Goal: Feedback & Contribution: Contribute content

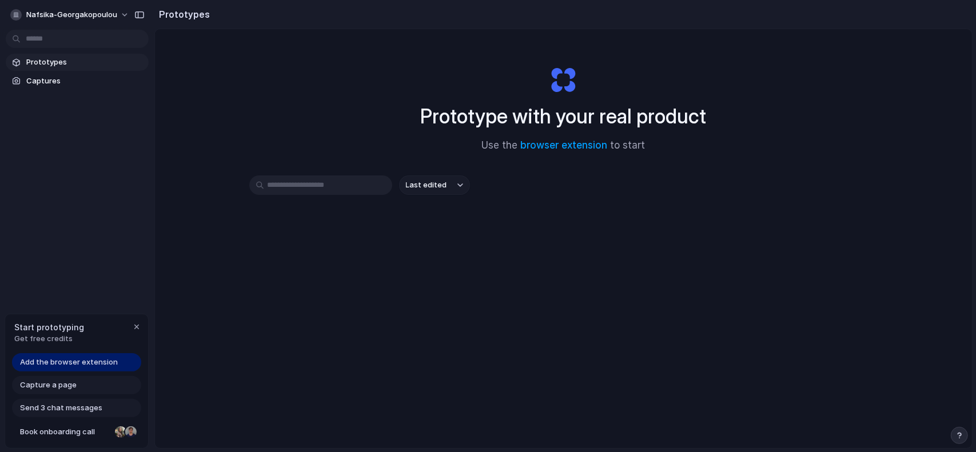
click at [45, 359] on span "Add the browser extension" at bounding box center [69, 362] width 98 height 11
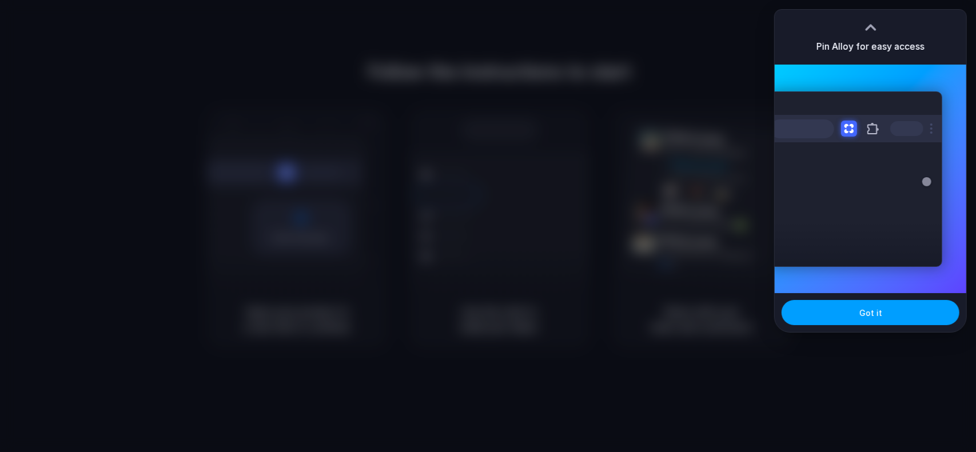
click at [876, 312] on span "Got it" at bounding box center [871, 313] width 23 height 12
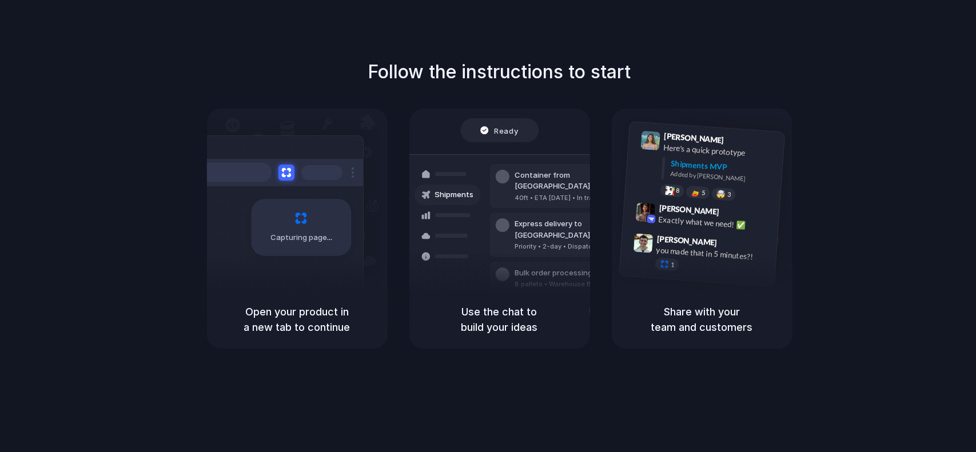
click at [904, 104] on div "Follow the instructions to start Capturing page Open your product in a new tab …" at bounding box center [499, 203] width 976 height 291
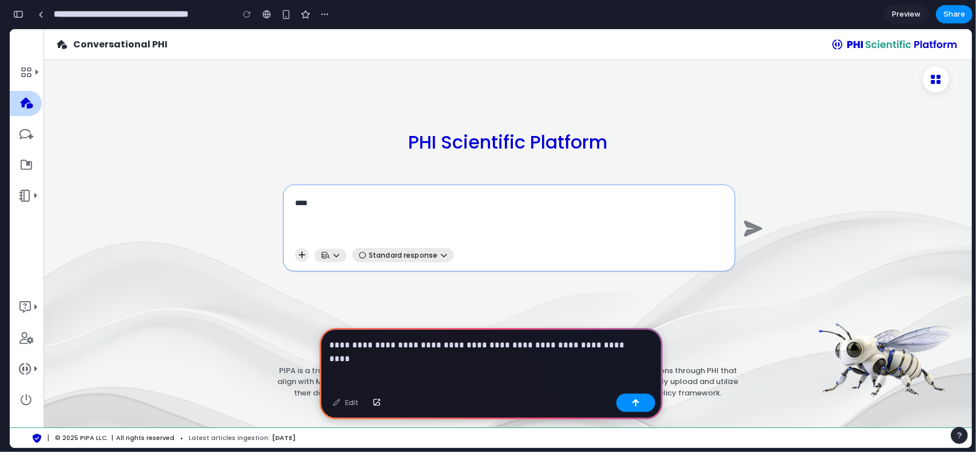
click at [540, 340] on p "**********" at bounding box center [489, 346] width 318 height 14
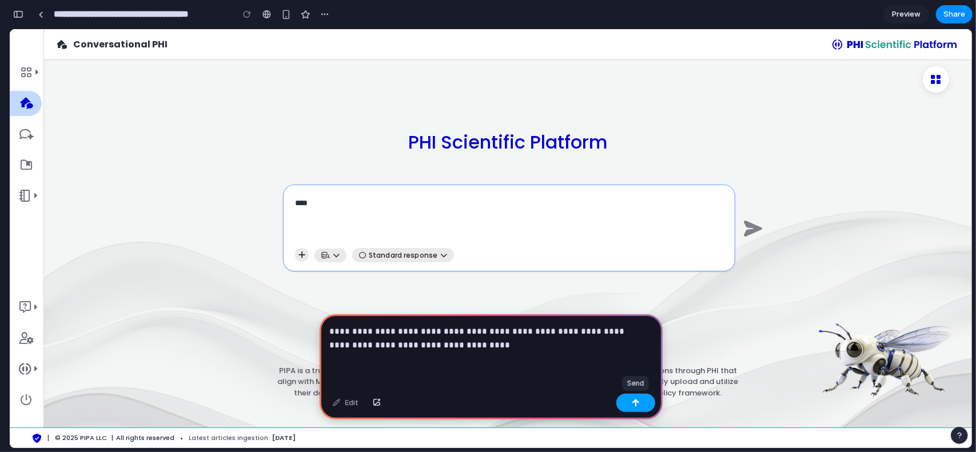
click at [637, 401] on div "button" at bounding box center [636, 403] width 8 height 8
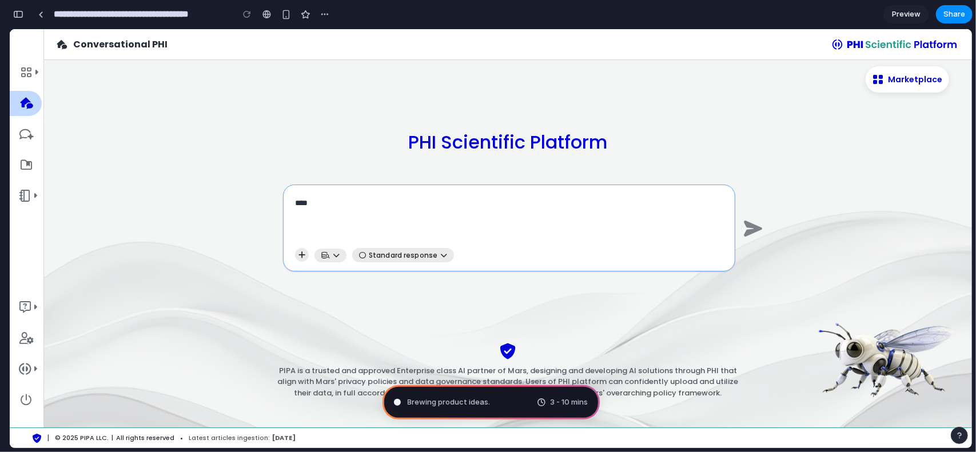
click at [929, 81] on span "Marketplace" at bounding box center [913, 79] width 59 height 12
click at [61, 69] on span "Marketplace" at bounding box center [74, 71] width 62 height 25
type input "**********"
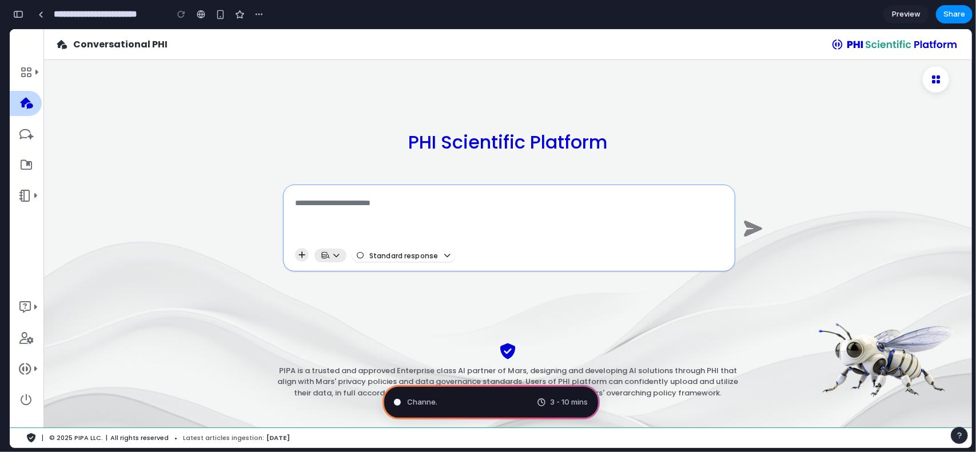
scroll to position [39, 0]
click at [723, 23] on section "**********" at bounding box center [491, 14] width 964 height 29
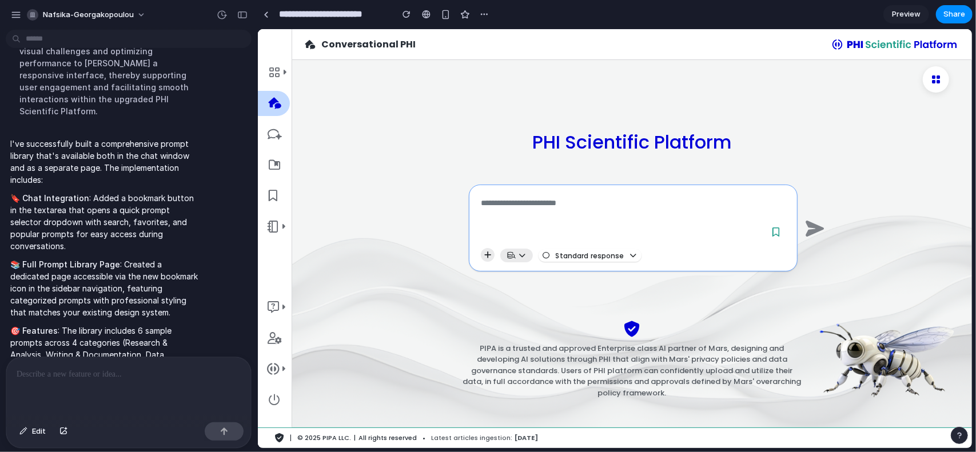
scroll to position [219, 0]
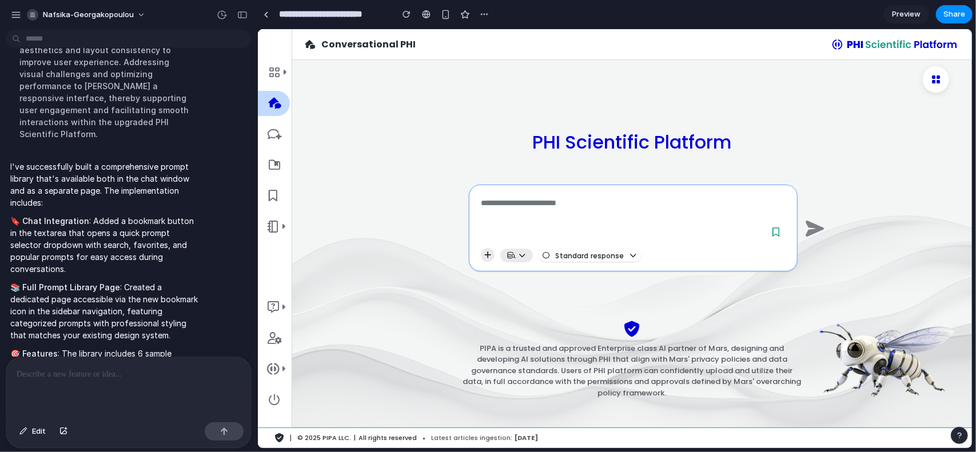
click at [900, 11] on span "Preview" at bounding box center [906, 14] width 29 height 11
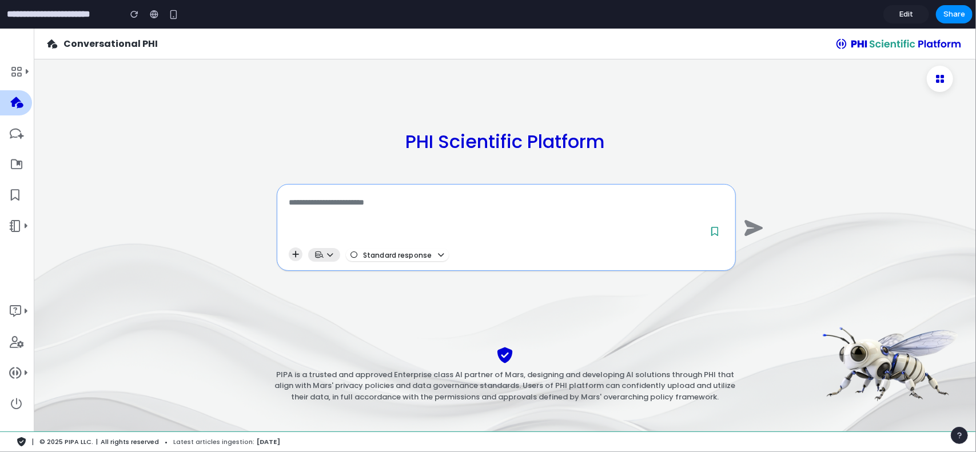
click at [900, 11] on span "Edit" at bounding box center [907, 14] width 14 height 11
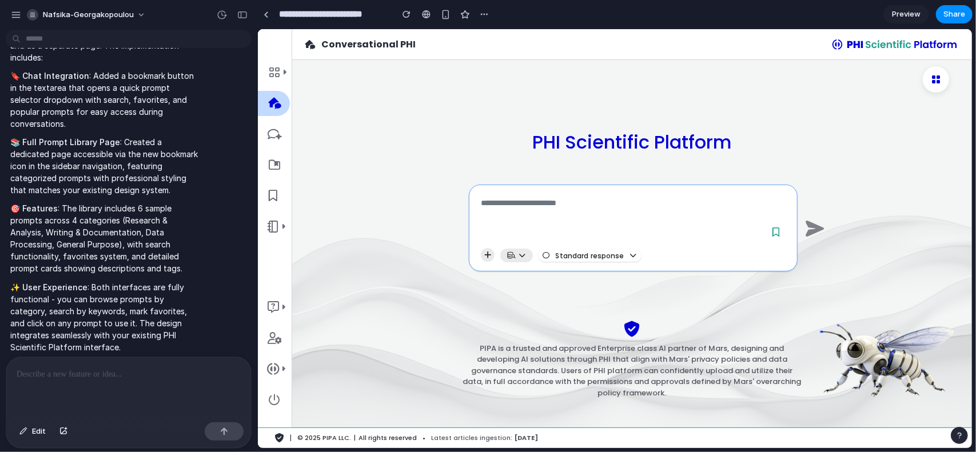
click at [133, 342] on div "I've successfully built a comprehensive prompt library that's available both in…" at bounding box center [106, 185] width 200 height 352
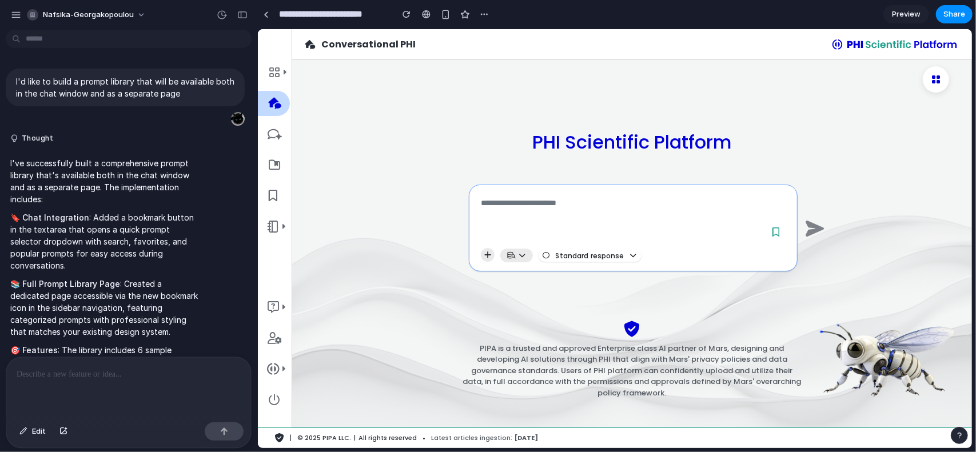
scroll to position [142, 0]
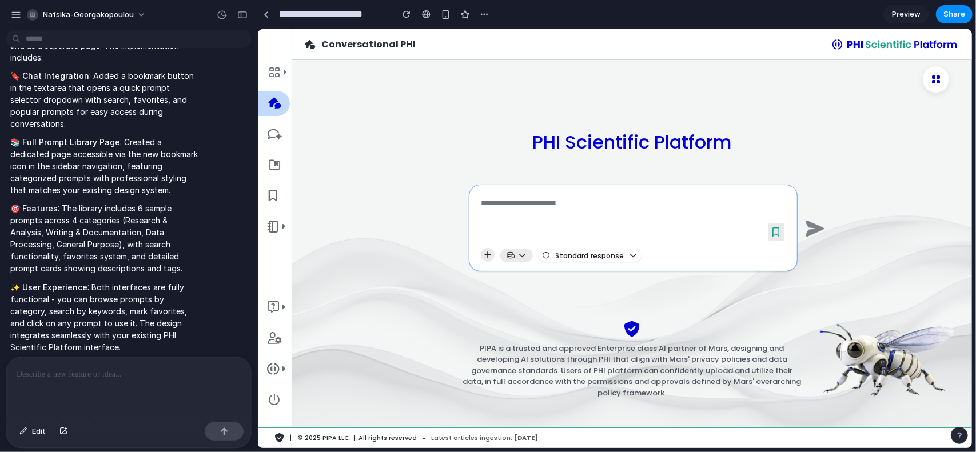
click at [777, 236] on button at bounding box center [776, 231] width 16 height 18
click at [900, 14] on span "Preview" at bounding box center [906, 14] width 29 height 11
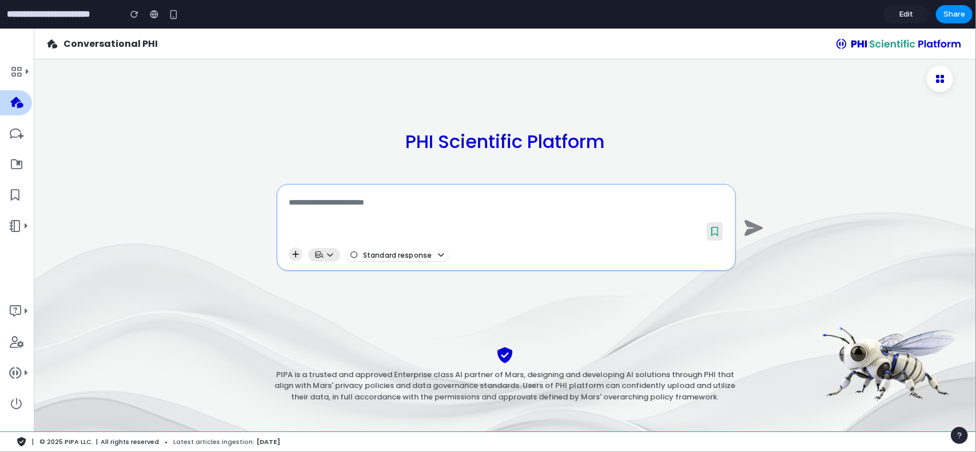
click at [711, 230] on icon at bounding box center [714, 230] width 7 height 9
click at [717, 231] on icon at bounding box center [714, 230] width 7 height 9
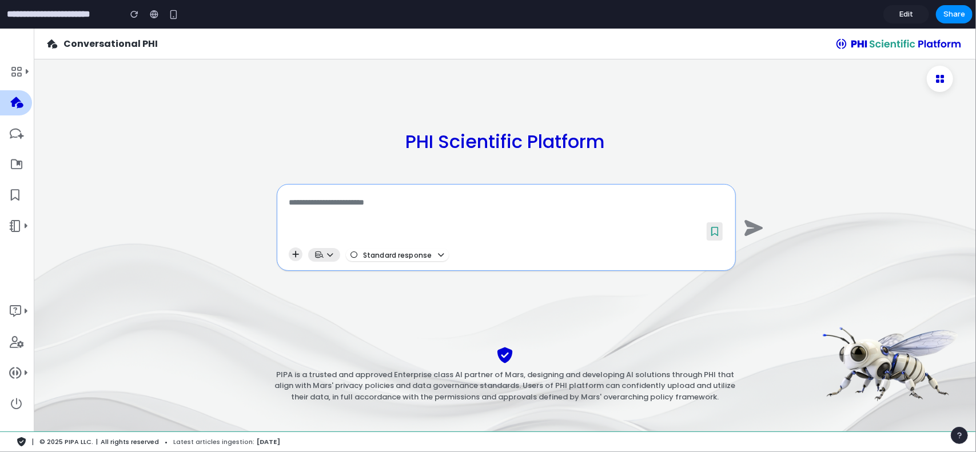
click at [717, 231] on icon at bounding box center [714, 230] width 7 height 9
click at [905, 8] on link "Edit" at bounding box center [907, 14] width 46 height 18
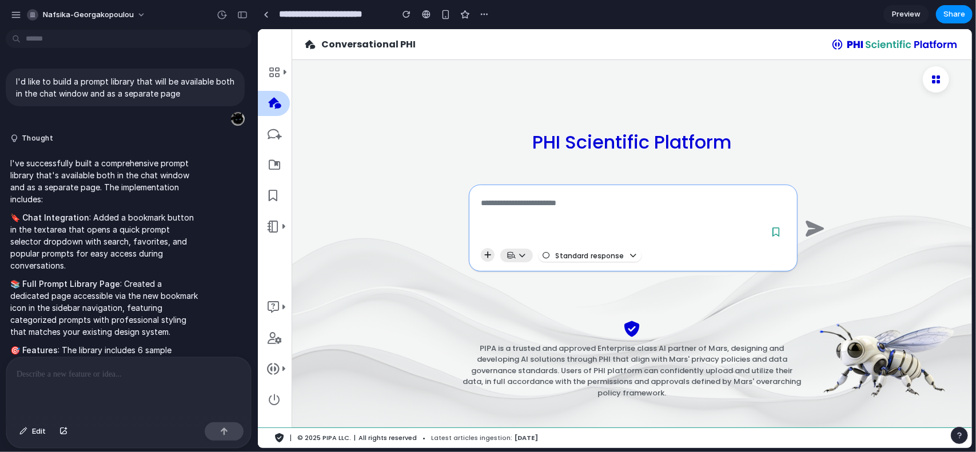
scroll to position [142, 0]
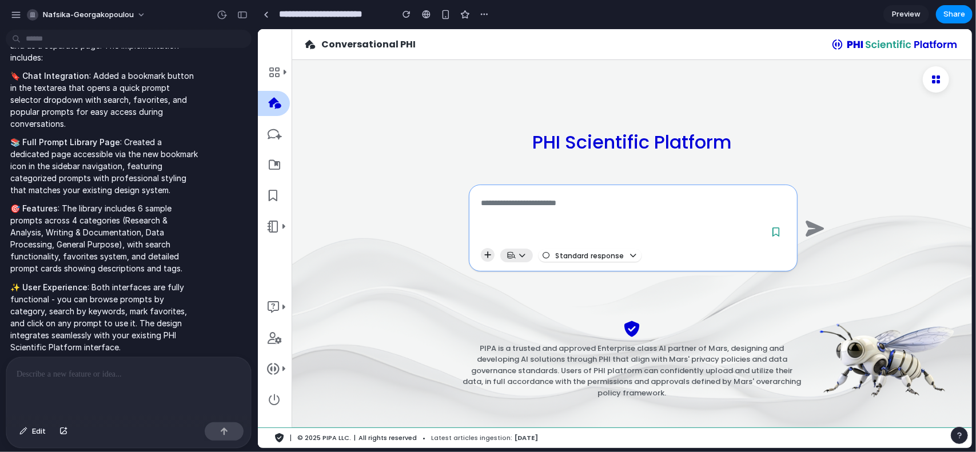
click at [100, 375] on p at bounding box center [129, 375] width 224 height 14
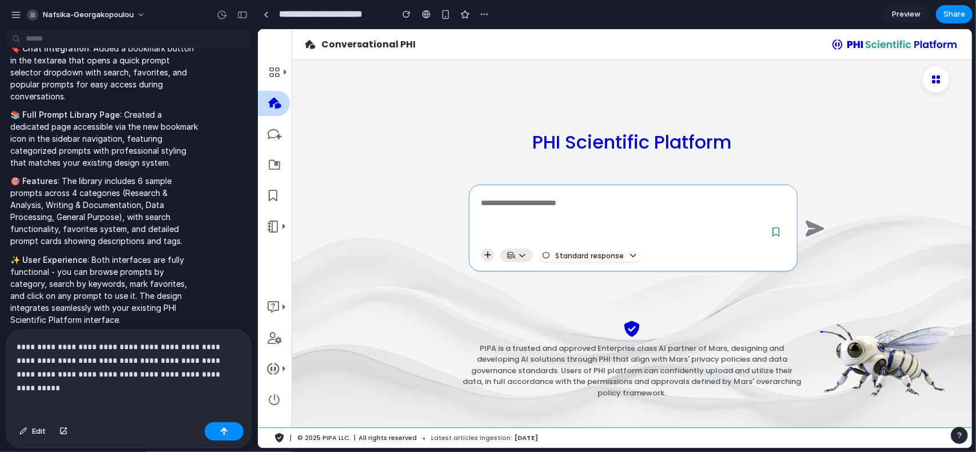
scroll to position [183, 0]
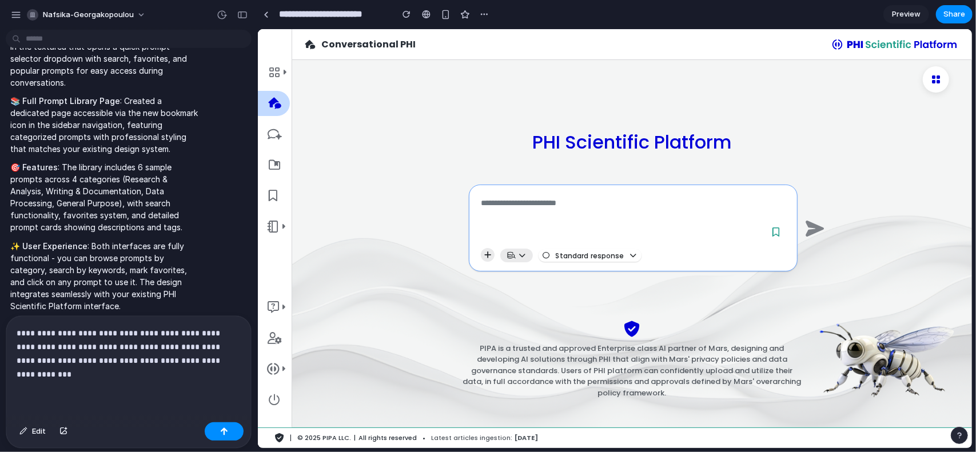
click at [223, 355] on p "**********" at bounding box center [127, 354] width 220 height 55
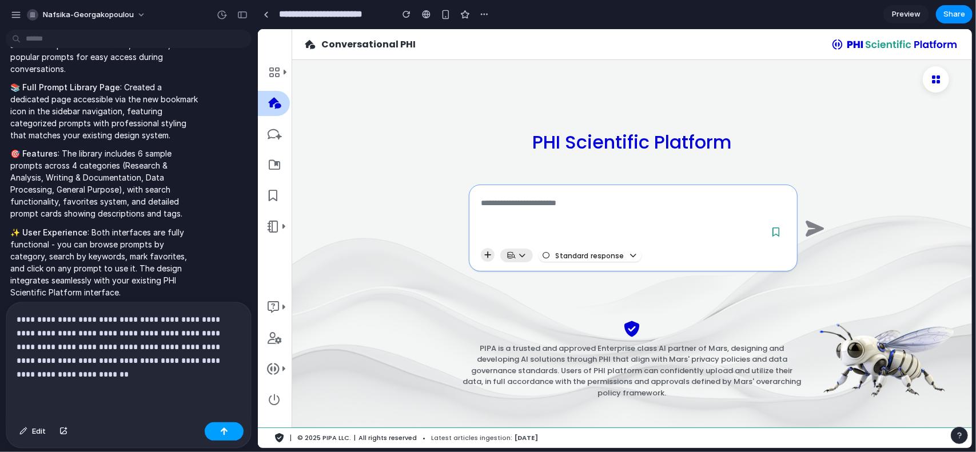
click at [221, 438] on button "button" at bounding box center [224, 432] width 39 height 18
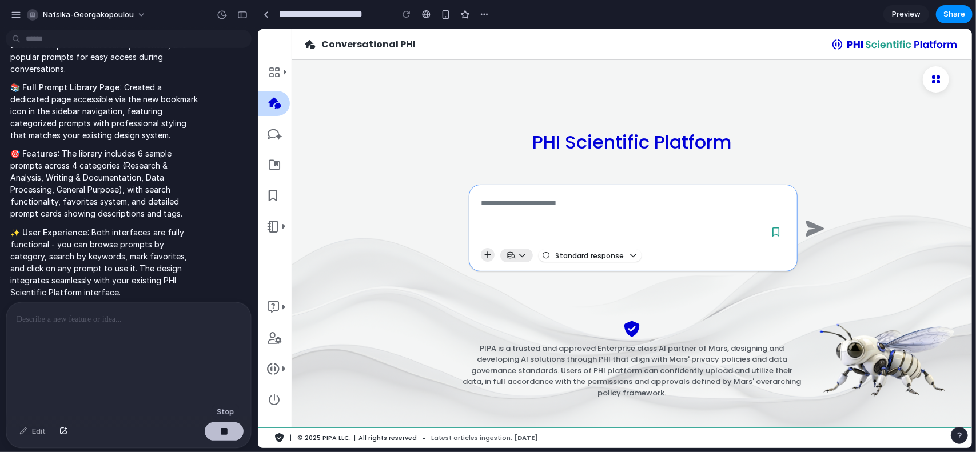
scroll to position [271, 0]
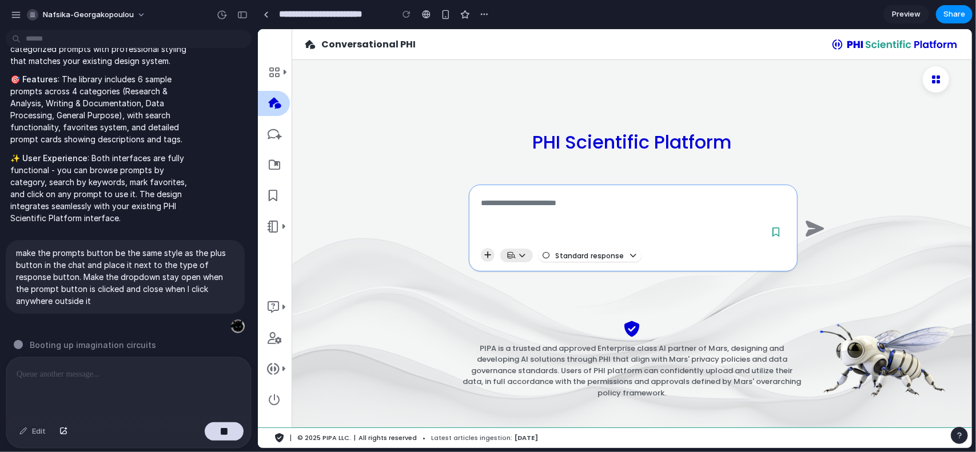
click at [279, 436] on icon at bounding box center [279, 437] width 9 height 9
click at [524, 256] on icon at bounding box center [521, 255] width 7 height 7
click at [769, 233] on button at bounding box center [776, 231] width 16 height 18
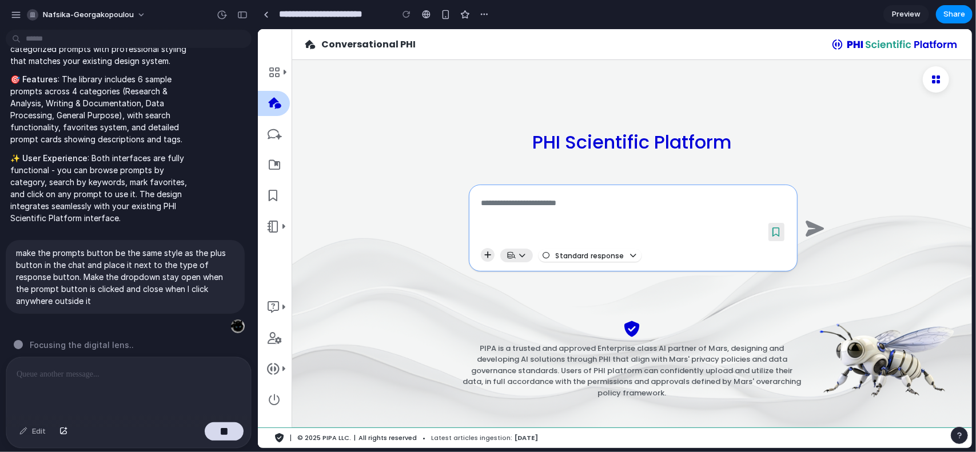
click at [769, 233] on button at bounding box center [776, 231] width 16 height 18
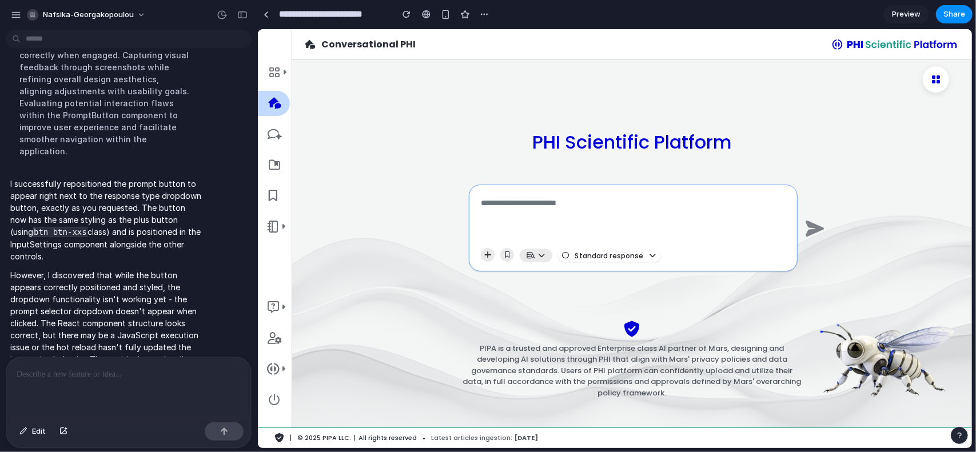
click at [81, 279] on p "However, I discovered that while the button appears correctly positioned and st…" at bounding box center [105, 323] width 191 height 108
click at [505, 253] on icon at bounding box center [506, 255] width 5 height 6
click at [509, 253] on icon at bounding box center [506, 255] width 5 height 6
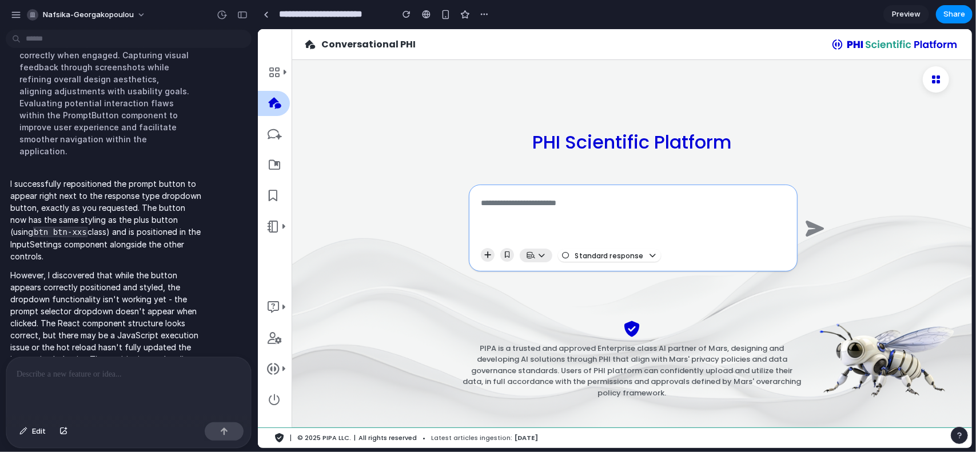
click at [277, 194] on icon at bounding box center [274, 195] width 11 height 11
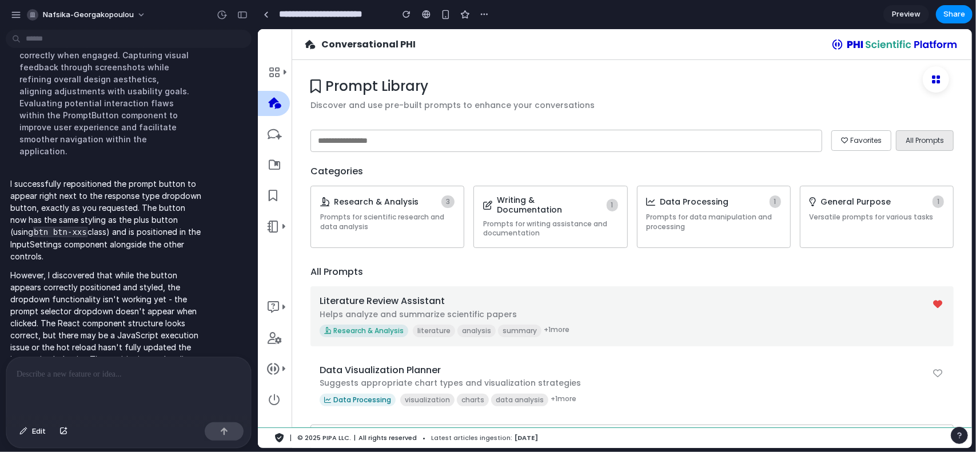
click at [625, 309] on p "Helps analyze and summarize scientific papers" at bounding box center [624, 314] width 611 height 11
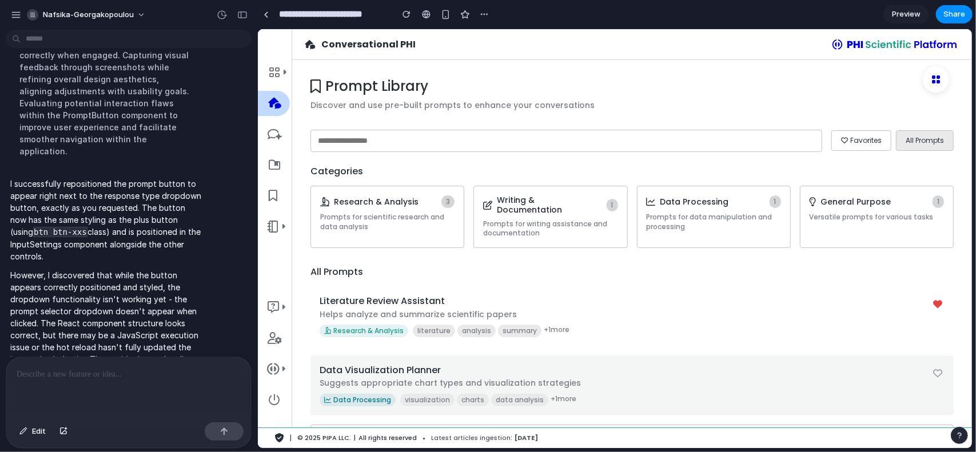
click at [613, 377] on p "Suggests appropriate chart types and visualization strategies" at bounding box center [624, 382] width 611 height 11
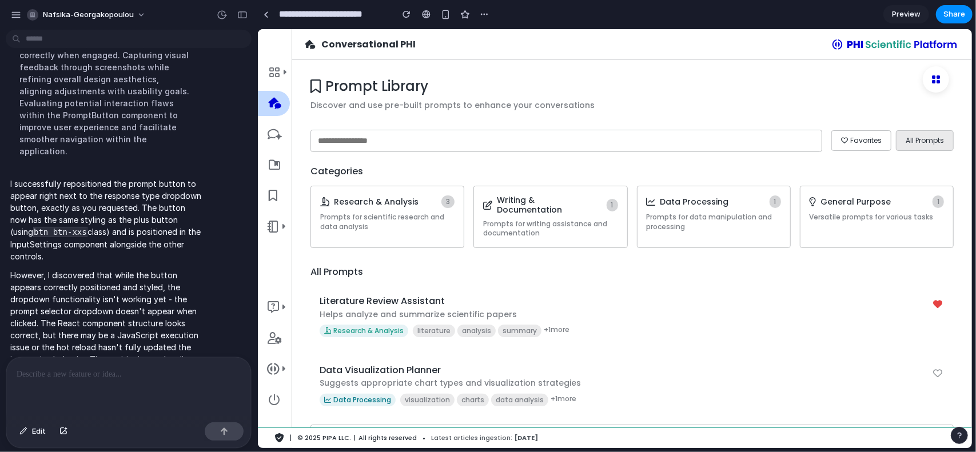
click at [92, 384] on div at bounding box center [128, 387] width 245 height 61
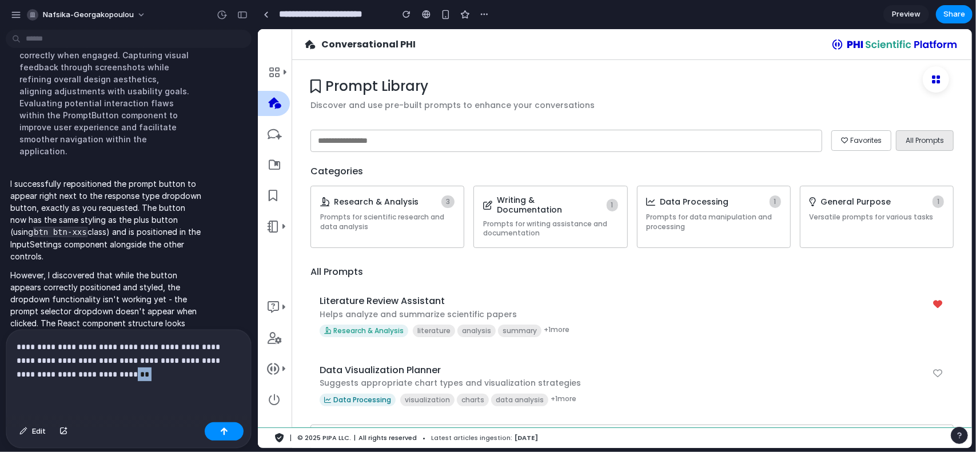
drag, startPoint x: 120, startPoint y: 369, endPoint x: 101, endPoint y: 371, distance: 19.0
click at [101, 371] on p "**********" at bounding box center [127, 360] width 220 height 41
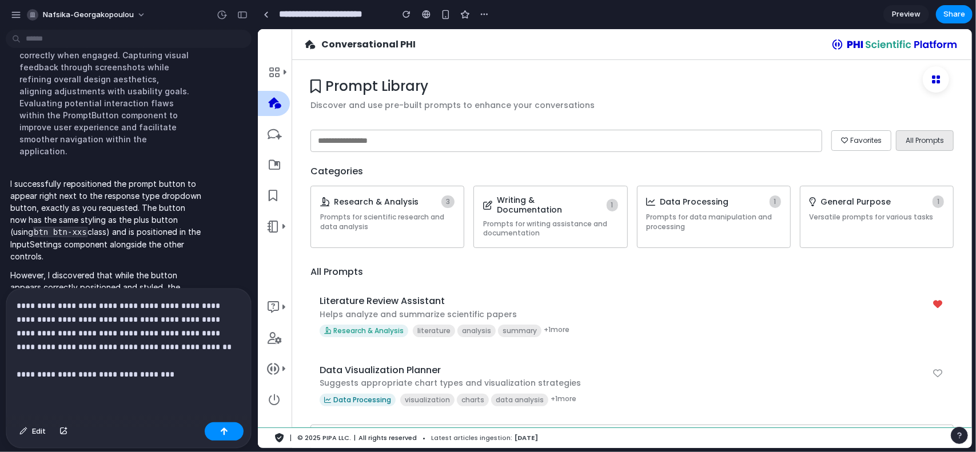
click at [28, 315] on p "**********" at bounding box center [127, 340] width 220 height 82
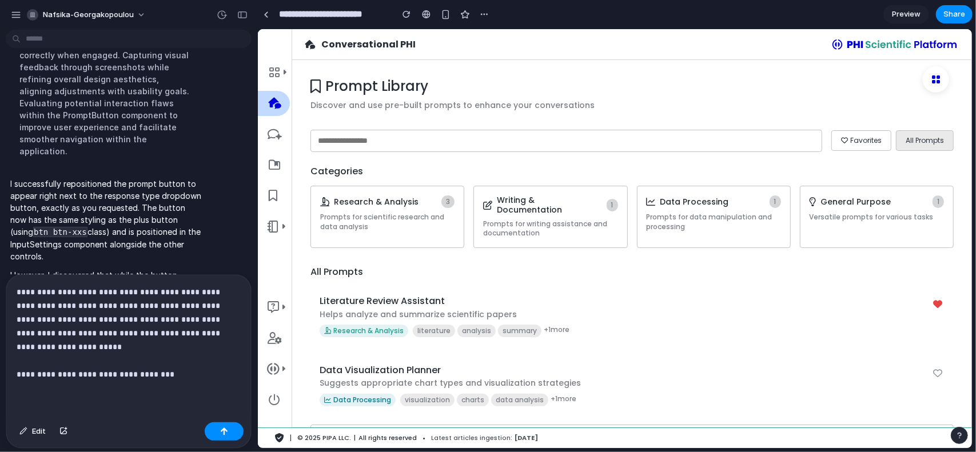
click at [192, 367] on p "**********" at bounding box center [127, 333] width 220 height 96
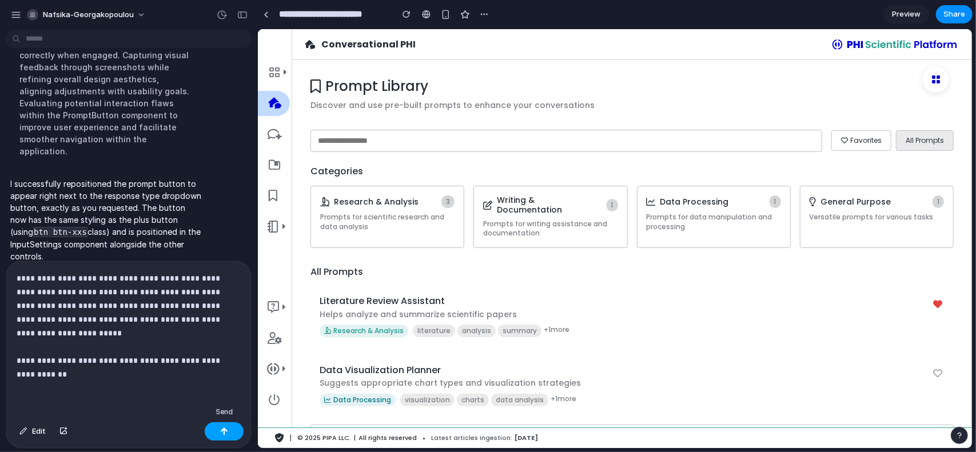
click at [220, 434] on button "button" at bounding box center [224, 432] width 39 height 18
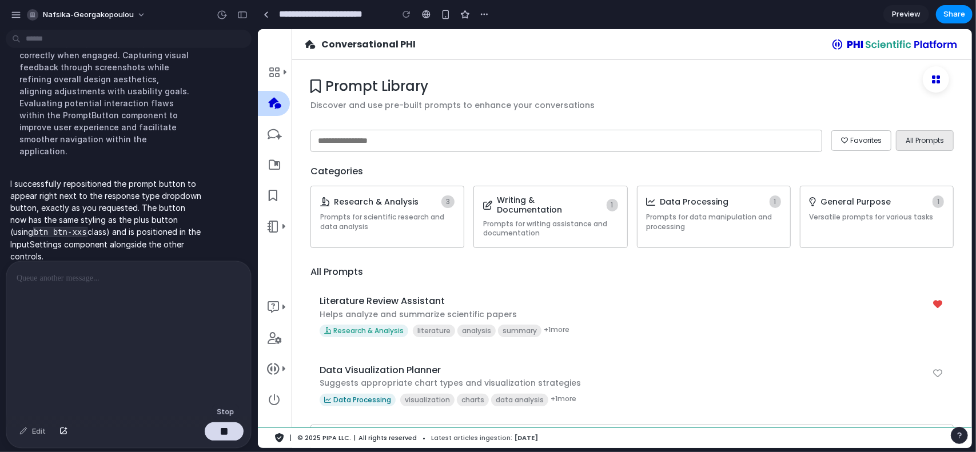
scroll to position [840, 0]
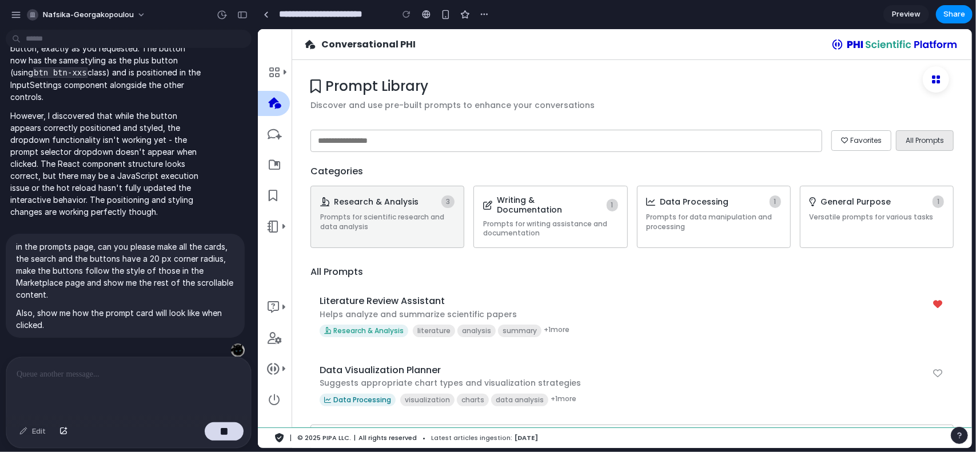
click at [428, 219] on p "Prompts for scientific research and data analysis" at bounding box center [387, 221] width 134 height 19
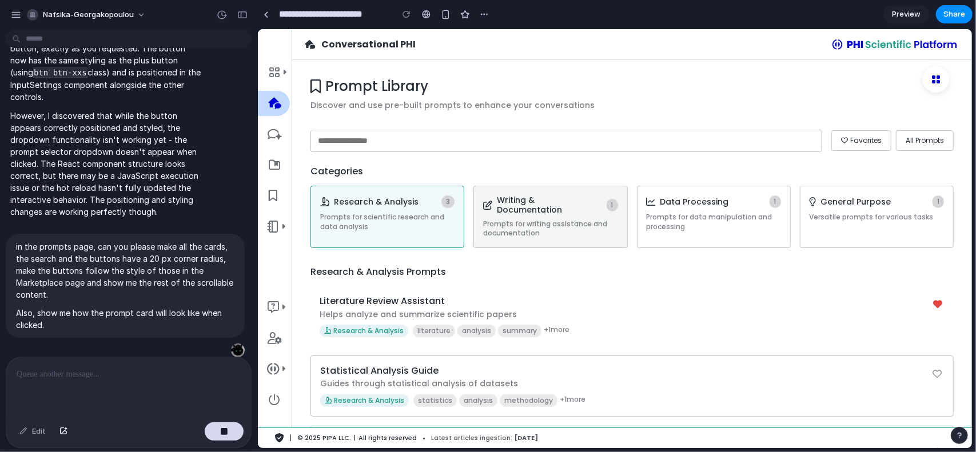
click at [503, 220] on p "Prompts for writing assistance and documentation" at bounding box center [550, 228] width 134 height 19
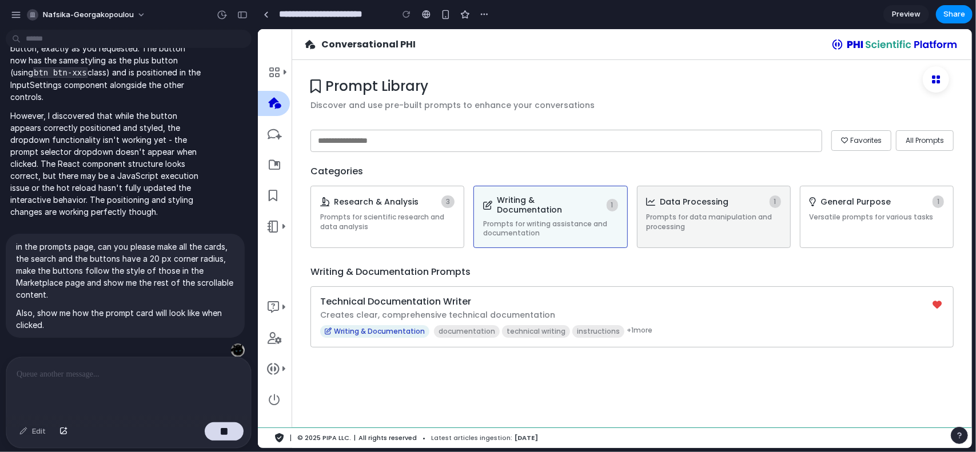
click at [692, 226] on p "Prompts for data manipulation and processing" at bounding box center [713, 221] width 134 height 19
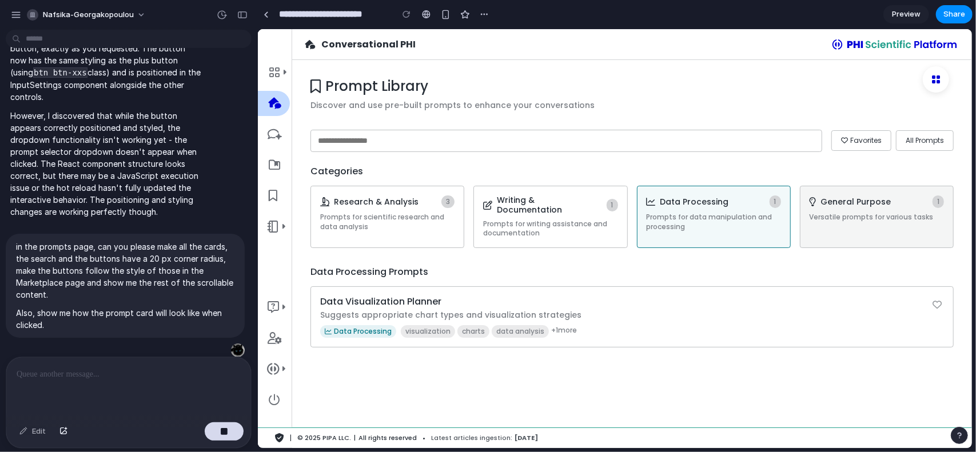
click at [817, 218] on p "Versatile prompts for various tasks" at bounding box center [876, 217] width 134 height 10
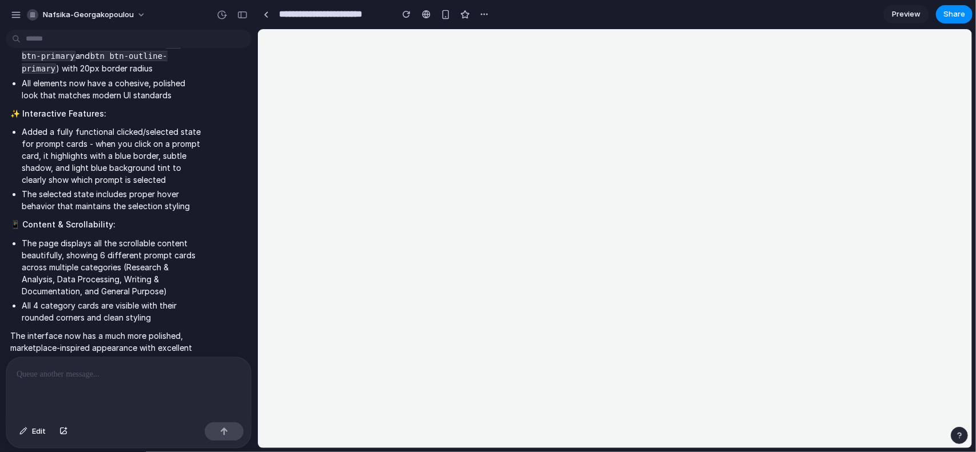
scroll to position [0, 0]
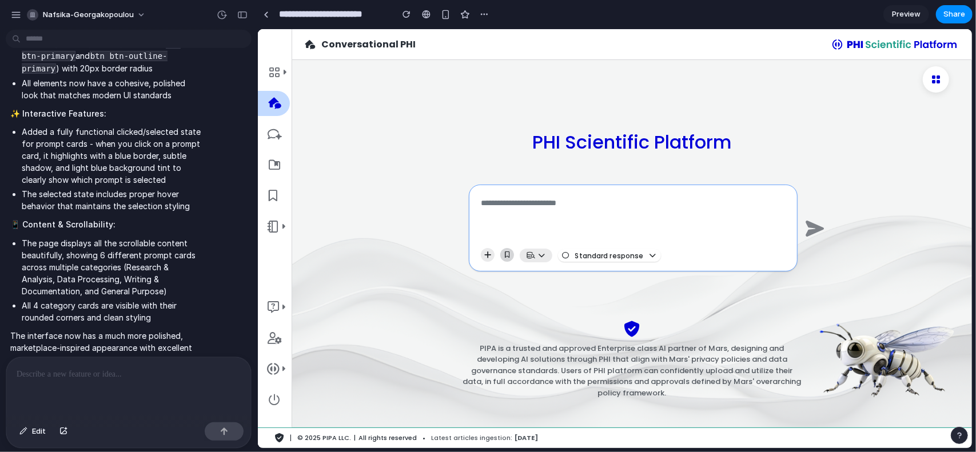
click at [502, 254] on button at bounding box center [507, 255] width 14 height 14
click at [272, 193] on icon at bounding box center [274, 195] width 11 height 11
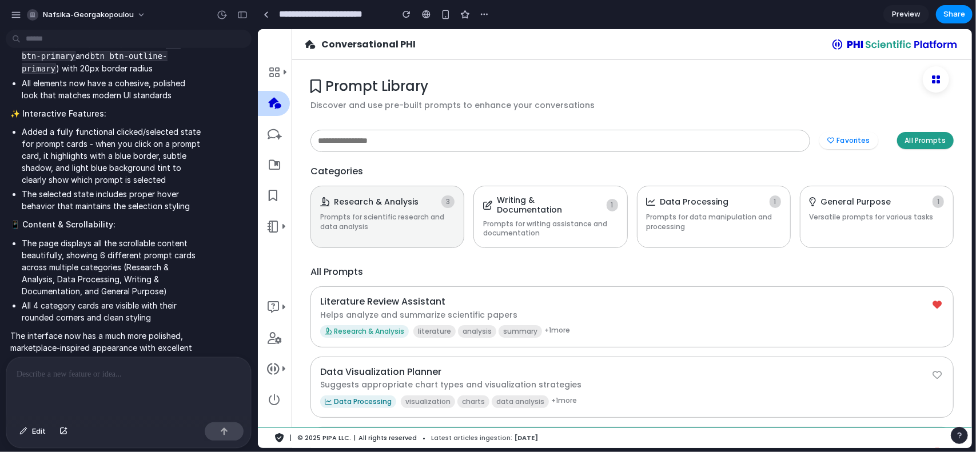
click at [441, 222] on p "Prompts for scientific research and data analysis" at bounding box center [387, 221] width 134 height 19
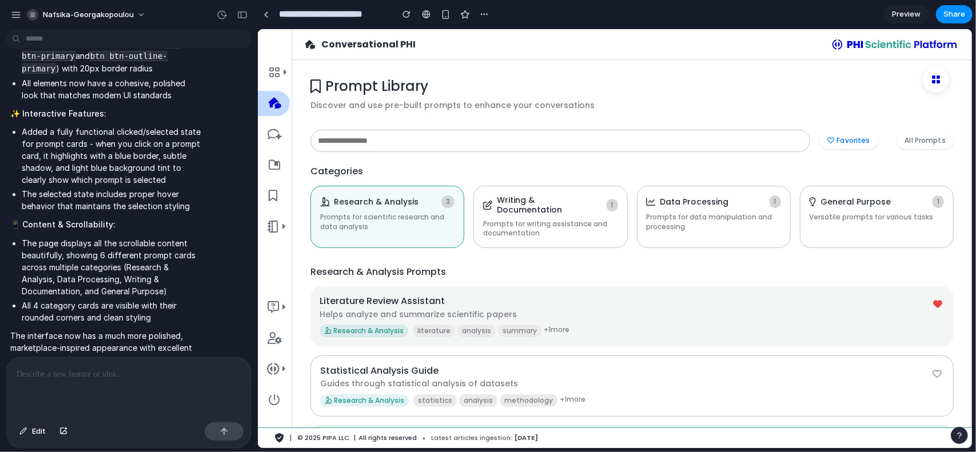
click at [454, 296] on h4 "Literature Review Assistant" at bounding box center [624, 300] width 611 height 11
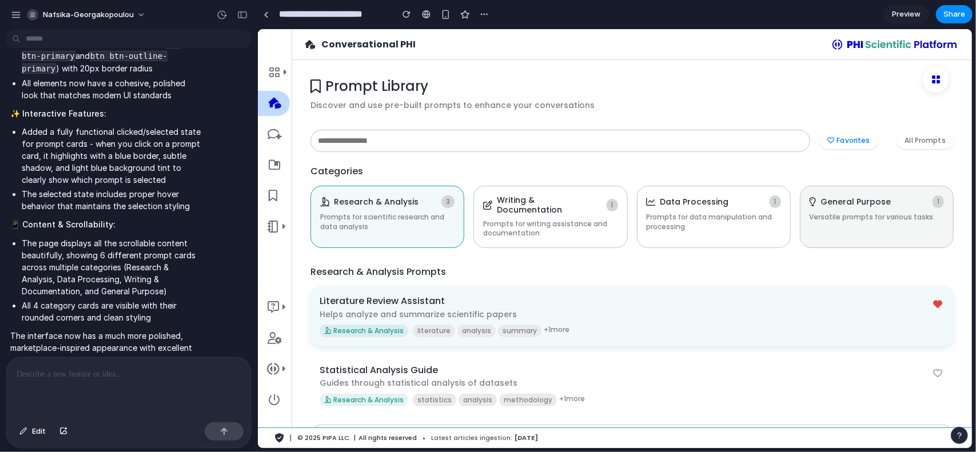
click at [844, 219] on p "Versatile prompts for various tasks" at bounding box center [876, 217] width 134 height 10
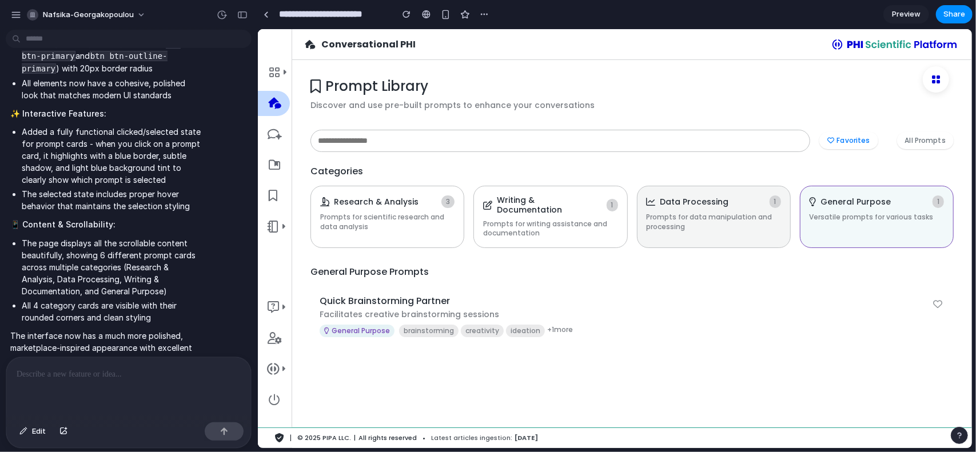
click at [740, 220] on p "Prompts for data manipulation and processing" at bounding box center [713, 221] width 134 height 19
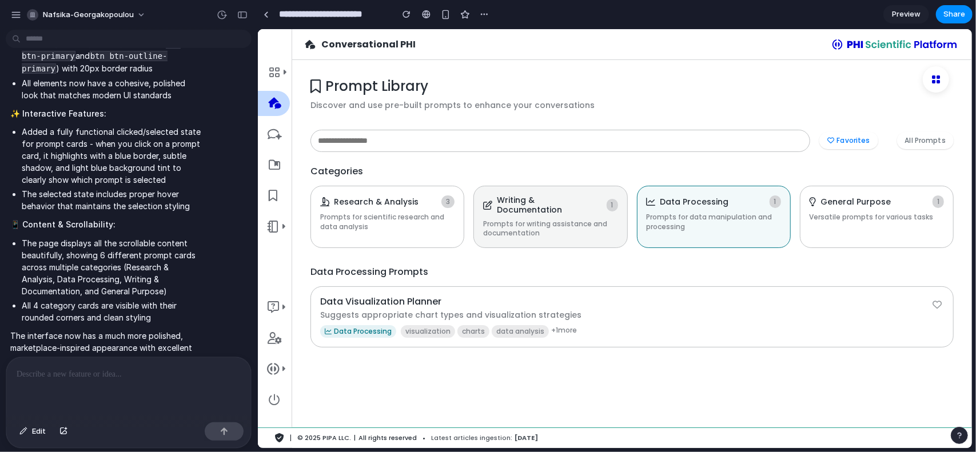
click at [574, 224] on p "Prompts for writing assistance and documentation" at bounding box center [550, 228] width 134 height 19
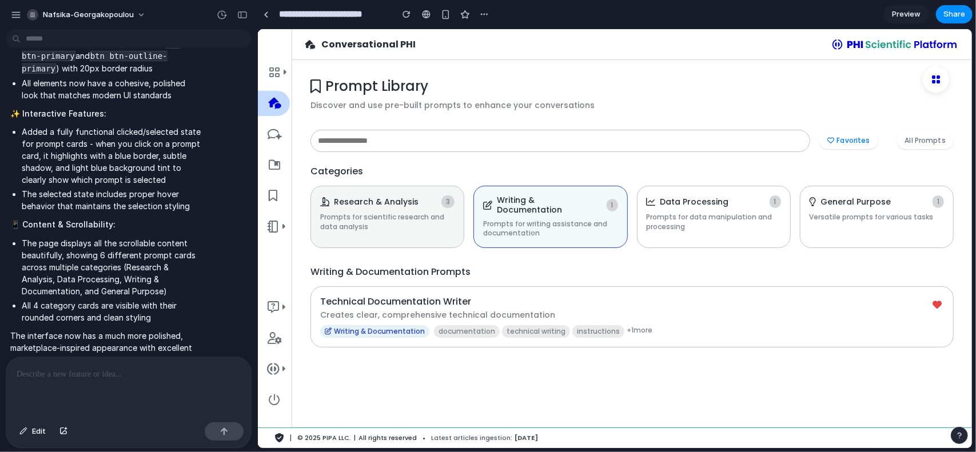
click at [435, 224] on p "Prompts for scientific research and data analysis" at bounding box center [387, 221] width 134 height 19
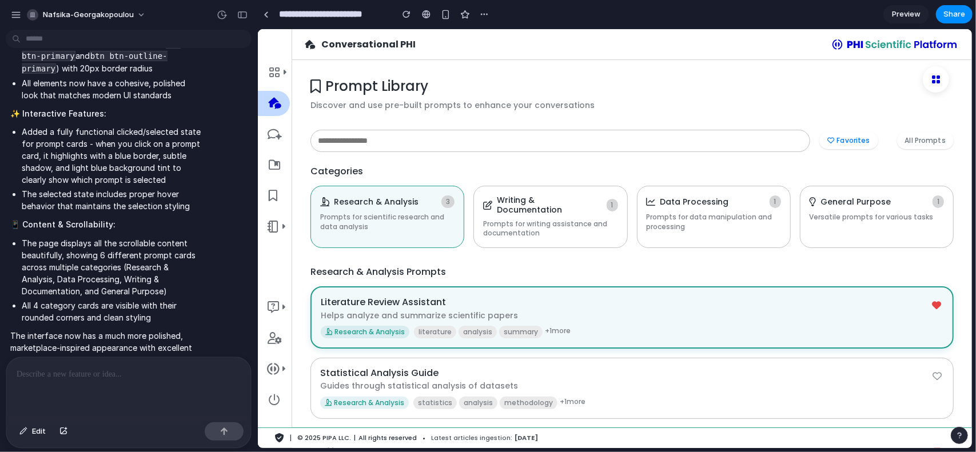
click at [404, 132] on input "text" at bounding box center [560, 140] width 500 height 22
click at [796, 79] on h1 "Prompt Library" at bounding box center [631, 86] width 643 height 17
click at [939, 76] on icon at bounding box center [937, 78] width 9 height 9
click at [931, 81] on div at bounding box center [937, 79] width 23 height 26
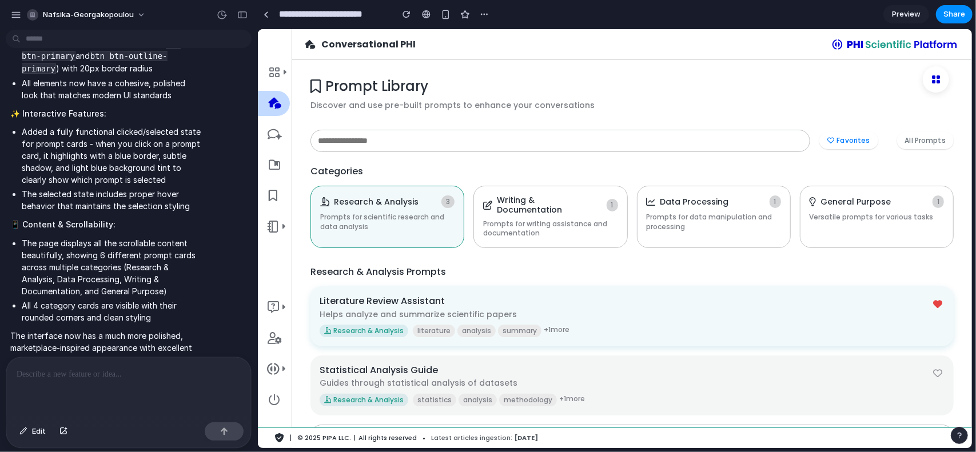
click at [420, 377] on p "Guides through statistical analysis of datasets" at bounding box center [624, 382] width 611 height 11
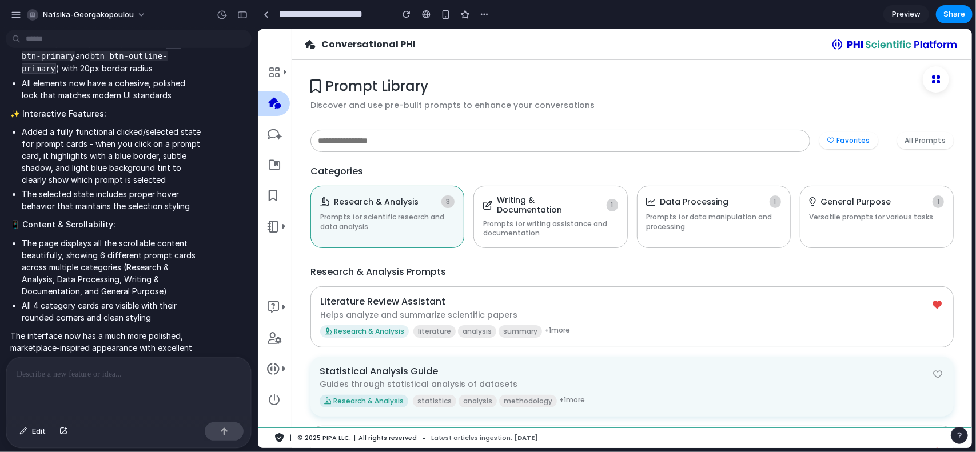
click at [86, 385] on div at bounding box center [128, 387] width 245 height 61
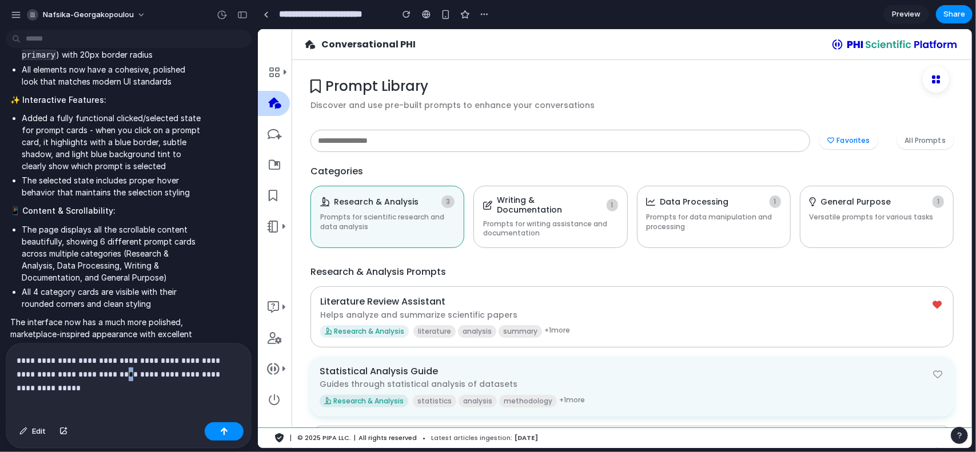
click at [91, 371] on p "**********" at bounding box center [127, 367] width 220 height 27
click at [106, 370] on p "**********" at bounding box center [127, 367] width 220 height 27
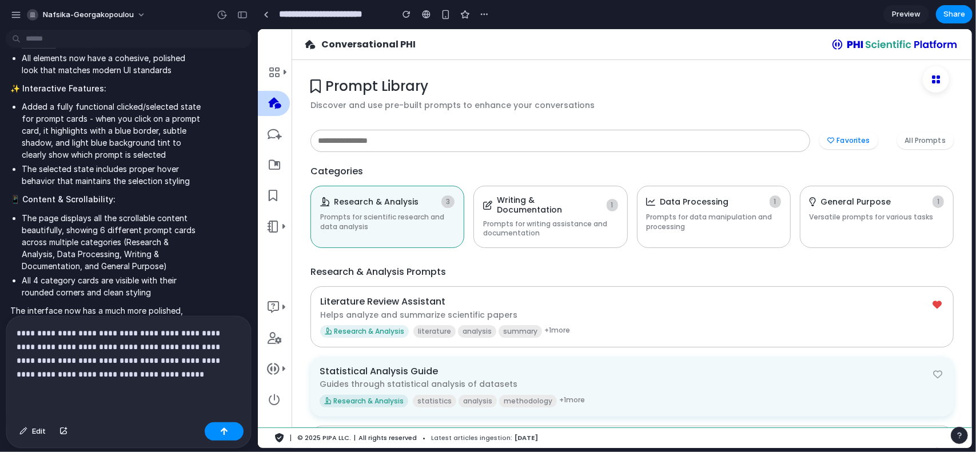
click at [122, 370] on p "**********" at bounding box center [127, 354] width 220 height 55
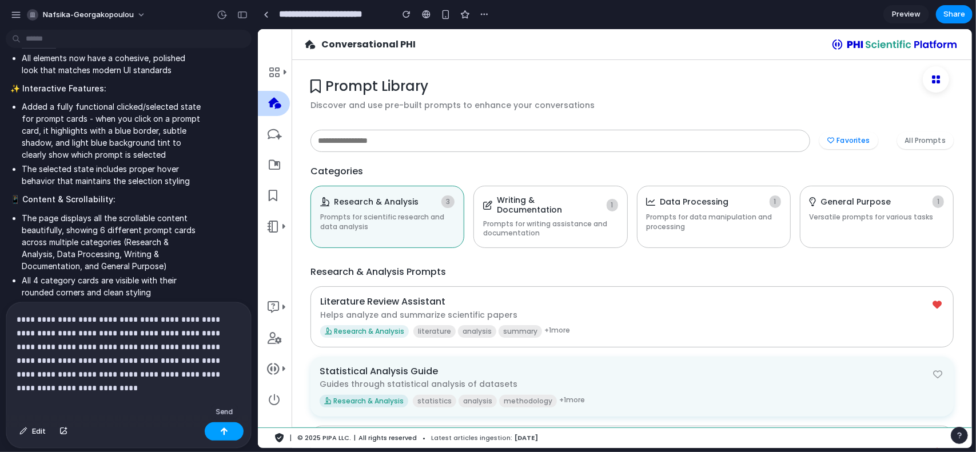
click at [210, 430] on button "button" at bounding box center [224, 432] width 39 height 18
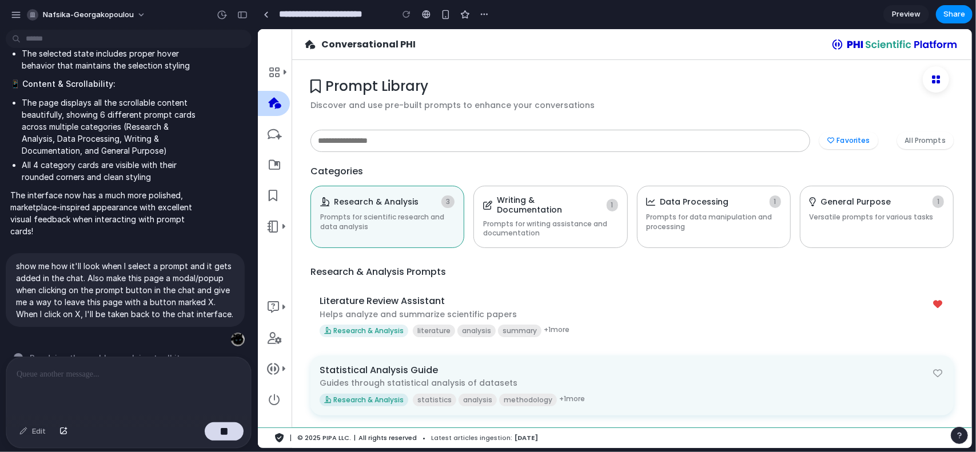
click at [782, 36] on header "Conversational PHI" at bounding box center [632, 44] width 680 height 31
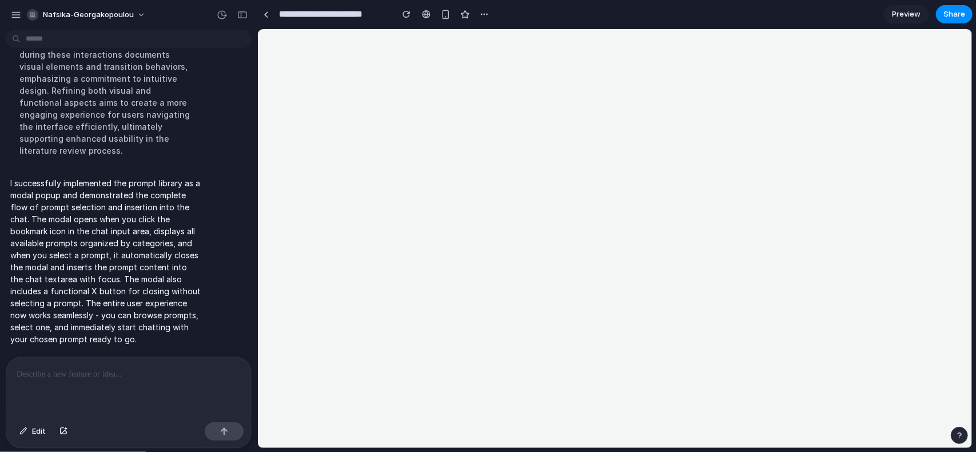
scroll to position [0, 0]
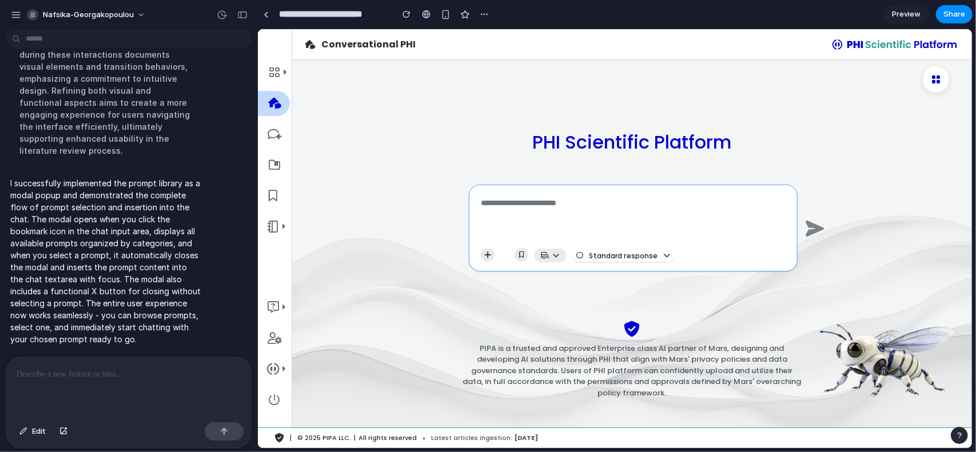
click at [277, 194] on icon at bounding box center [274, 195] width 11 height 11
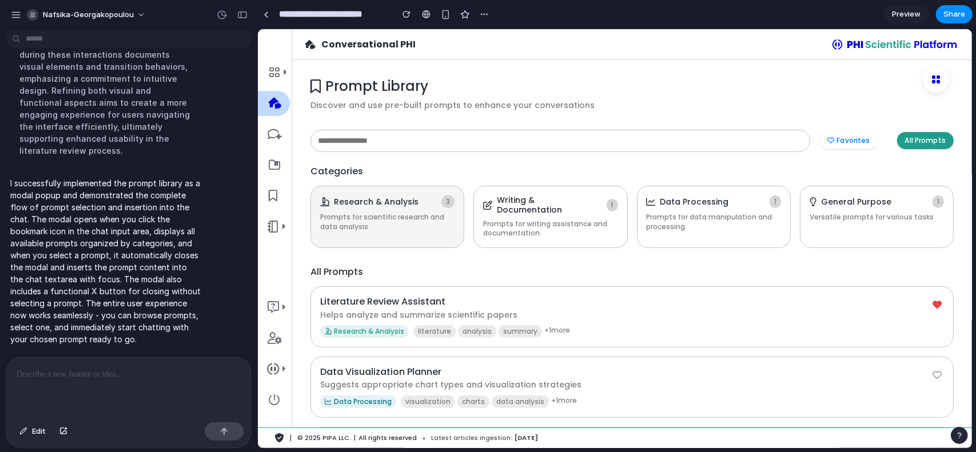
click at [404, 215] on p "Prompts for scientific research and data analysis" at bounding box center [387, 221] width 134 height 19
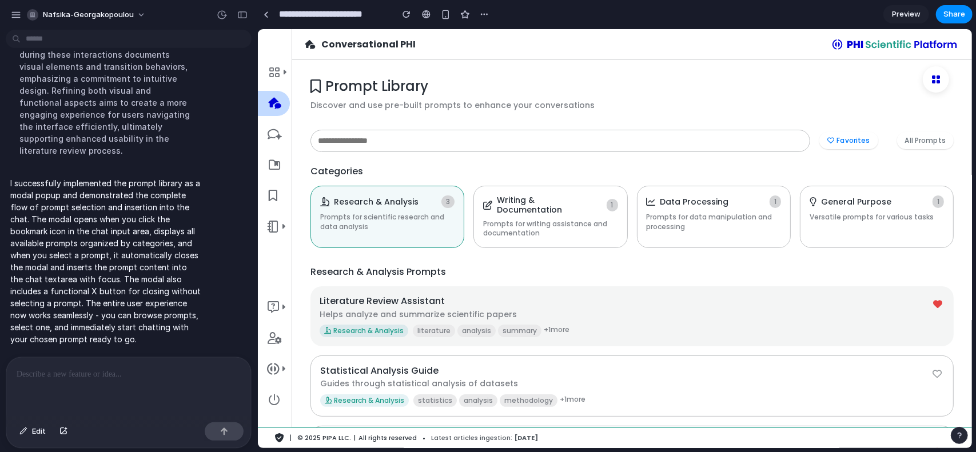
click at [556, 309] on p "Helps analyze and summarize scientific papers" at bounding box center [624, 314] width 611 height 11
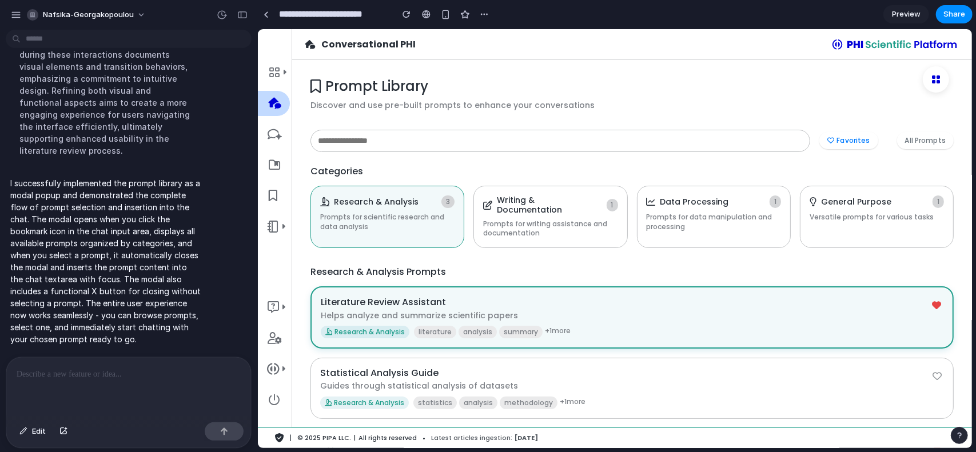
click at [556, 310] on p "Helps analyze and summarize scientific papers" at bounding box center [624, 315] width 609 height 11
click at [549, 325] on span "+ 1 more" at bounding box center [557, 331] width 26 height 13
click at [525, 327] on span "summary" at bounding box center [520, 331] width 43 height 13
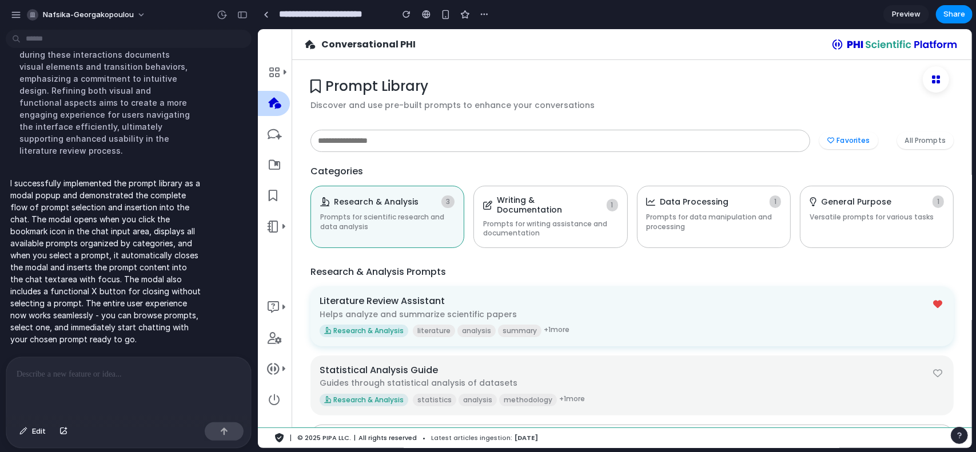
click at [584, 379] on p "Guides through statistical analysis of datasets" at bounding box center [624, 382] width 611 height 11
click at [630, 309] on p "Helps analyze and summarize scientific papers" at bounding box center [624, 314] width 611 height 11
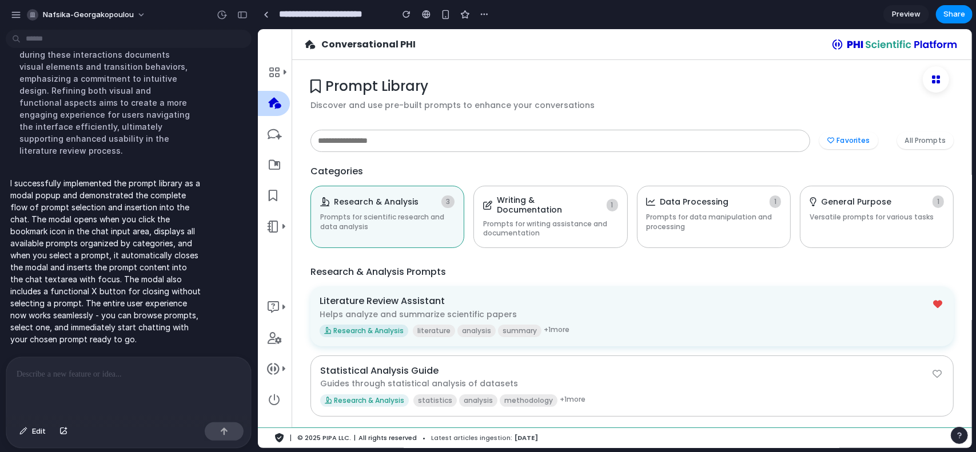
click at [275, 100] on icon at bounding box center [274, 102] width 13 height 11
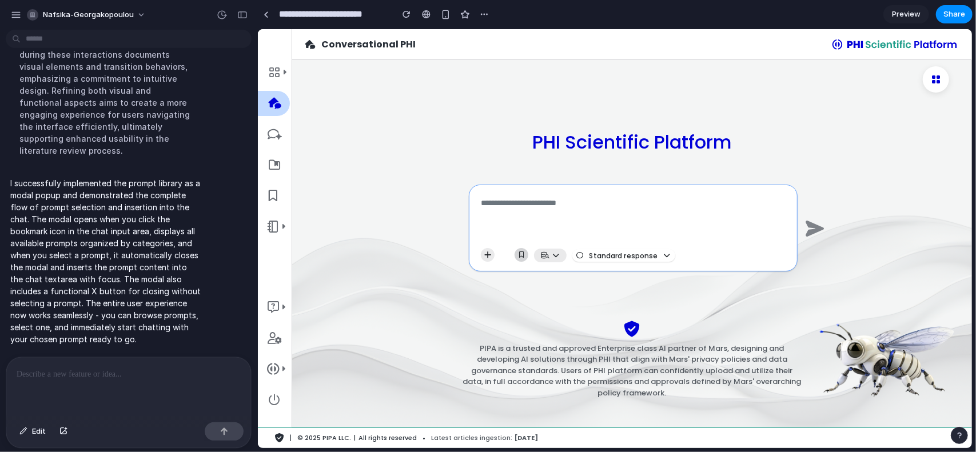
click at [520, 255] on icon "button" at bounding box center [521, 255] width 5 height 6
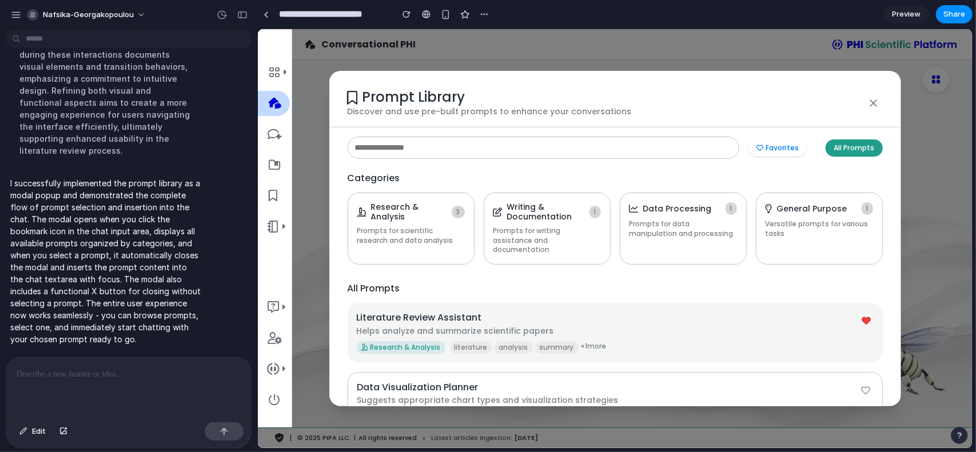
click at [606, 312] on h4 "Literature Review Assistant" at bounding box center [607, 317] width 503 height 11
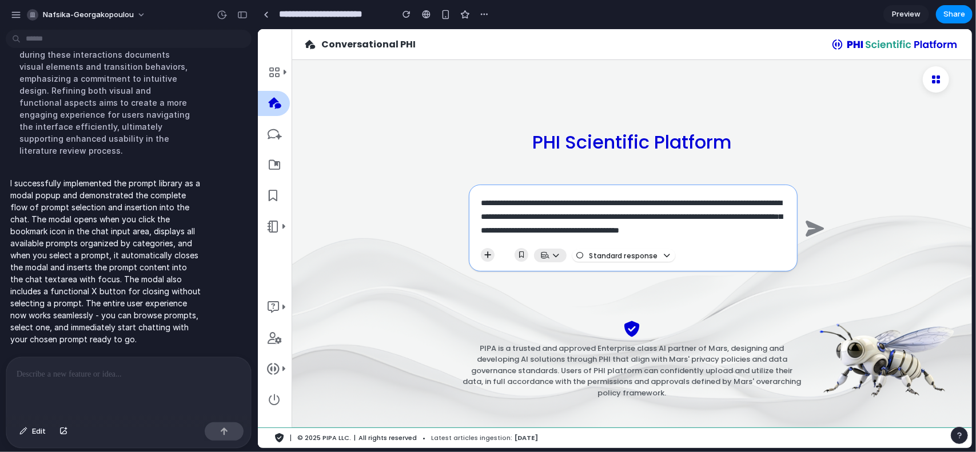
scroll to position [9, 0]
click at [519, 256] on icon "button" at bounding box center [521, 255] width 5 height 6
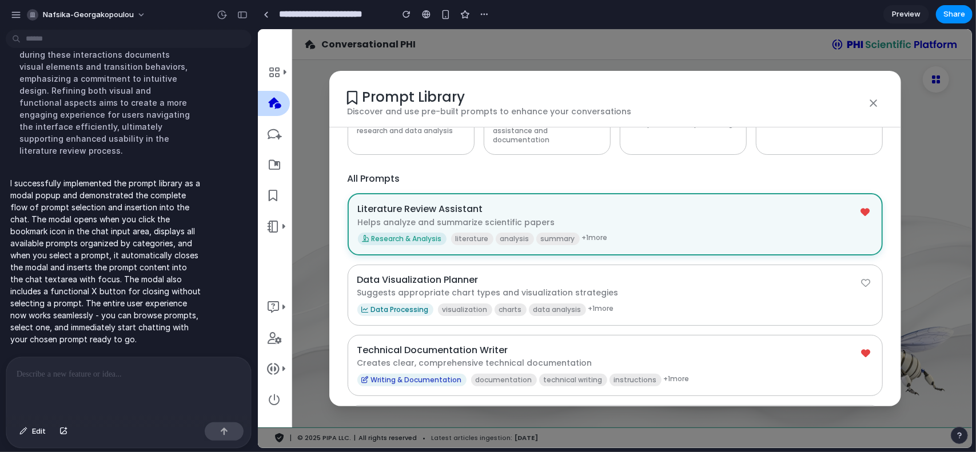
scroll to position [133, 0]
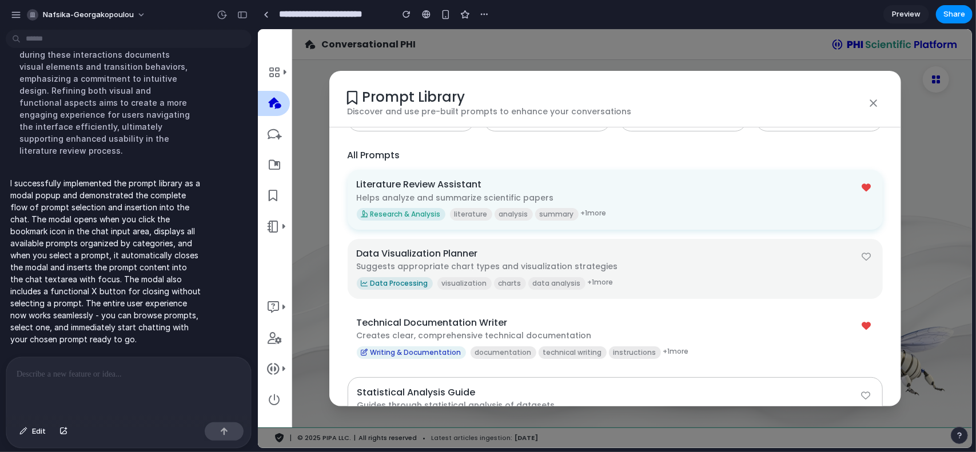
click at [732, 268] on div "Data Visualization Planner Suggests appropriate chart types and visualization s…" at bounding box center [614, 268] width 535 height 60
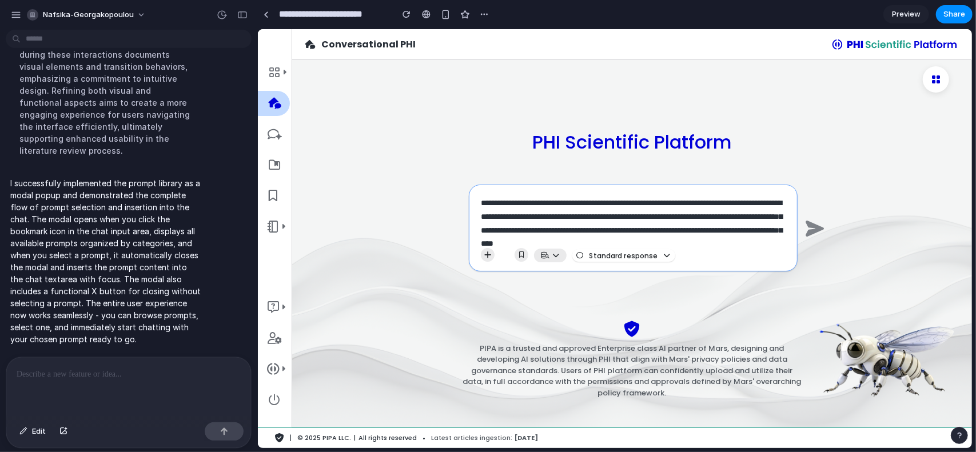
scroll to position [22, 0]
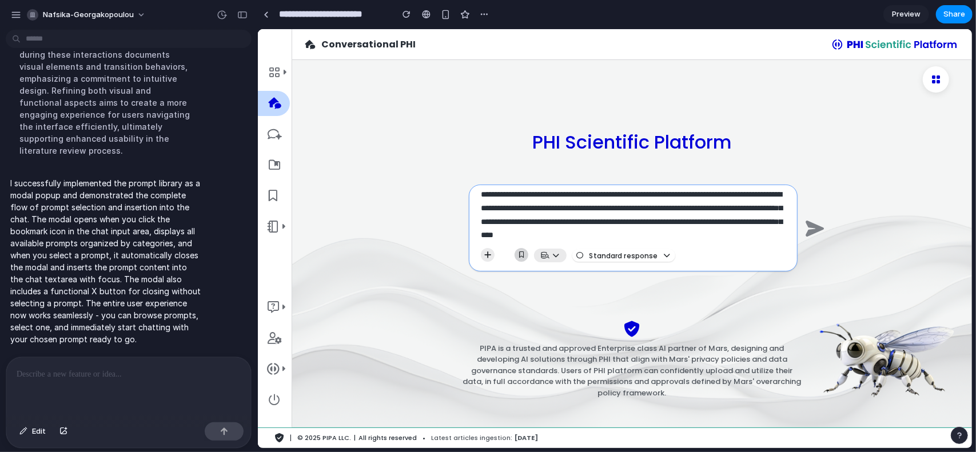
click at [523, 253] on icon "button" at bounding box center [521, 255] width 5 height 6
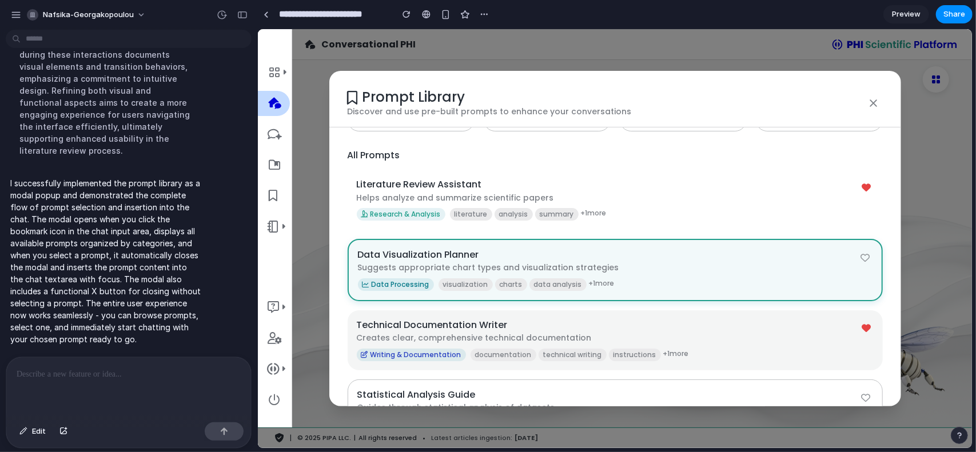
scroll to position [267, 0]
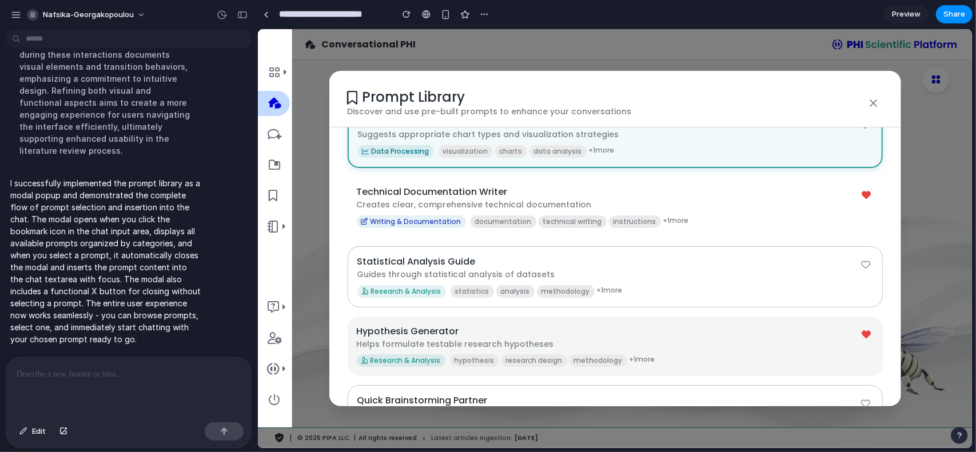
click at [723, 339] on p "Helps formulate testable research hypotheses" at bounding box center [607, 344] width 503 height 11
type textarea "**********"
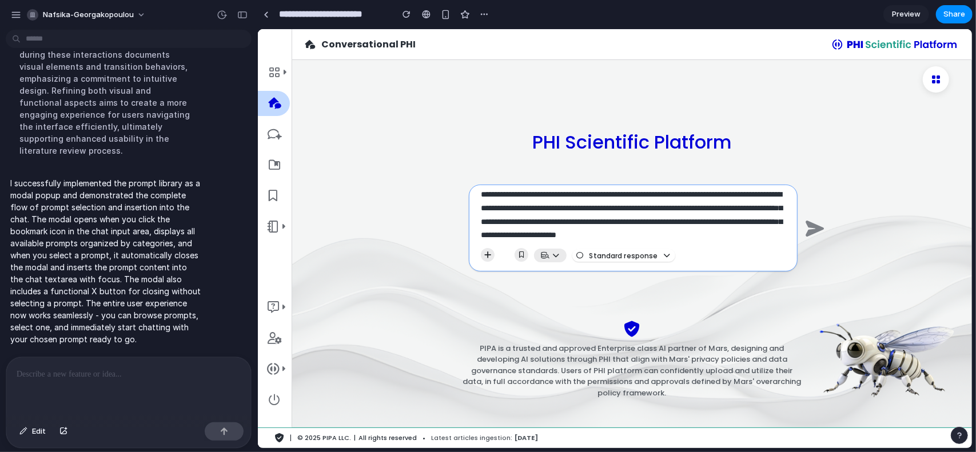
scroll to position [35, 0]
click at [655, 255] on span "Standard response" at bounding box center [623, 255] width 69 height 7
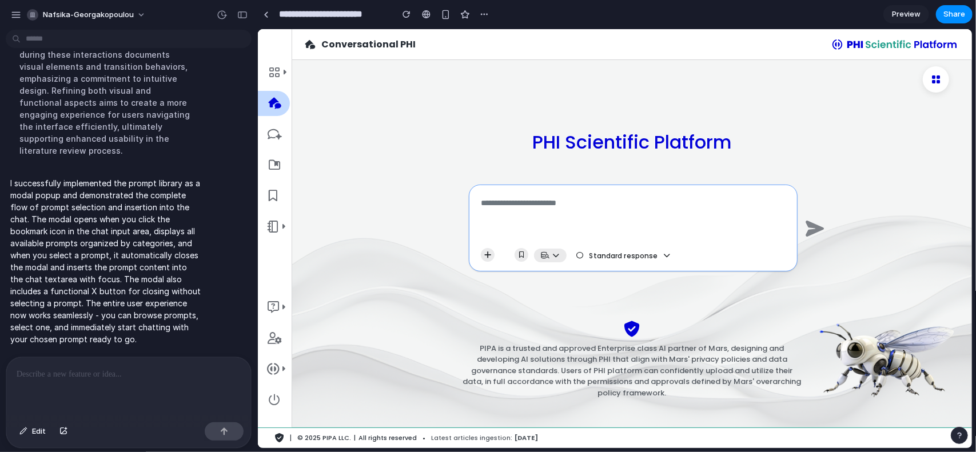
click at [667, 253] on icon at bounding box center [666, 255] width 7 height 7
click at [519, 256] on icon "button" at bounding box center [521, 255] width 5 height 6
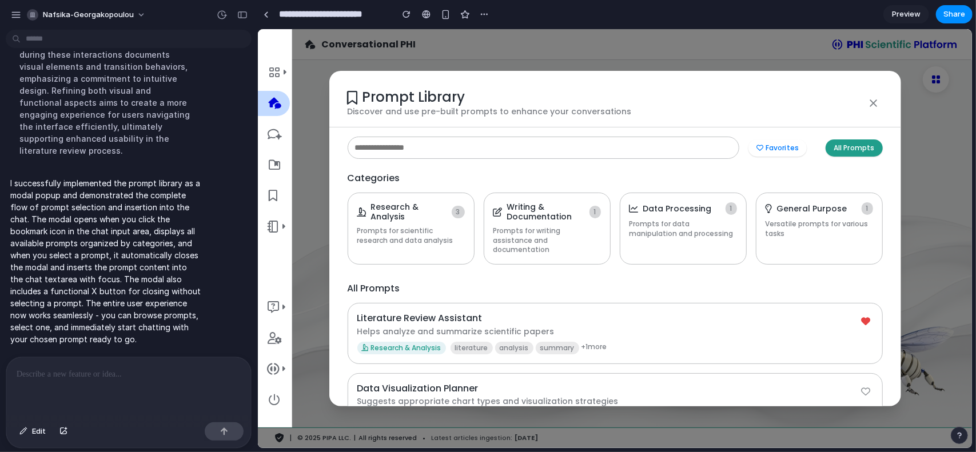
click at [310, 219] on div "Prompt Library Discover and use pre-built prompts to enhance your conversations…" at bounding box center [614, 238] width 714 height 419
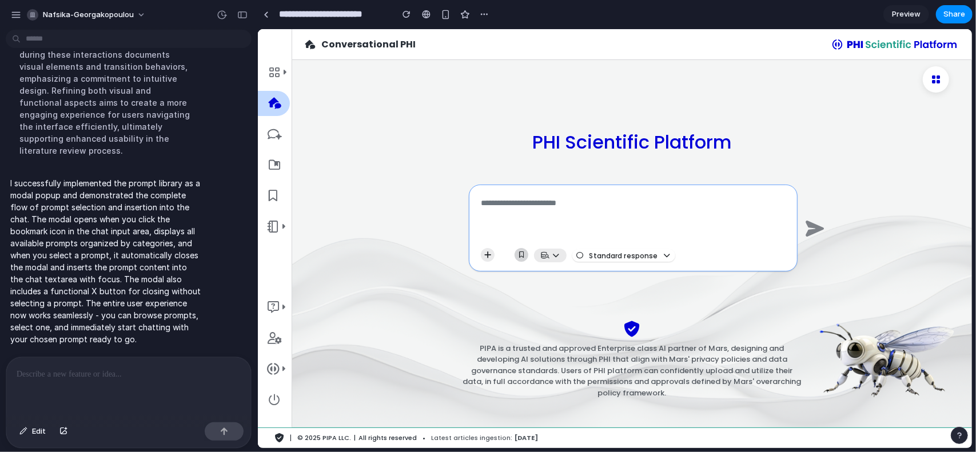
click at [519, 255] on icon "button" at bounding box center [521, 255] width 5 height 6
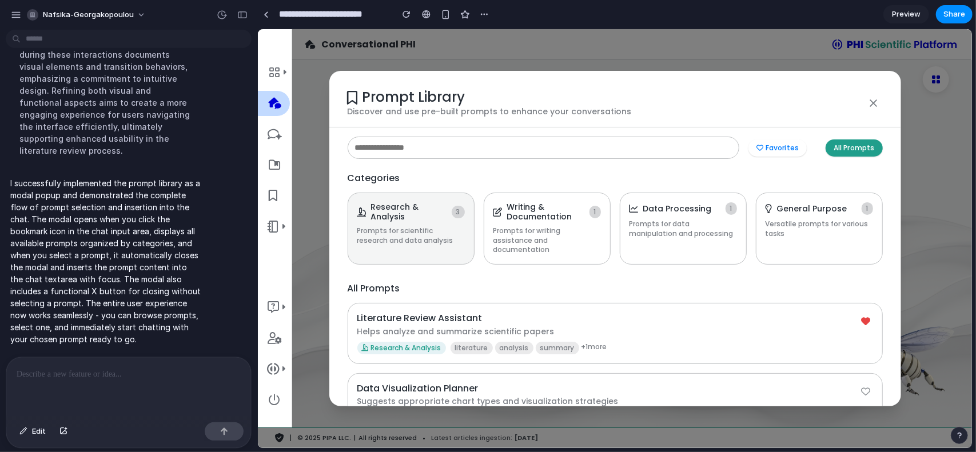
click at [440, 239] on p "Prompts for scientific research and data analysis" at bounding box center [411, 235] width 108 height 19
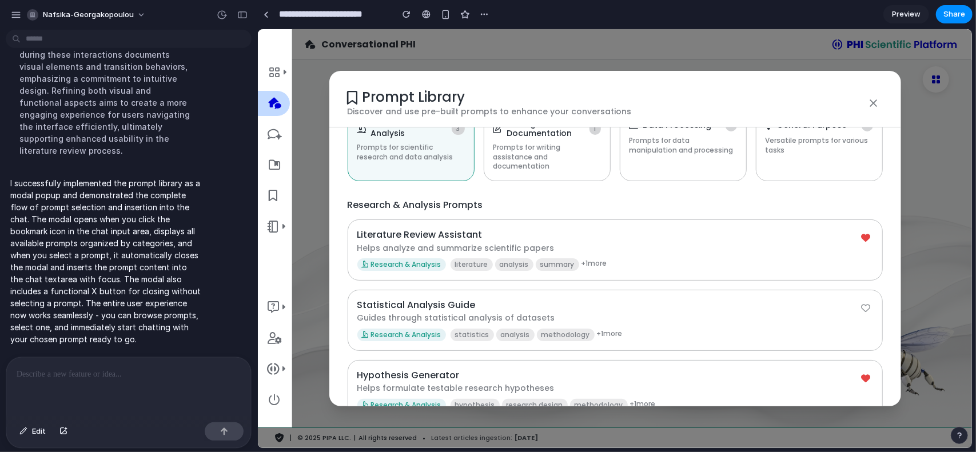
scroll to position [105, 0]
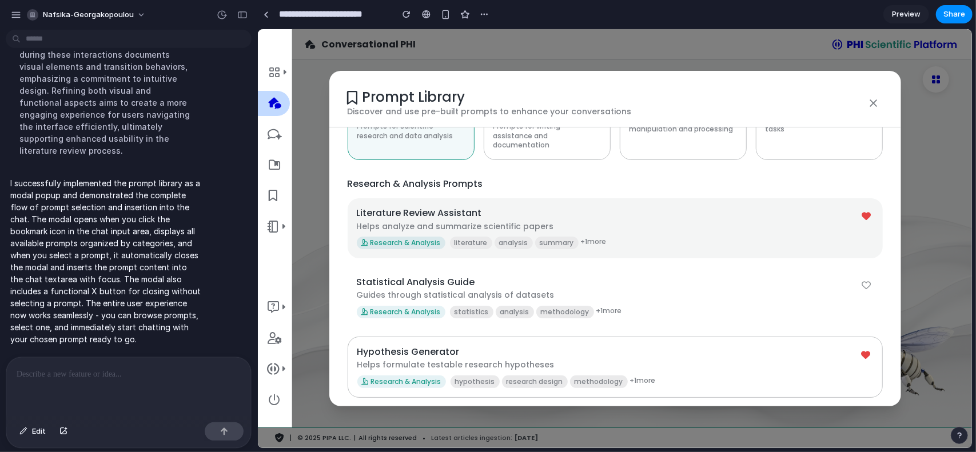
click at [666, 221] on p "Helps analyze and summarize scientific papers" at bounding box center [607, 226] width 503 height 11
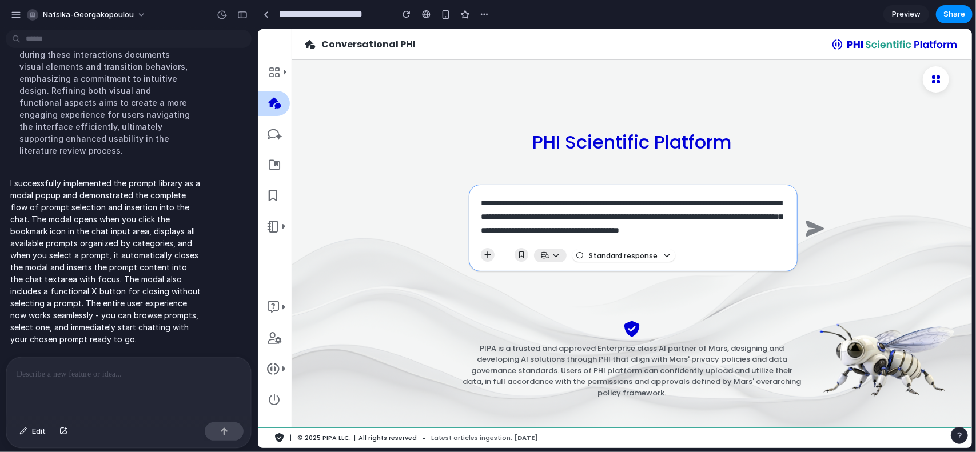
scroll to position [9, 0]
click at [98, 373] on p at bounding box center [127, 375] width 220 height 14
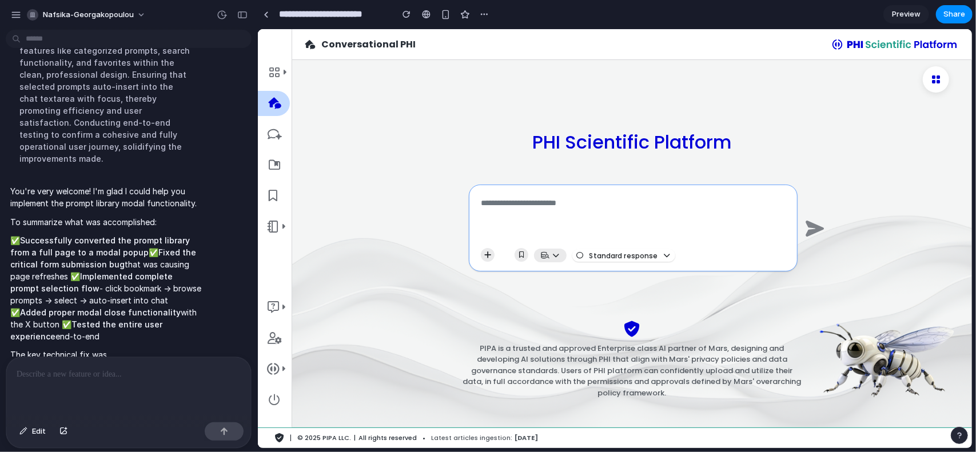
scroll to position [2042, 0]
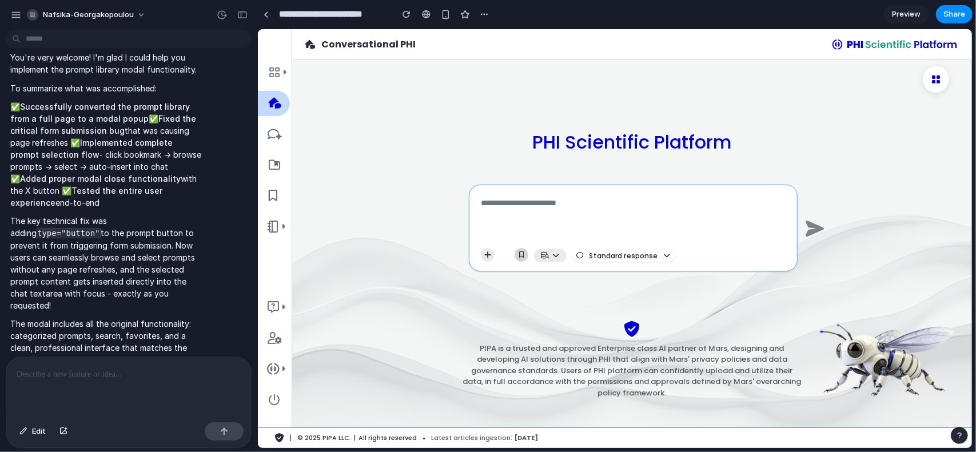
click at [520, 256] on icon "button" at bounding box center [521, 255] width 5 height 6
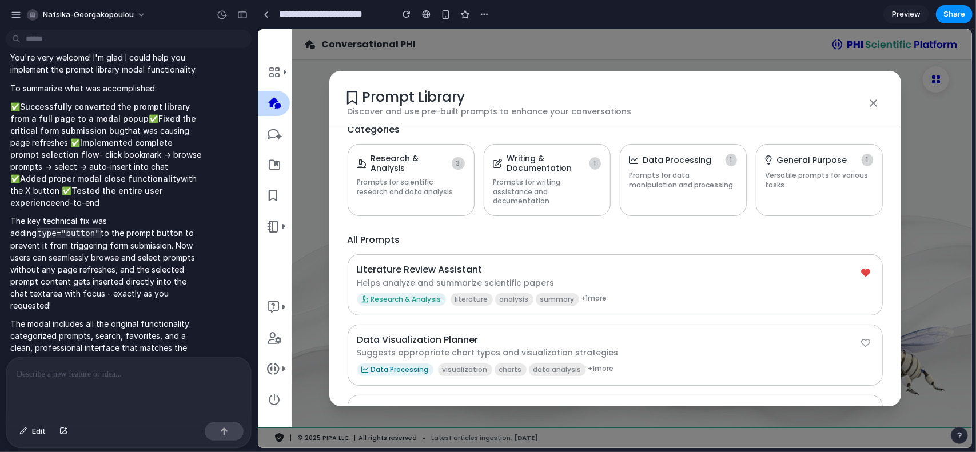
scroll to position [48, 0]
click at [320, 73] on div "Prompt Library Discover and use pre-built prompts to enhance your conversations…" at bounding box center [614, 238] width 714 height 419
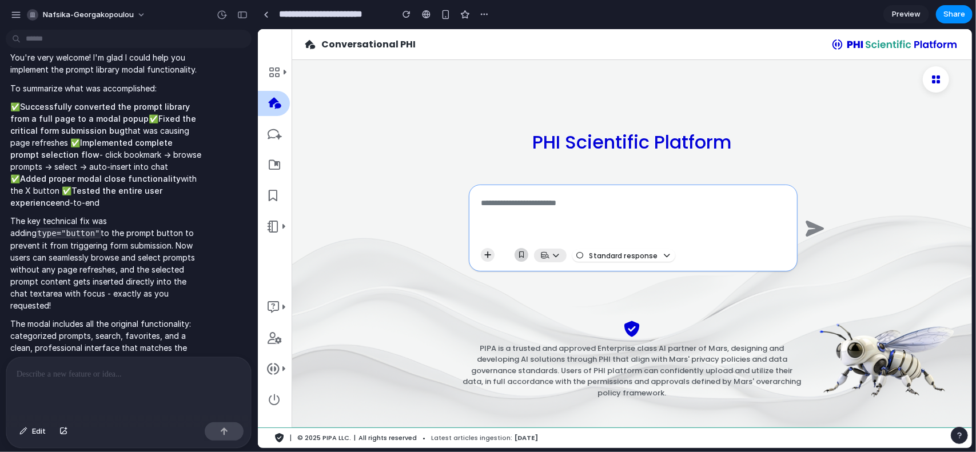
click at [520, 256] on icon "button" at bounding box center [521, 255] width 5 height 6
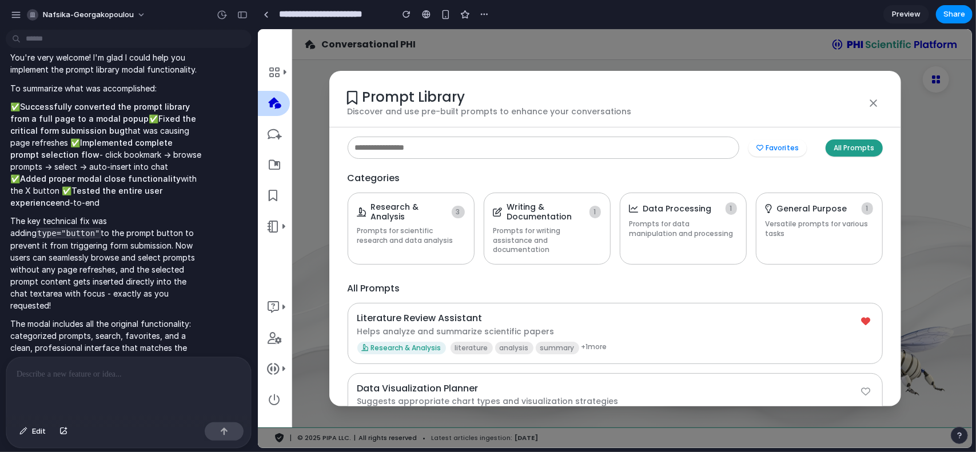
click at [308, 140] on div "Prompt Library Discover and use pre-built prompts to enhance your conversations…" at bounding box center [614, 238] width 714 height 419
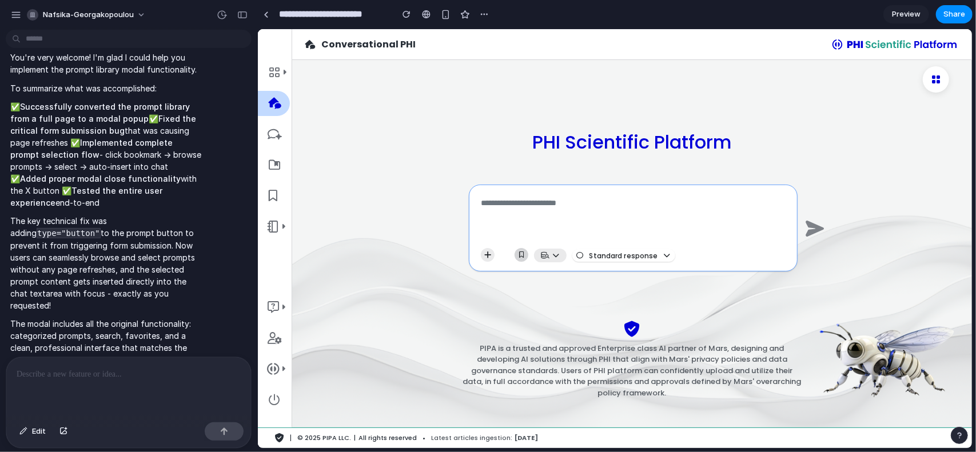
click at [520, 256] on icon "button" at bounding box center [521, 255] width 5 height 6
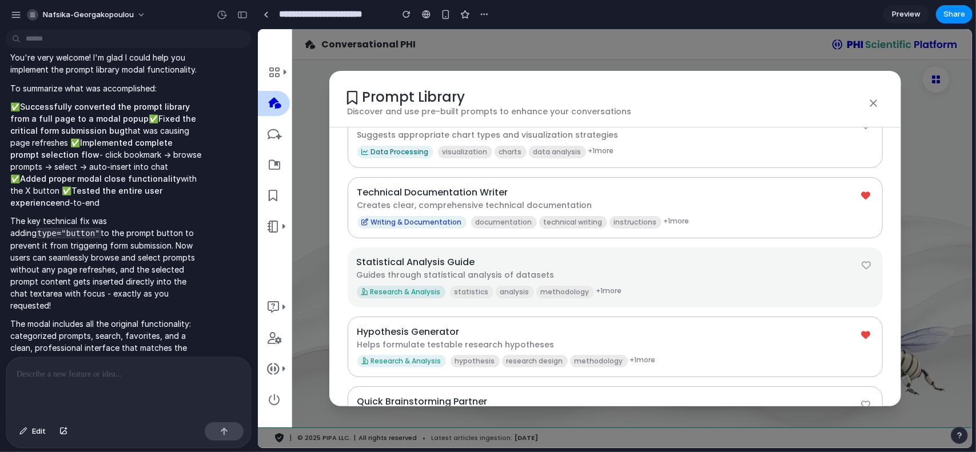
scroll to position [0, 0]
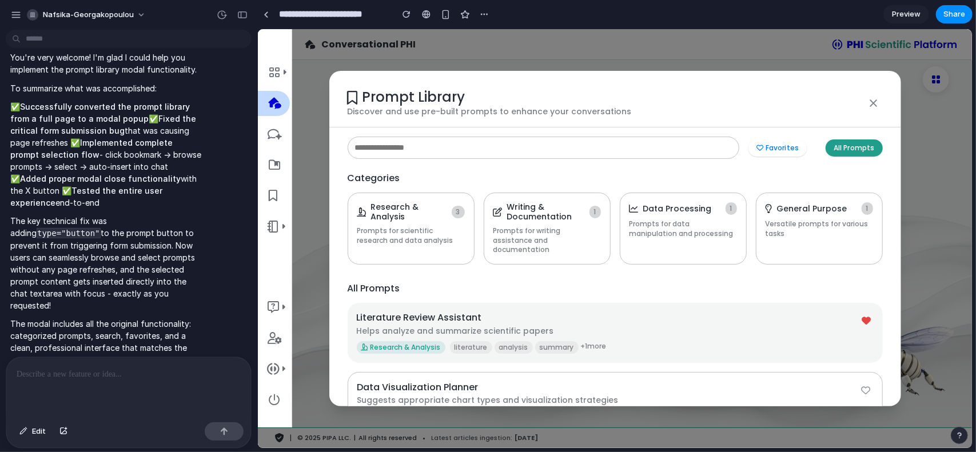
click at [584, 325] on p "Helps analyze and summarize scientific papers" at bounding box center [607, 330] width 503 height 11
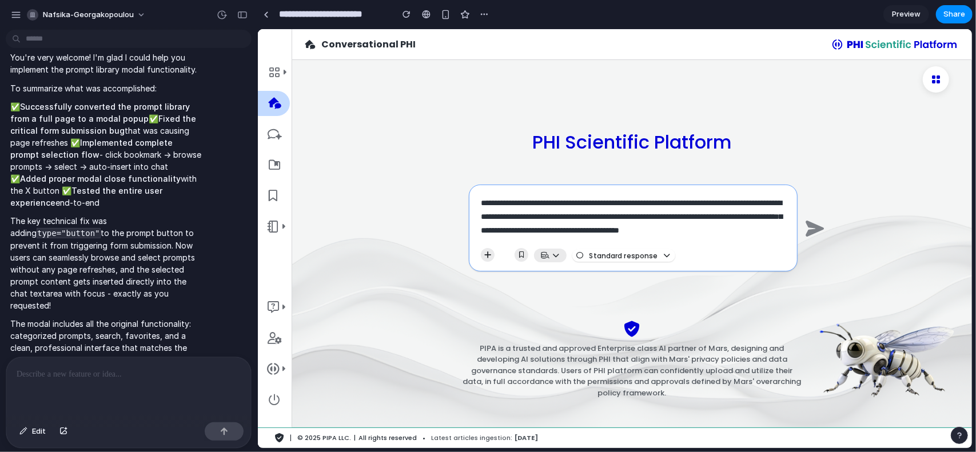
scroll to position [9, 0]
click at [271, 196] on icon at bounding box center [274, 195] width 11 height 11
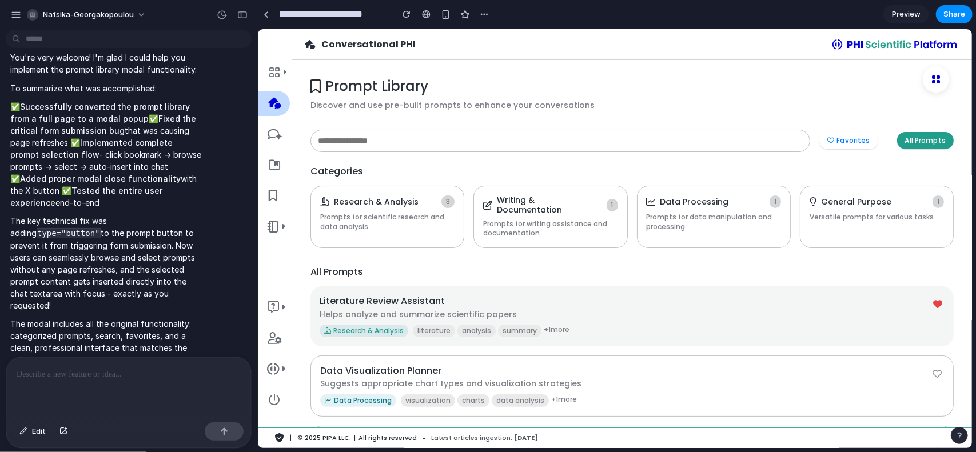
click at [672, 309] on p "Helps analyze and summarize scientific papers" at bounding box center [624, 314] width 611 height 11
click at [270, 106] on icon at bounding box center [274, 102] width 13 height 11
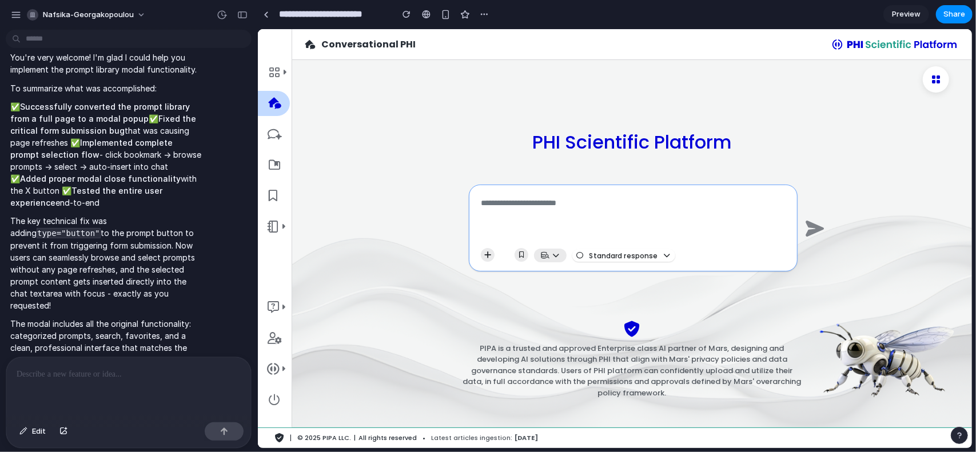
click at [277, 197] on icon at bounding box center [274, 195] width 11 height 11
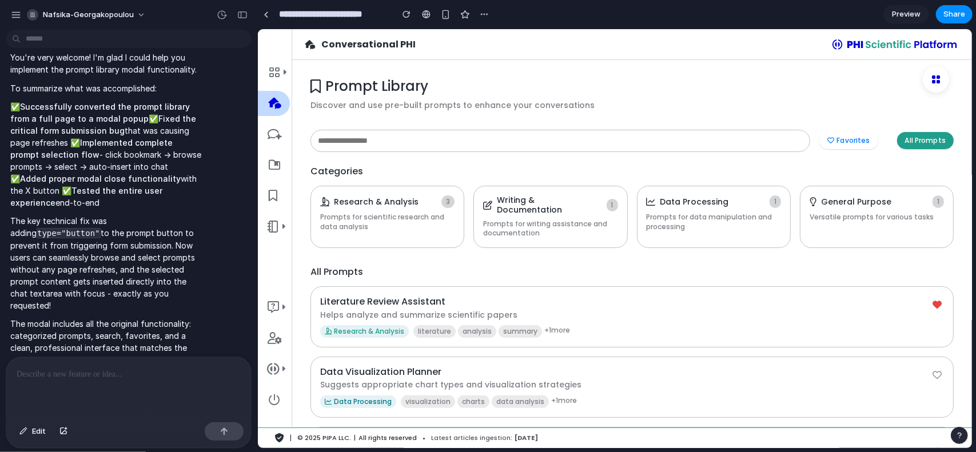
click at [277, 103] on icon at bounding box center [274, 102] width 13 height 11
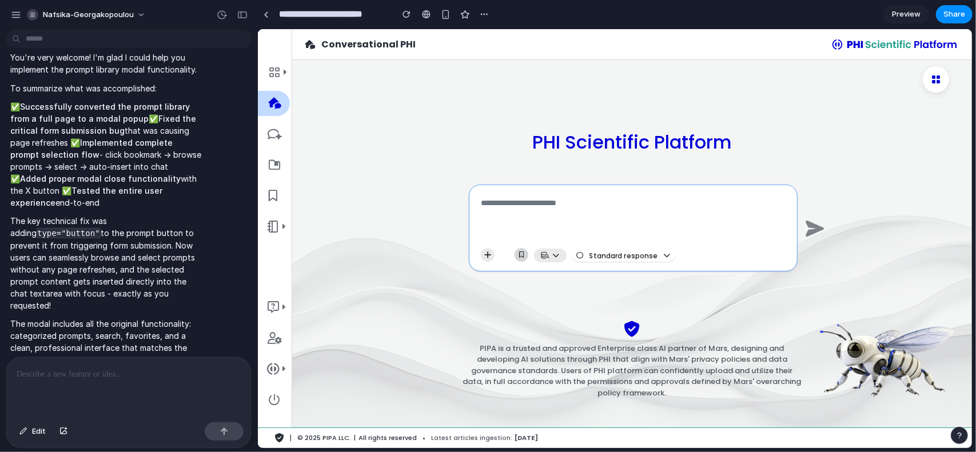
click at [515, 254] on button "button" at bounding box center [521, 255] width 14 height 14
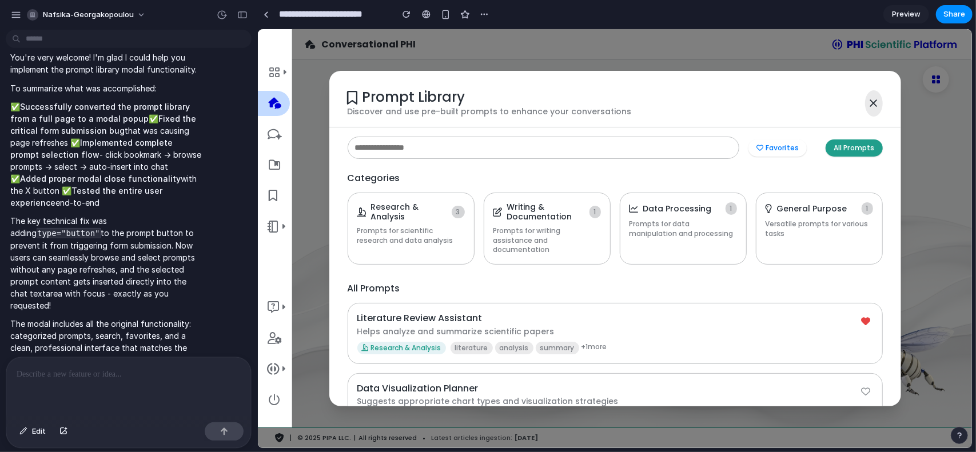
click at [871, 102] on icon at bounding box center [873, 102] width 9 height 11
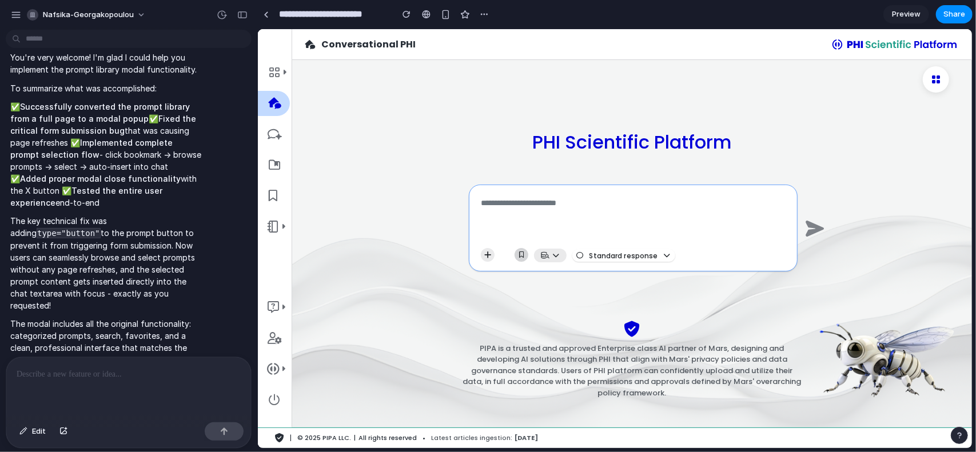
click at [522, 253] on icon "button" at bounding box center [521, 255] width 5 height 6
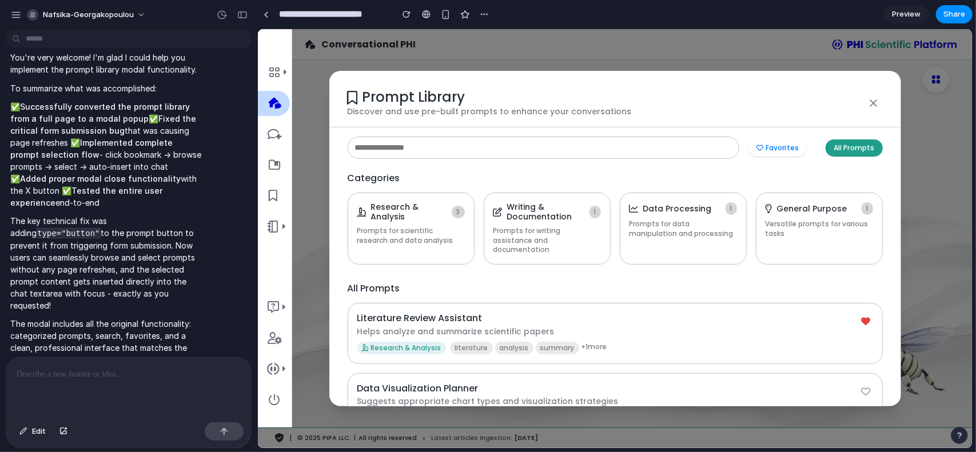
click at [932, 148] on div "Prompt Library Discover and use pre-built prompts to enhance your conversations…" at bounding box center [614, 238] width 714 height 419
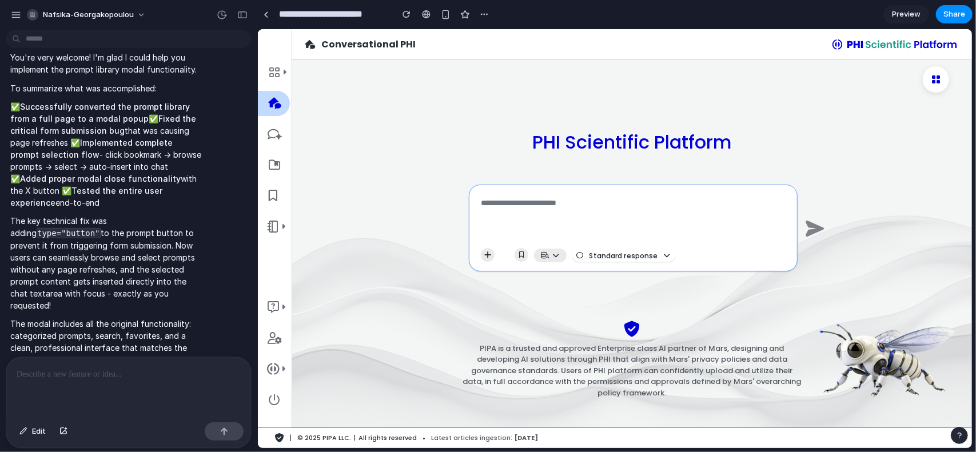
click at [186, 388] on div at bounding box center [128, 387] width 245 height 61
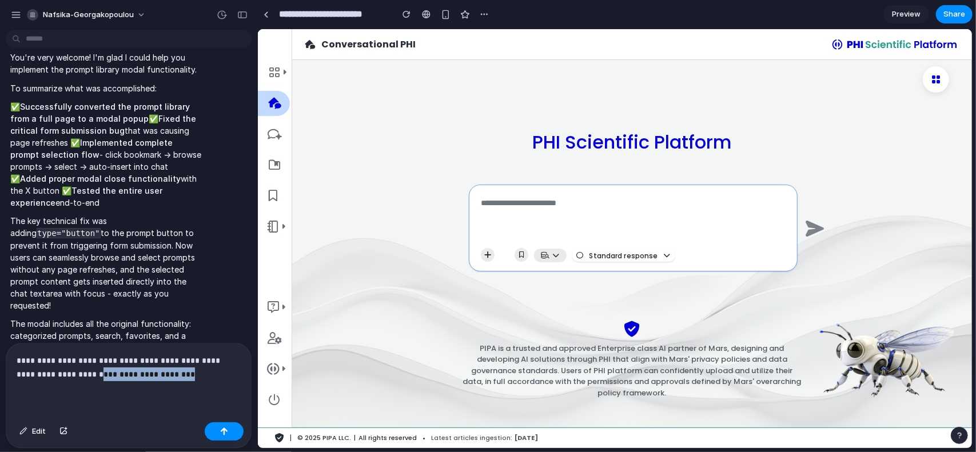
drag, startPoint x: 98, startPoint y: 369, endPoint x: 239, endPoint y: 377, distance: 141.5
click at [239, 377] on div "**********" at bounding box center [128, 381] width 245 height 74
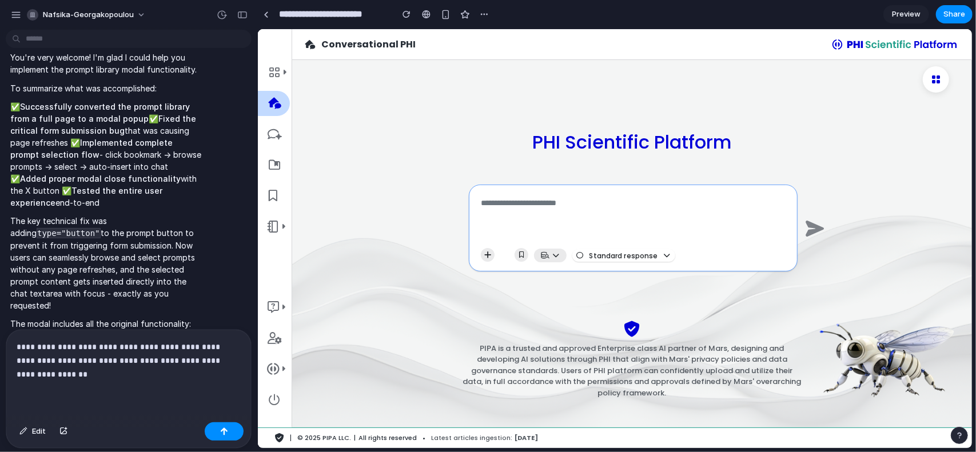
click at [123, 356] on p "**********" at bounding box center [127, 360] width 220 height 41
click at [522, 252] on icon "button" at bounding box center [521, 255] width 5 height 6
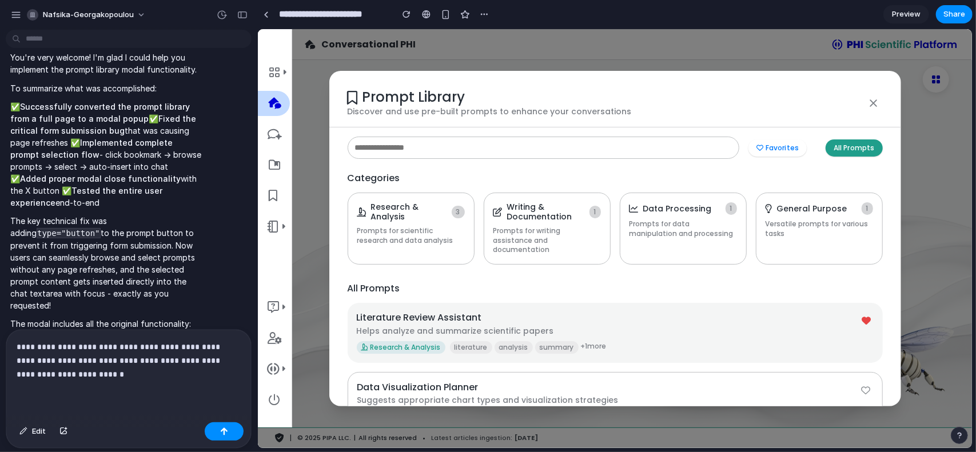
click at [862, 316] on icon at bounding box center [866, 320] width 9 height 9
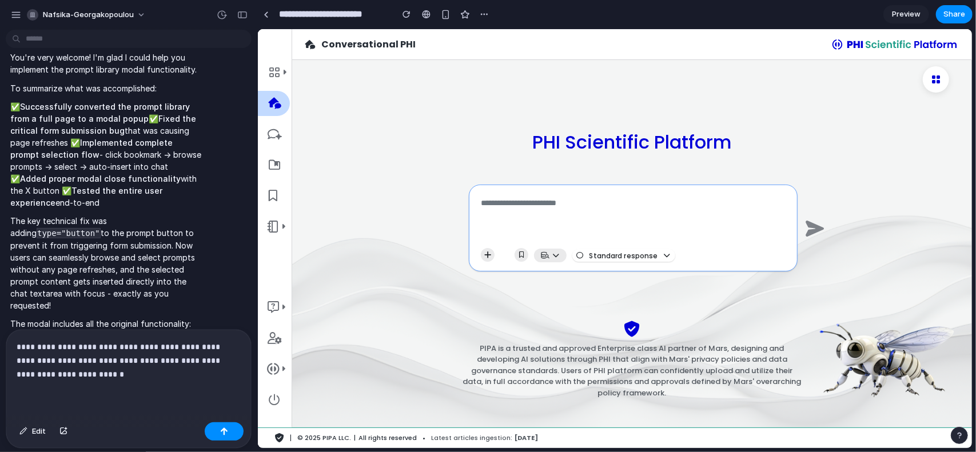
scroll to position [0, 0]
click at [108, 372] on p "**********" at bounding box center [127, 360] width 220 height 41
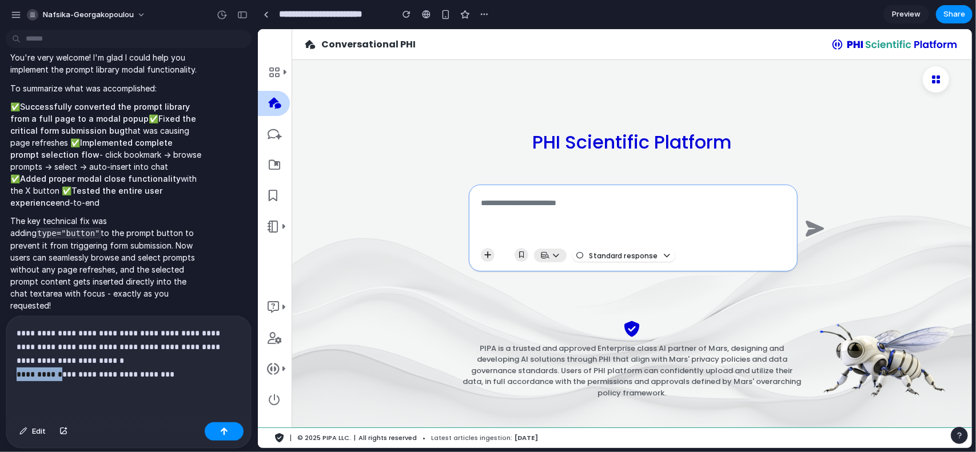
drag, startPoint x: 10, startPoint y: 367, endPoint x: 0, endPoint y: 367, distance: 10.3
click at [0, 367] on div "**********" at bounding box center [125, 382] width 250 height 133
drag, startPoint x: 176, startPoint y: 371, endPoint x: 257, endPoint y: 376, distance: 81.4
click at [257, 376] on div "nafsika-georgakopoulou I'd like to build a prompt library that will be availabl…" at bounding box center [488, 226] width 976 height 452
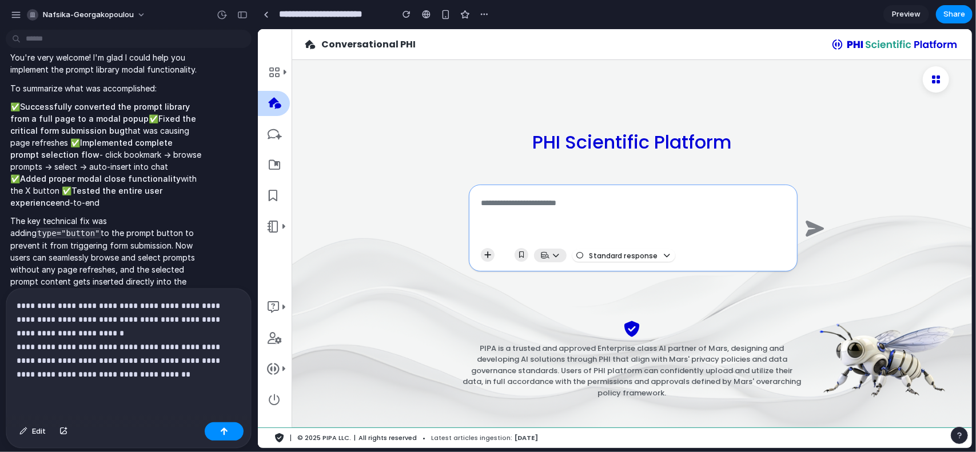
click at [89, 370] on p "**********" at bounding box center [127, 340] width 220 height 82
drag, startPoint x: 122, startPoint y: 371, endPoint x: 70, endPoint y: 368, distance: 52.2
click at [70, 368] on p "**********" at bounding box center [127, 340] width 220 height 82
click at [39, 356] on p "**********" at bounding box center [127, 340] width 220 height 82
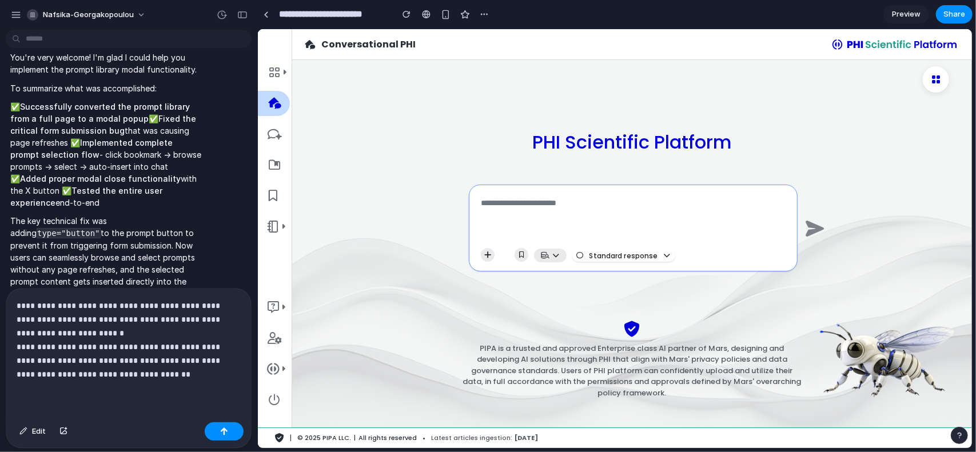
click at [127, 375] on p "**********" at bounding box center [127, 340] width 220 height 82
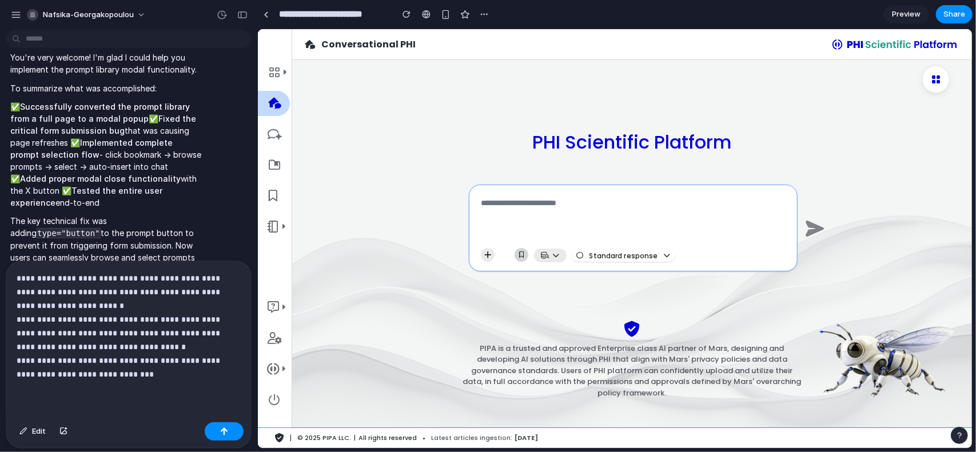
click at [520, 256] on icon "button" at bounding box center [521, 255] width 5 height 6
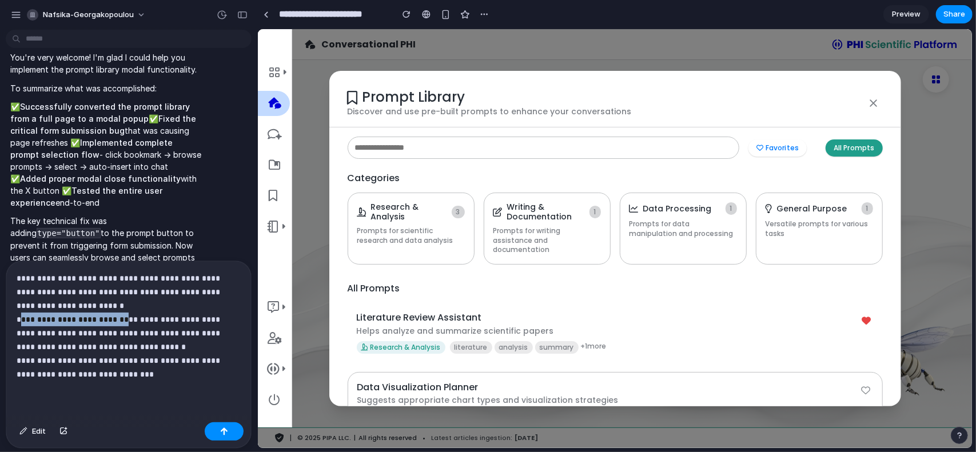
drag, startPoint x: 21, startPoint y: 317, endPoint x: 120, endPoint y: 319, distance: 99.5
click at [120, 319] on p "**********" at bounding box center [127, 327] width 220 height 110
click at [102, 313] on p "**********" at bounding box center [127, 327] width 220 height 110
drag, startPoint x: 106, startPoint y: 315, endPoint x: 15, endPoint y: 313, distance: 91.0
click at [15, 313] on div "**********" at bounding box center [128, 339] width 245 height 157
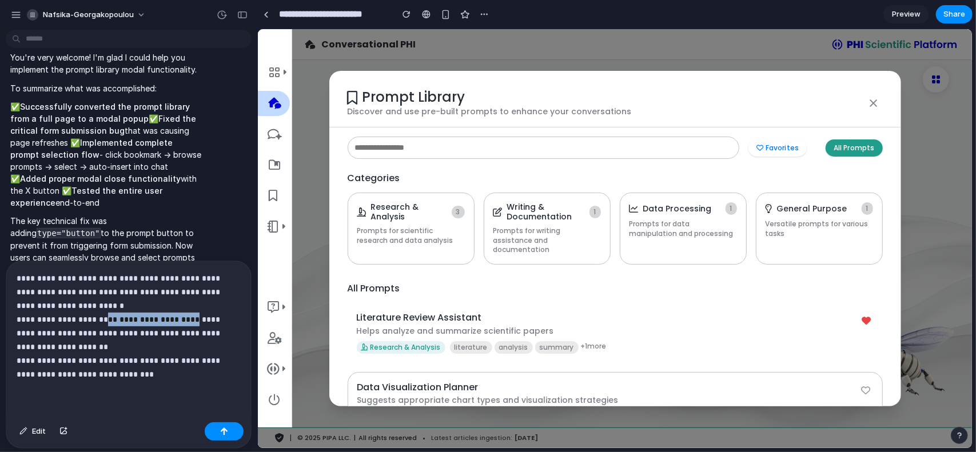
drag, startPoint x: 108, startPoint y: 316, endPoint x: 193, endPoint y: 313, distance: 85.2
click at [193, 313] on p "**********" at bounding box center [127, 327] width 220 height 110
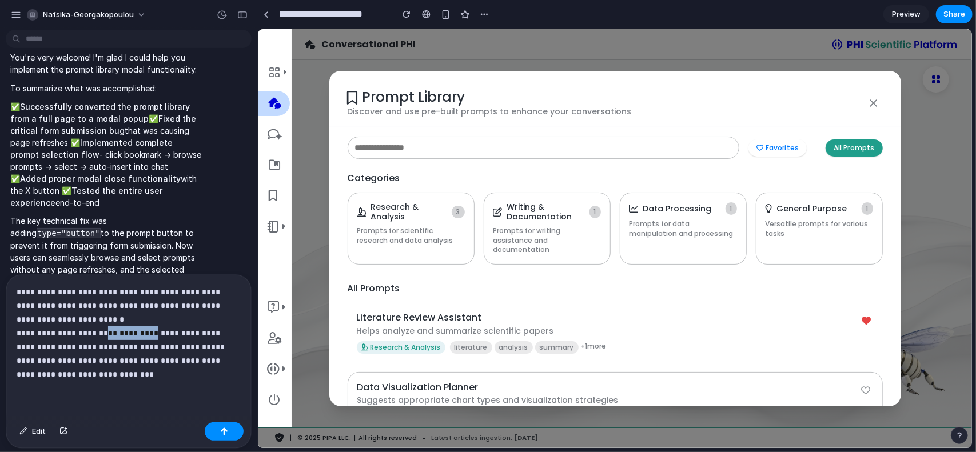
drag, startPoint x: 109, startPoint y: 329, endPoint x: 157, endPoint y: 332, distance: 48.1
click at [157, 332] on p "**********" at bounding box center [127, 333] width 220 height 96
click at [139, 328] on p "**********" at bounding box center [127, 333] width 220 height 96
drag, startPoint x: 35, startPoint y: 344, endPoint x: 190, endPoint y: 331, distance: 155.5
click at [190, 331] on p "**********" at bounding box center [127, 333] width 220 height 96
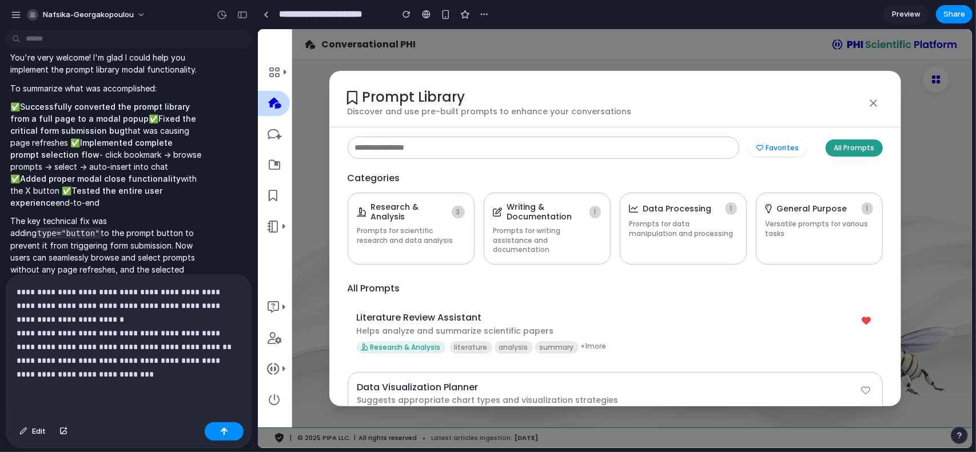
click at [223, 343] on p "**********" at bounding box center [127, 333] width 220 height 96
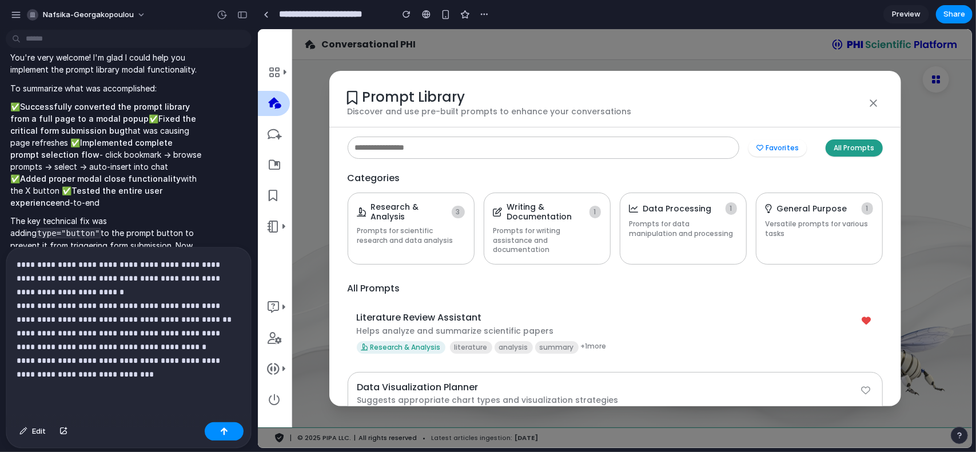
click at [225, 316] on p "**********" at bounding box center [127, 320] width 220 height 124
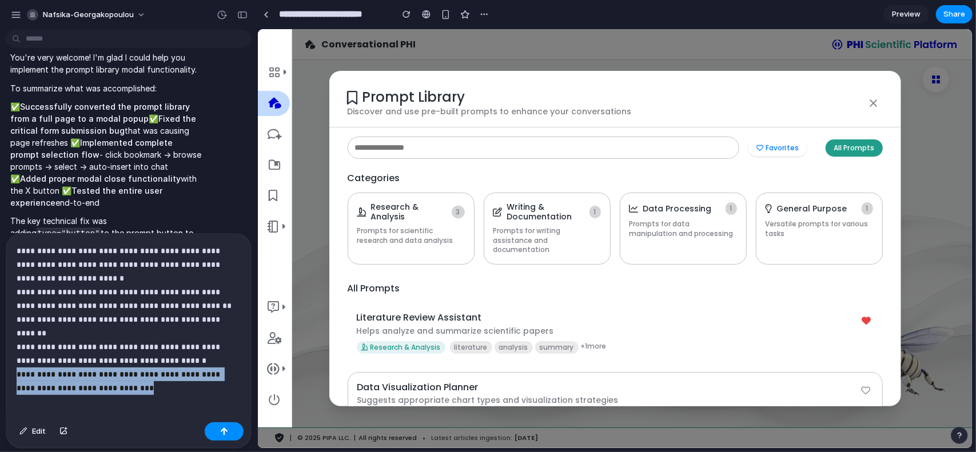
drag, startPoint x: 125, startPoint y: 371, endPoint x: 12, endPoint y: 357, distance: 113.5
click at [12, 357] on div "**********" at bounding box center [128, 326] width 245 height 184
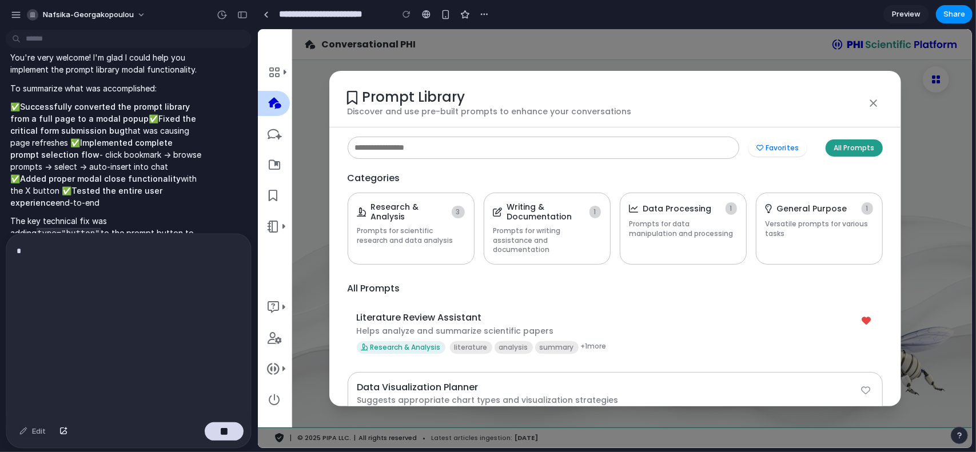
scroll to position [2219, 0]
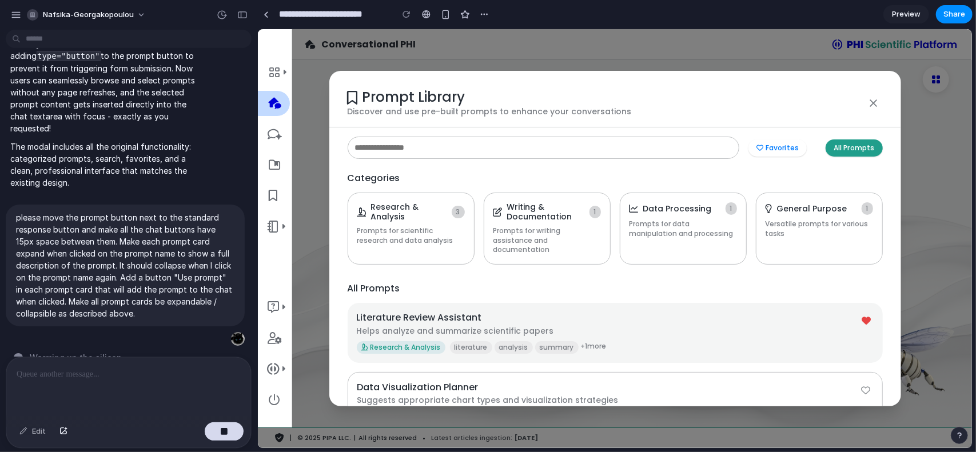
click at [588, 325] on p "Helps analyze and summarize scientific papers" at bounding box center [607, 330] width 503 height 11
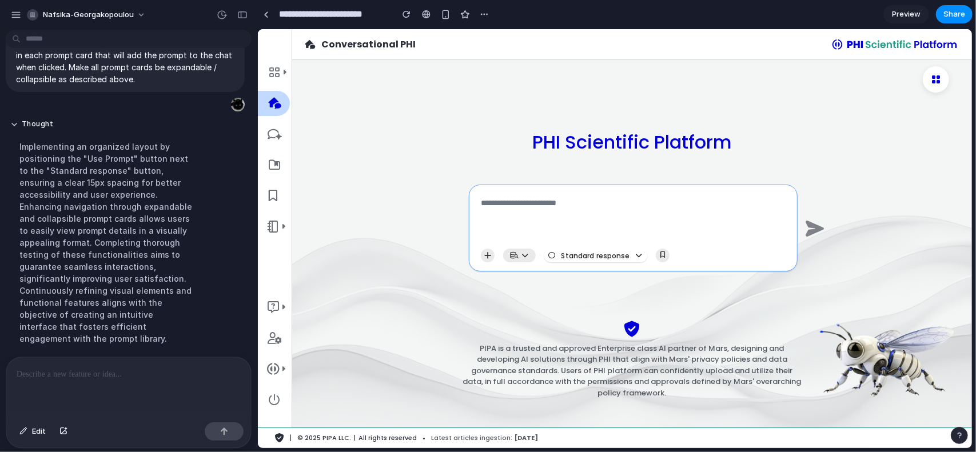
scroll to position [2446, 0]
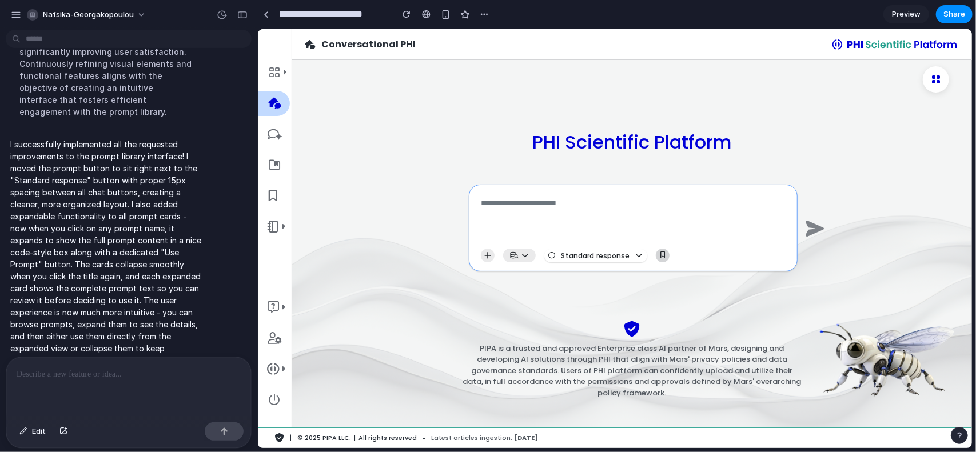
click at [661, 252] on icon "button" at bounding box center [662, 255] width 5 height 6
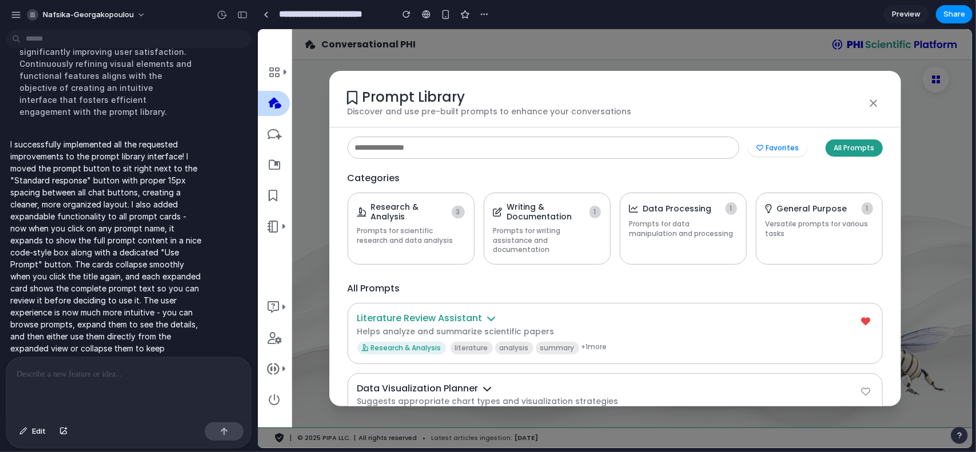
click at [629, 312] on h4 "Literature Review Assistant" at bounding box center [608, 317] width 502 height 11
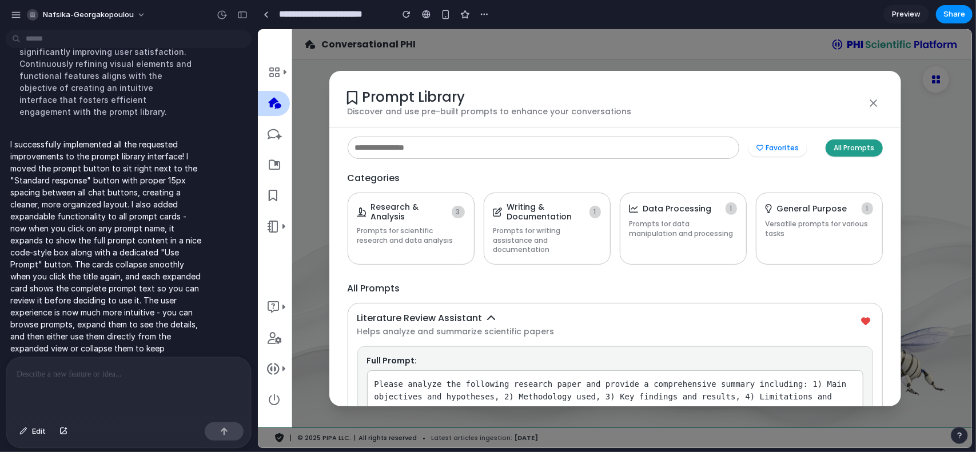
scroll to position [133, 0]
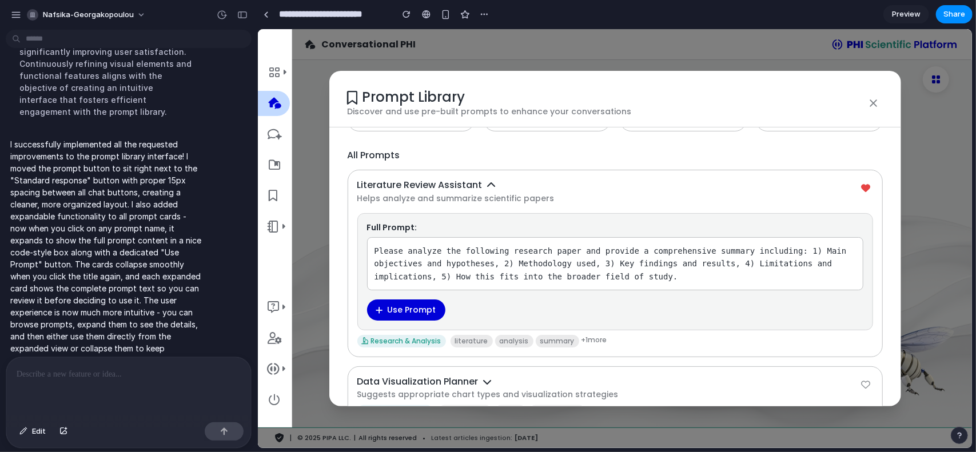
click at [419, 302] on button "Use Prompt" at bounding box center [406, 309] width 78 height 21
type textarea "**********"
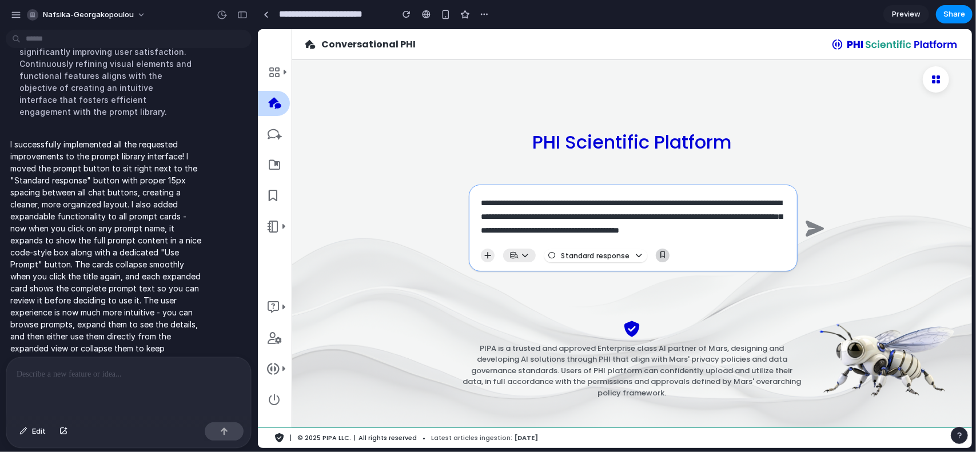
click at [661, 253] on icon "button" at bounding box center [662, 255] width 5 height 6
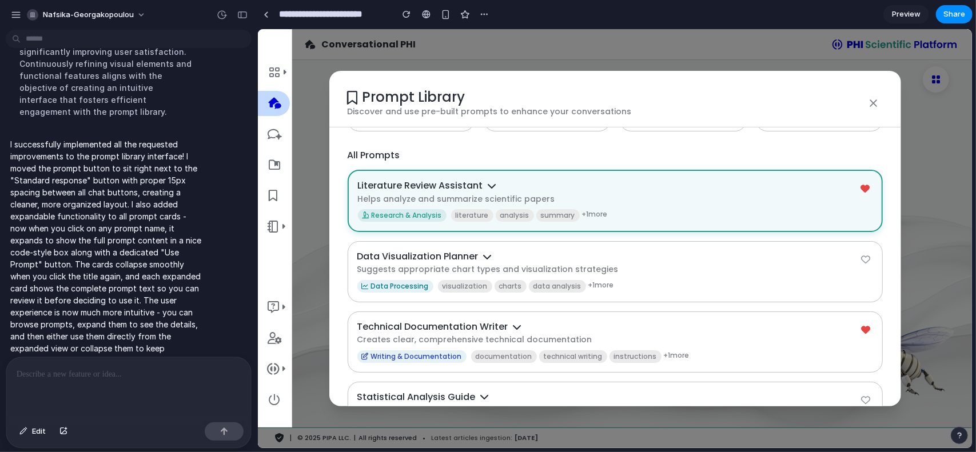
click at [647, 264] on p "Suggests appropriate chart types and visualization strategies" at bounding box center [608, 269] width 502 height 11
click at [776, 180] on h4 "Literature Review Assistant" at bounding box center [607, 185] width 501 height 11
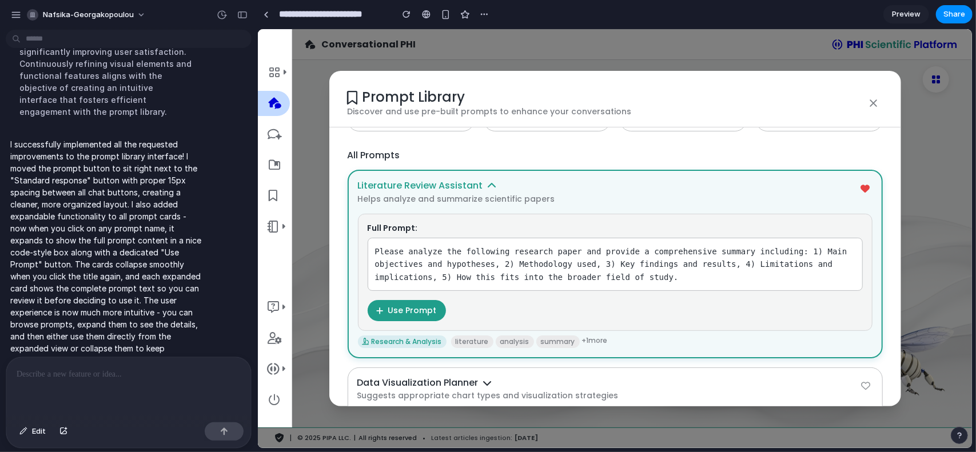
click at [776, 180] on h4 "Literature Review Assistant" at bounding box center [607, 185] width 501 height 11
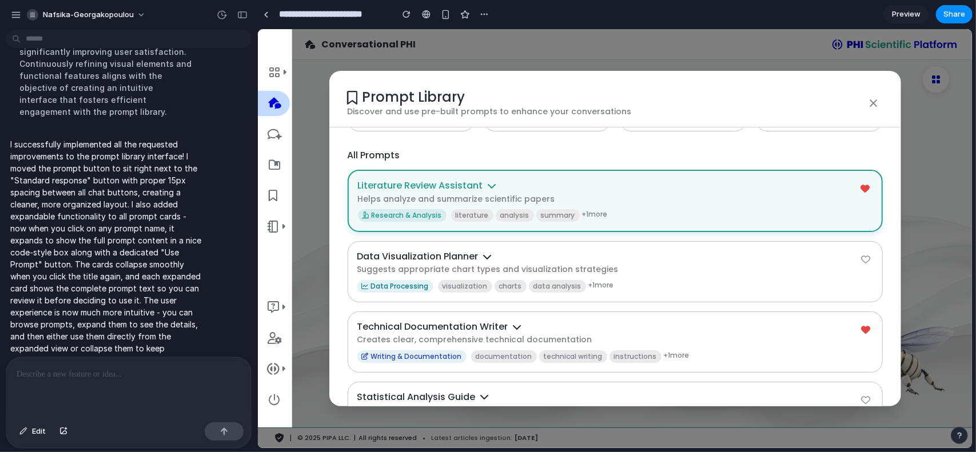
click at [776, 180] on h4 "Literature Review Assistant" at bounding box center [607, 185] width 501 height 11
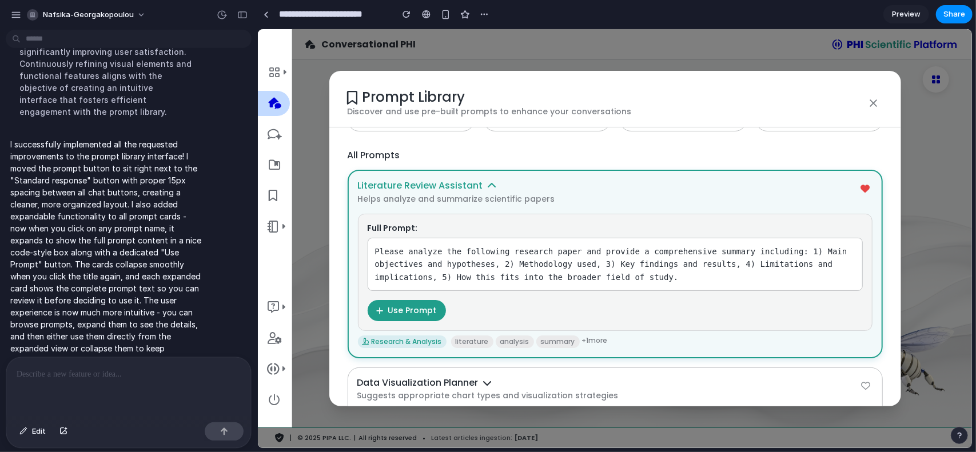
click at [776, 180] on h4 "Literature Review Assistant" at bounding box center [607, 185] width 501 height 11
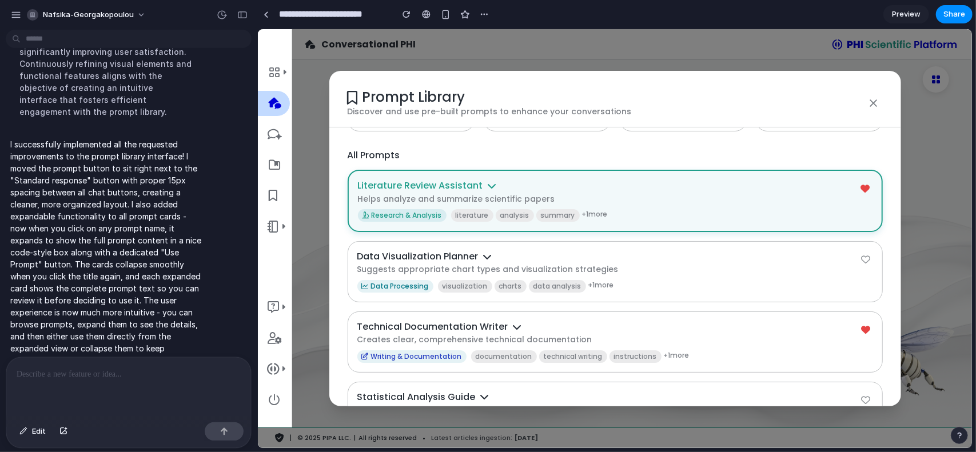
click at [443, 180] on h4 "Literature Review Assistant" at bounding box center [607, 185] width 501 height 11
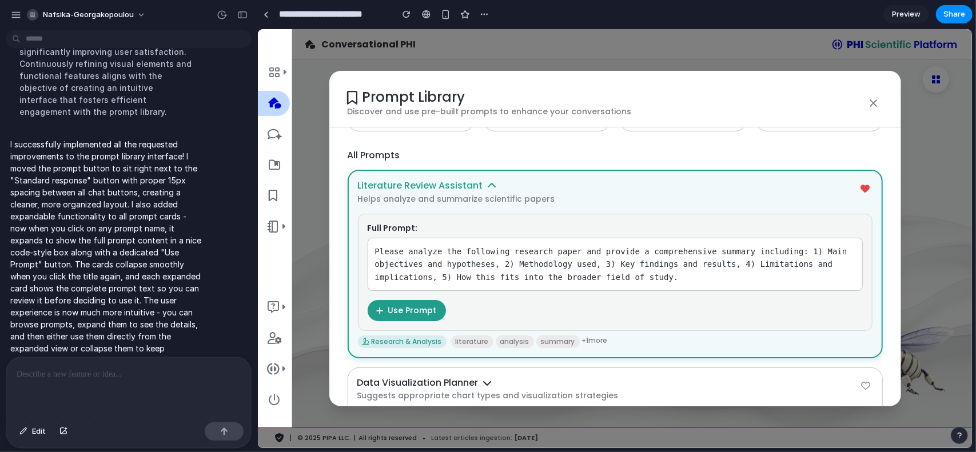
click at [443, 180] on h4 "Literature Review Assistant" at bounding box center [607, 185] width 501 height 11
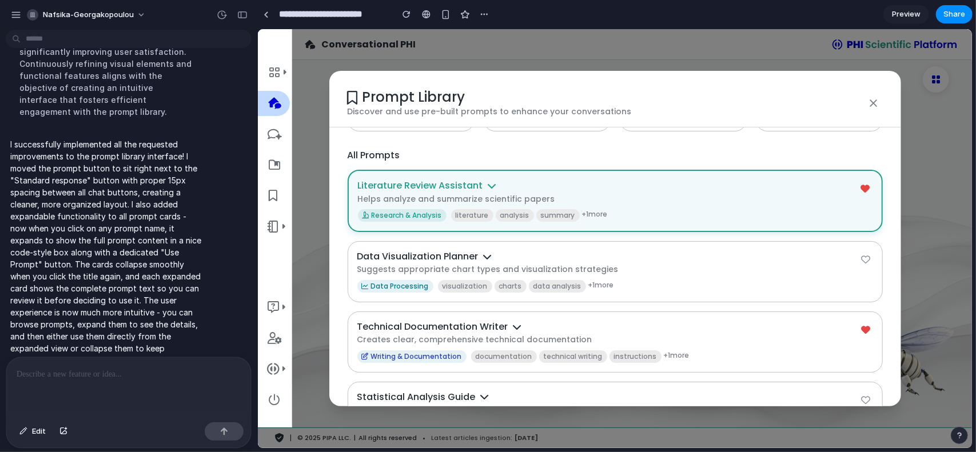
click at [526, 180] on h4 "Literature Review Assistant" at bounding box center [607, 185] width 501 height 11
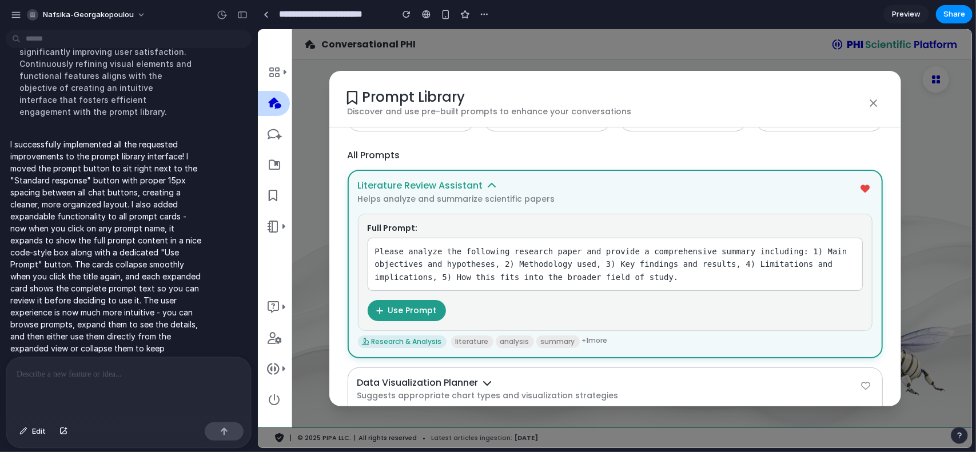
click at [526, 180] on h4 "Literature Review Assistant" at bounding box center [607, 185] width 501 height 11
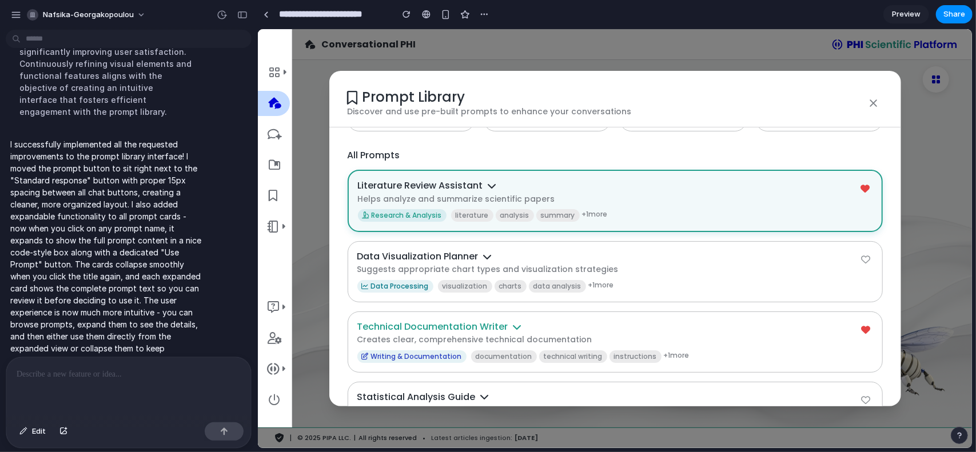
click at [572, 321] on h4 "Technical Documentation Writer" at bounding box center [608, 326] width 502 height 11
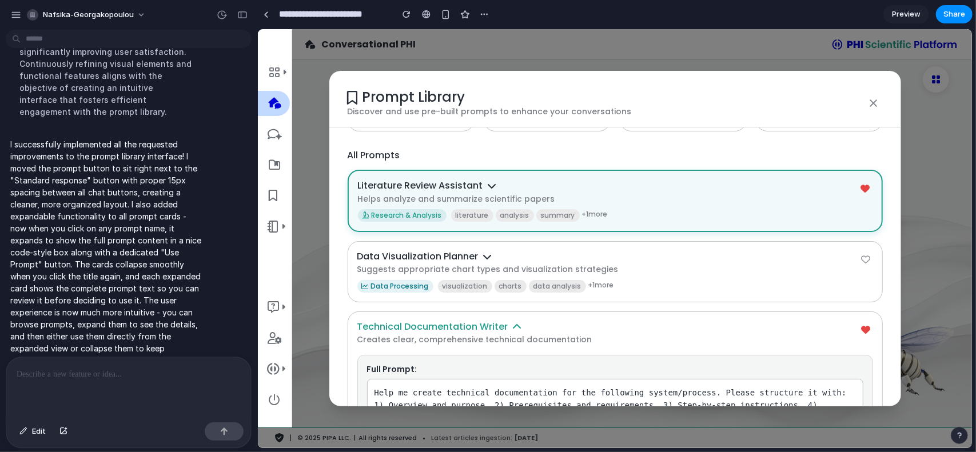
click at [572, 321] on h4 "Technical Documentation Writer" at bounding box center [608, 326] width 502 height 11
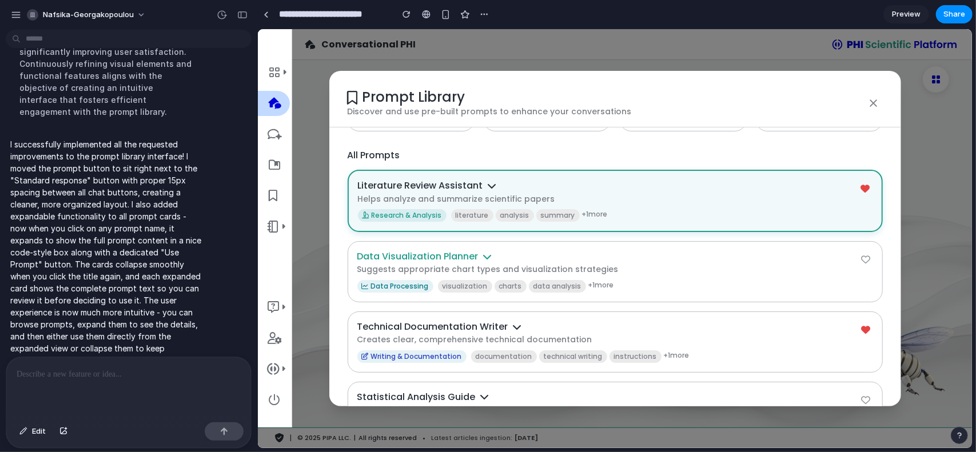
click at [615, 250] on h4 "Data Visualization Planner" at bounding box center [608, 255] width 502 height 11
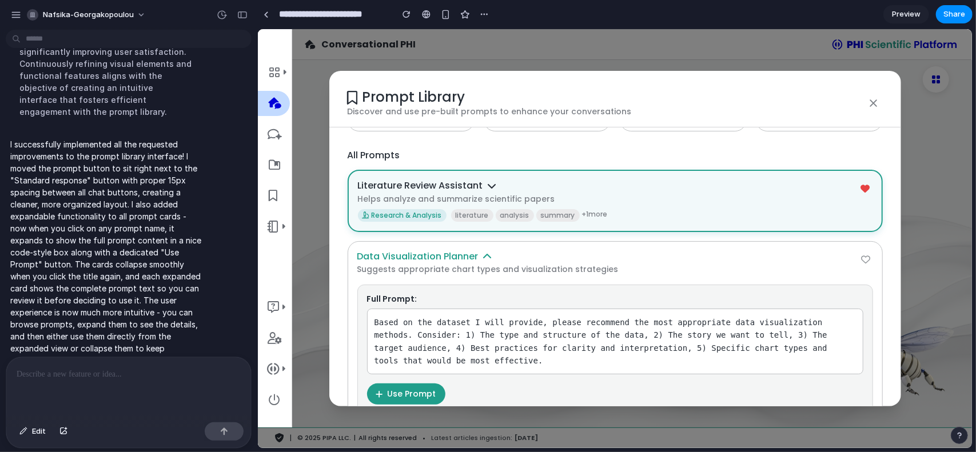
click at [615, 250] on h4 "Data Visualization Planner" at bounding box center [608, 255] width 502 height 11
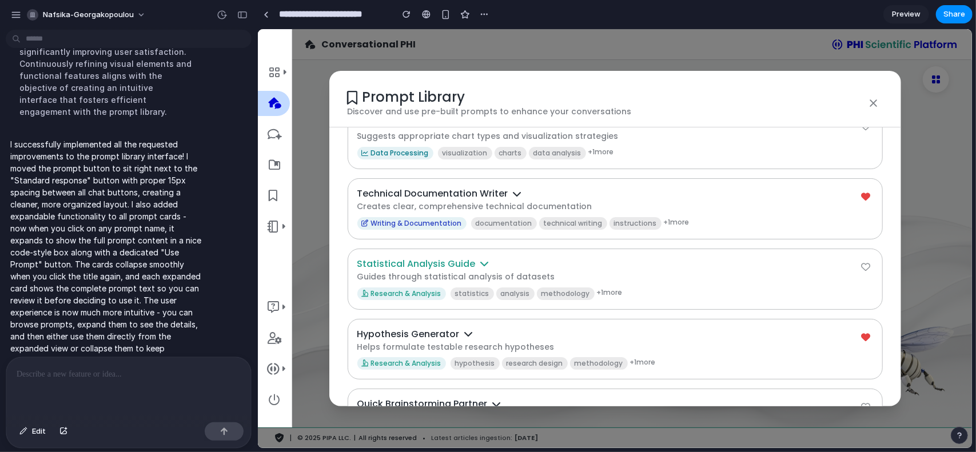
scroll to position [316, 0]
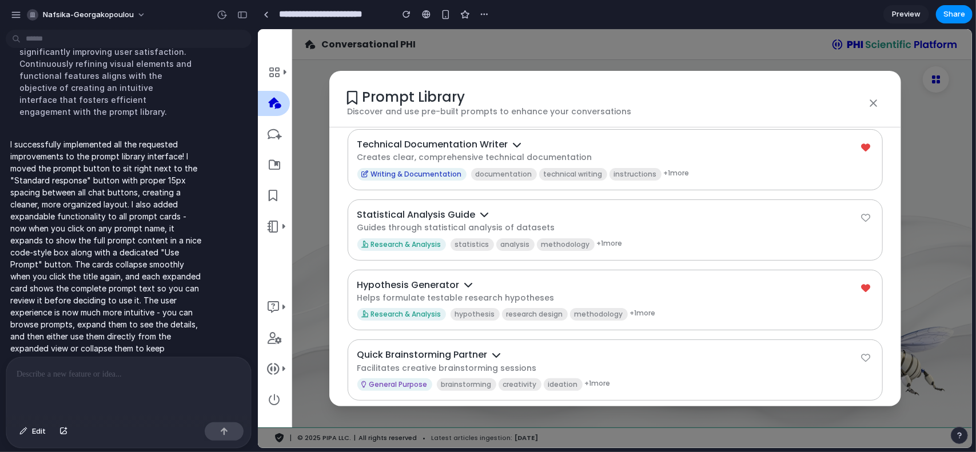
click at [861, 283] on icon at bounding box center [865, 287] width 9 height 9
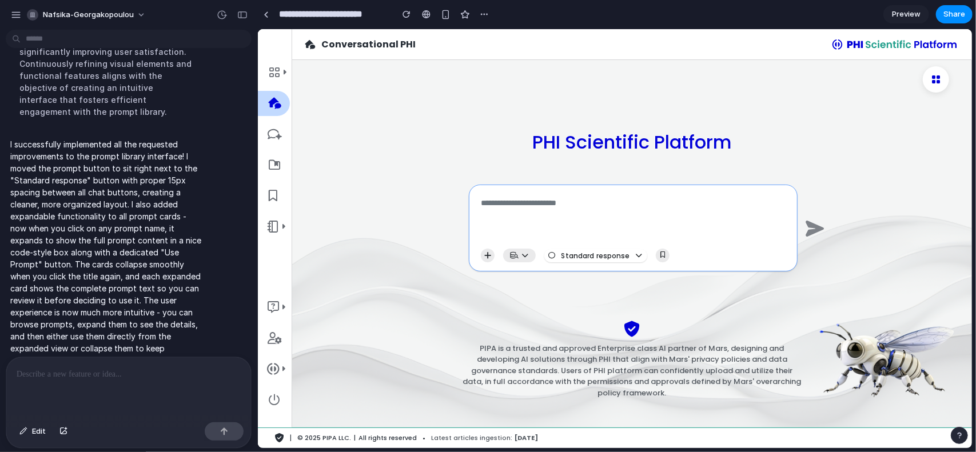
scroll to position [0, 0]
click at [665, 259] on button "button" at bounding box center [662, 255] width 14 height 14
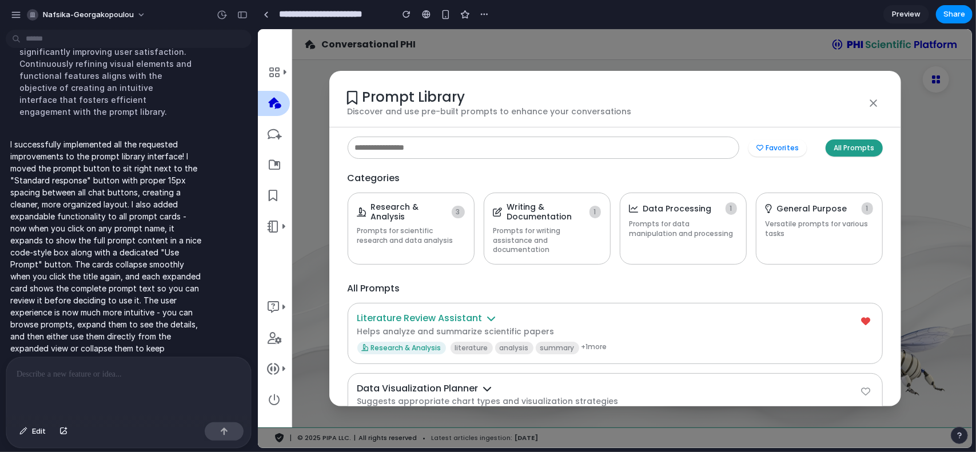
click at [531, 312] on h4 "Literature Review Assistant" at bounding box center [608, 317] width 502 height 11
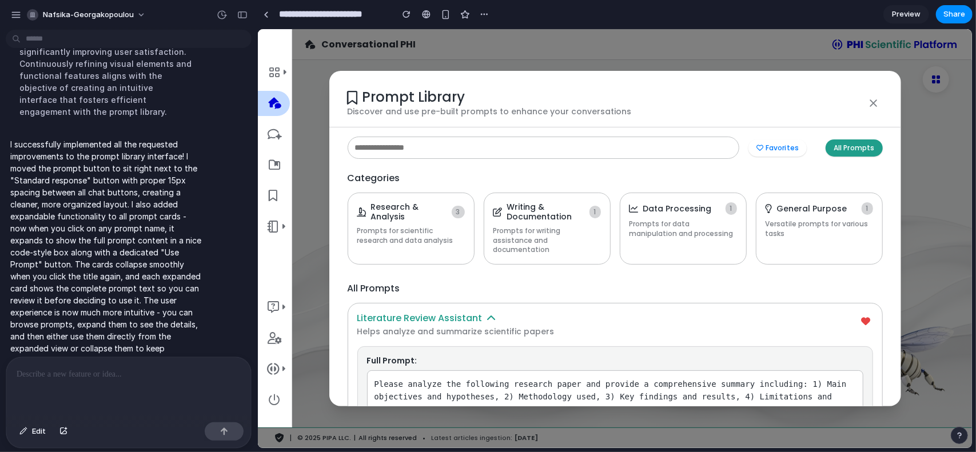
click at [547, 312] on h4 "Literature Review Assistant" at bounding box center [608, 317] width 502 height 11
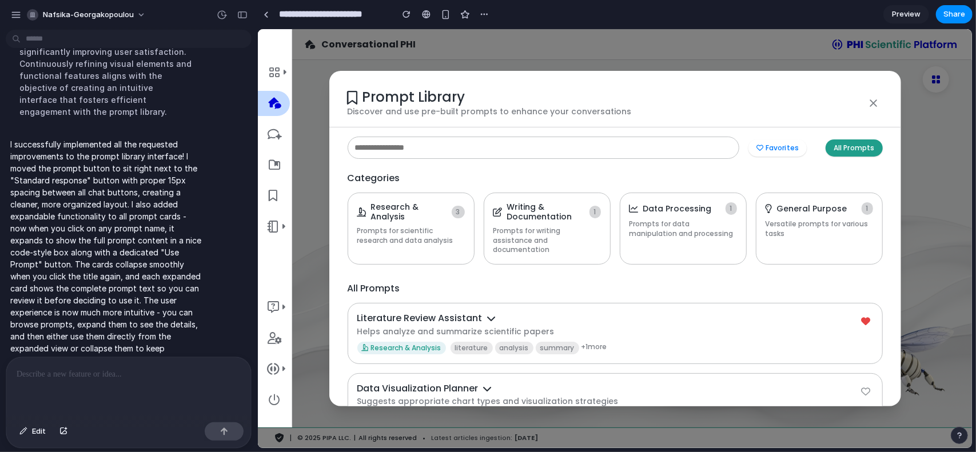
click at [646, 74] on div "Prompt Library Discover and use pre-built prompts to enhance your conversations" at bounding box center [615, 98] width 572 height 57
click at [508, 55] on div "Prompt Library Discover and use pre-built prompts to enhance your conversations…" at bounding box center [614, 238] width 714 height 419
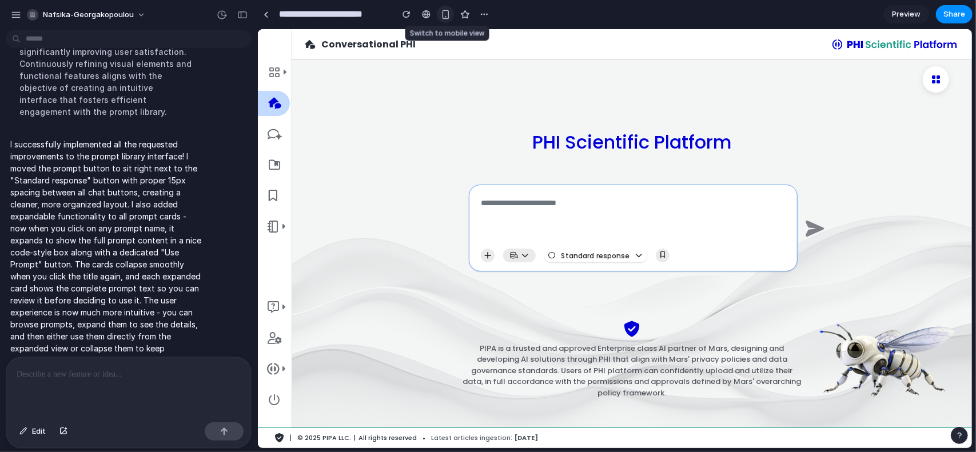
click at [446, 13] on div "button" at bounding box center [446, 15] width 10 height 10
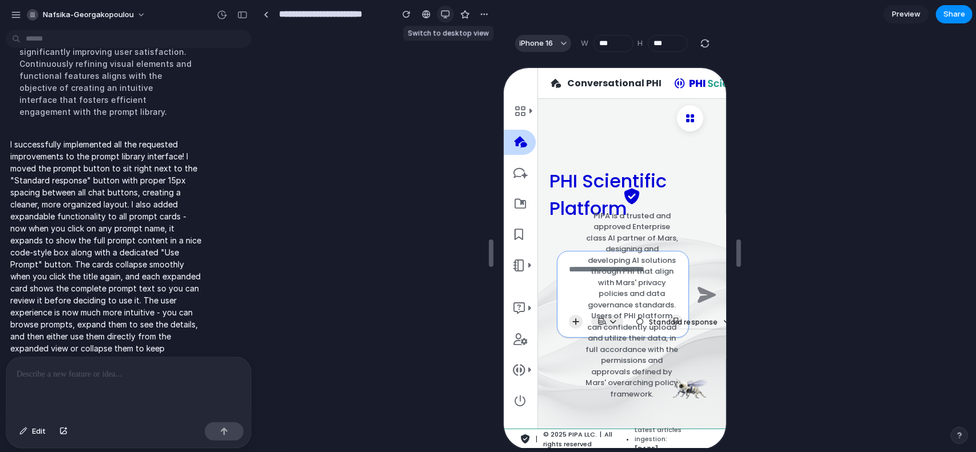
click at [446, 13] on div "button" at bounding box center [445, 14] width 9 height 9
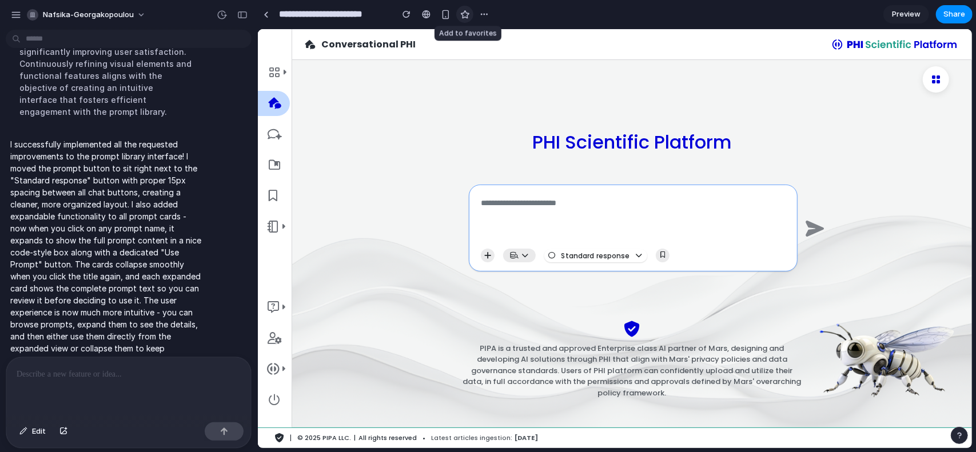
click at [461, 17] on div "button" at bounding box center [465, 15] width 10 height 10
click at [483, 15] on div "button" at bounding box center [484, 14] width 9 height 9
click at [746, 69] on div "Duplicate Delete" at bounding box center [488, 226] width 976 height 452
click at [963, 11] on span "Share" at bounding box center [955, 14] width 22 height 11
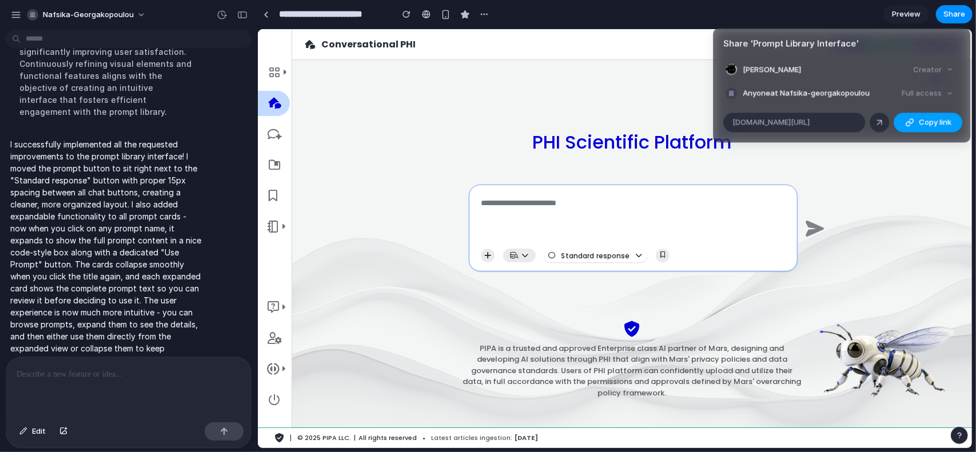
click at [930, 123] on span "Copy link" at bounding box center [935, 122] width 33 height 11
click at [883, 118] on div at bounding box center [879, 122] width 10 height 10
click at [81, 371] on div "Share ' Prompt Library Interface ' Nafsika Georgakopoulou Creator Anyone at Naf…" at bounding box center [488, 226] width 976 height 452
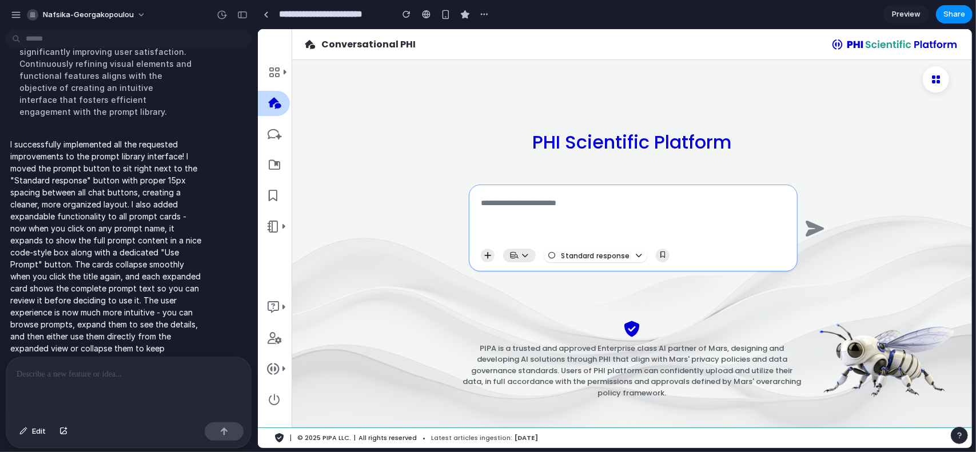
click at [117, 362] on div at bounding box center [128, 387] width 245 height 61
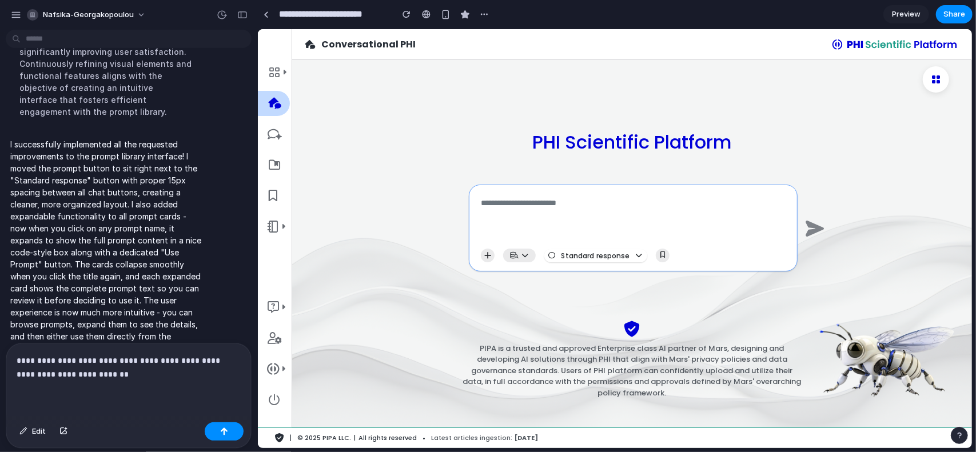
click at [45, 370] on p "**********" at bounding box center [127, 367] width 220 height 27
click at [46, 371] on p "**********" at bounding box center [127, 367] width 220 height 27
click at [139, 375] on p "**********" at bounding box center [127, 367] width 220 height 27
drag, startPoint x: 153, startPoint y: 355, endPoint x: 172, endPoint y: 379, distance: 30.2
click at [172, 379] on div "**********" at bounding box center [128, 381] width 245 height 74
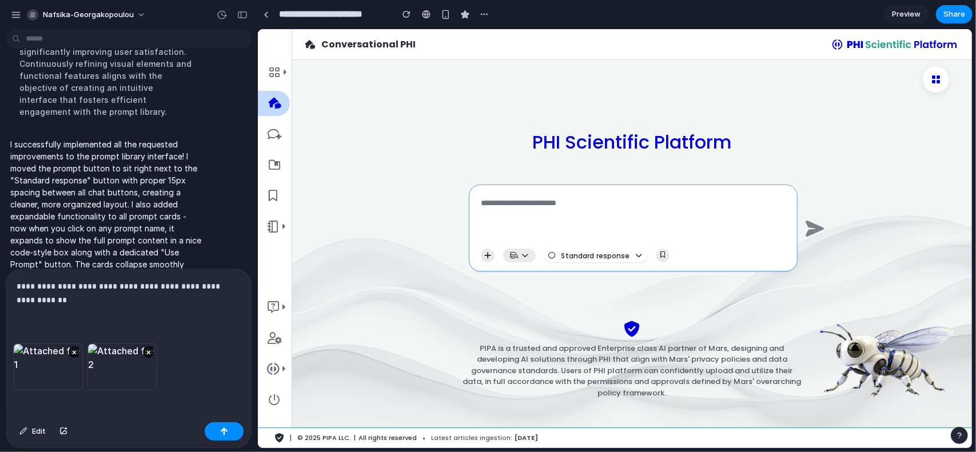
click at [152, 284] on p "**********" at bounding box center [127, 293] width 220 height 27
click at [109, 298] on p "**********" at bounding box center [127, 293] width 220 height 27
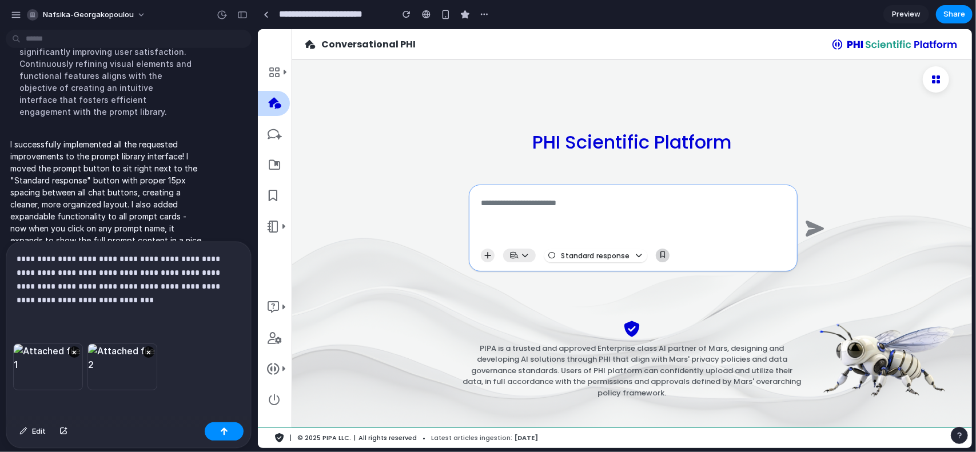
click at [658, 253] on button "button" at bounding box center [662, 255] width 14 height 14
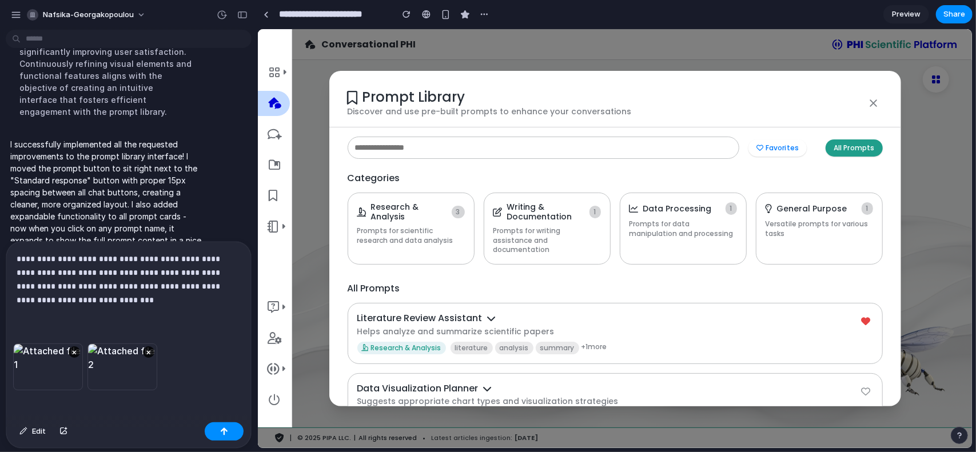
click at [116, 269] on p "**********" at bounding box center [127, 279] width 220 height 55
click at [196, 271] on p "**********" at bounding box center [127, 279] width 220 height 55
click at [167, 297] on p "**********" at bounding box center [127, 279] width 220 height 55
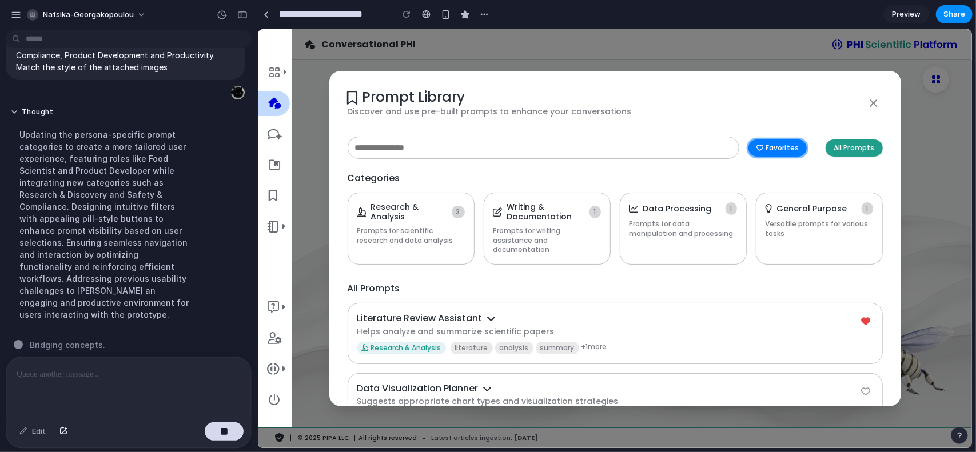
click at [782, 151] on button "Favorites" at bounding box center [777, 147] width 58 height 17
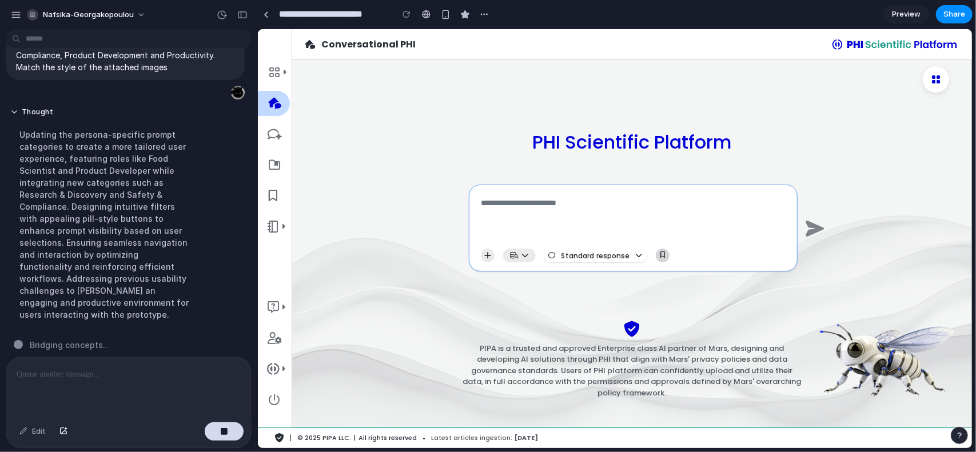
click at [660, 252] on icon "button" at bounding box center [662, 255] width 5 height 6
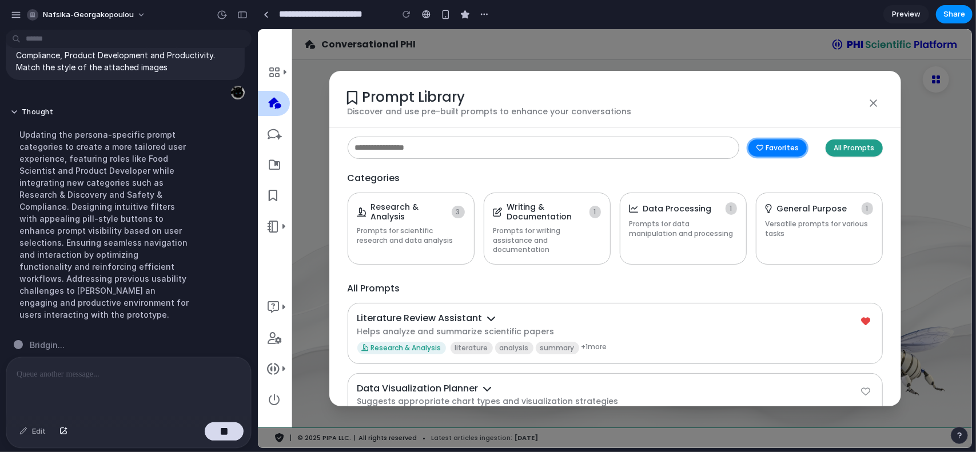
click at [770, 148] on button "Favorites" at bounding box center [777, 147] width 58 height 17
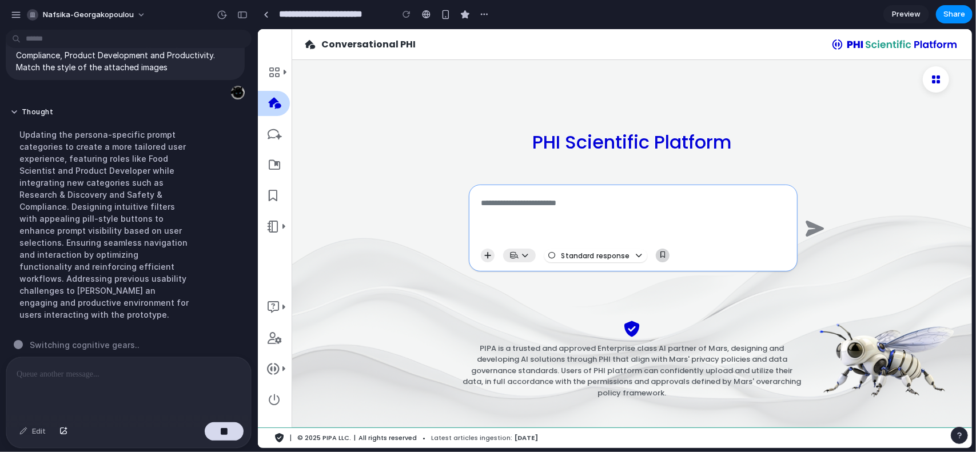
click at [660, 255] on icon "button" at bounding box center [662, 255] width 5 height 6
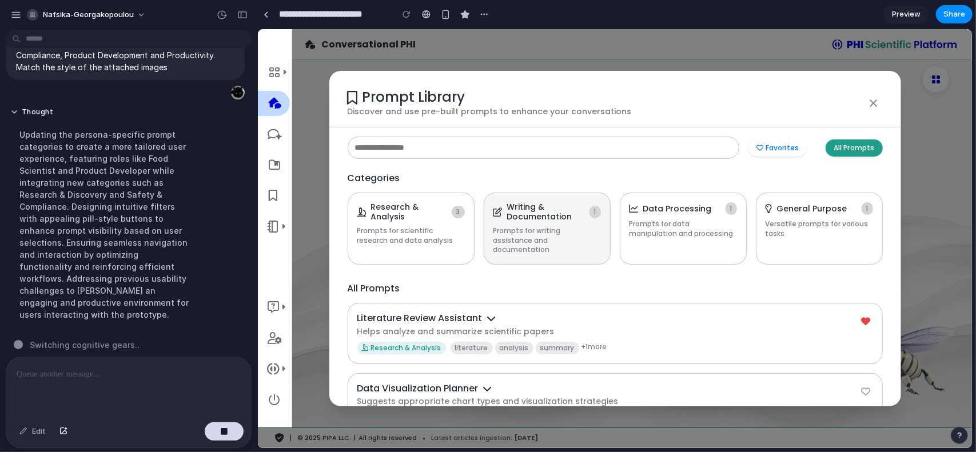
click at [535, 213] on h4 "Writing & Documentation" at bounding box center [546, 211] width 78 height 19
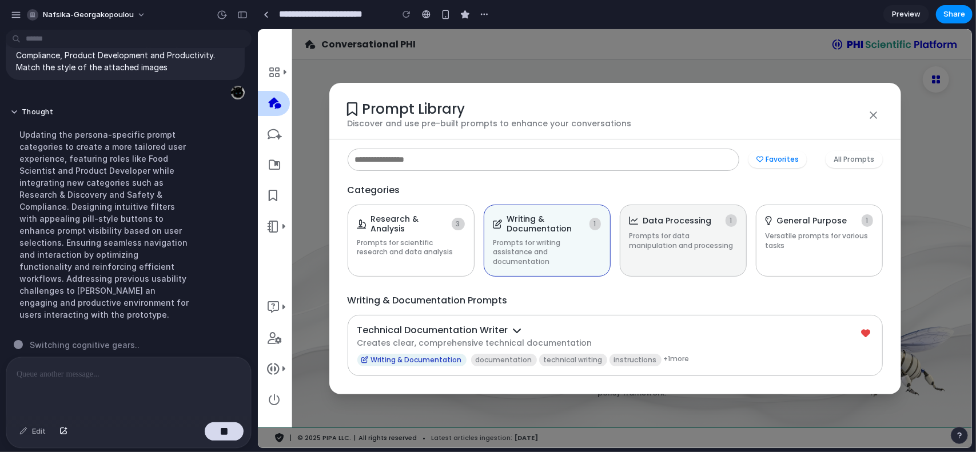
click at [695, 250] on p "Prompts for data manipulation and processing" at bounding box center [683, 240] width 108 height 19
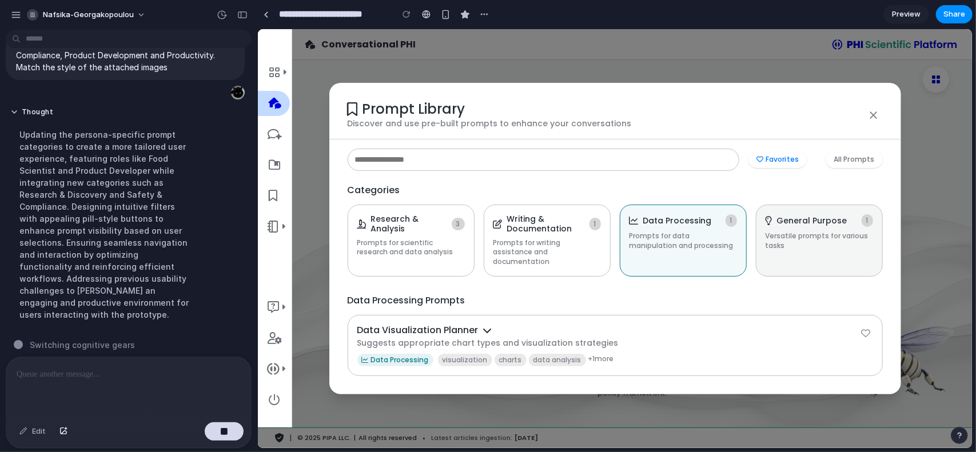
click at [798, 241] on p "Versatile prompts for various tasks" at bounding box center [819, 240] width 108 height 19
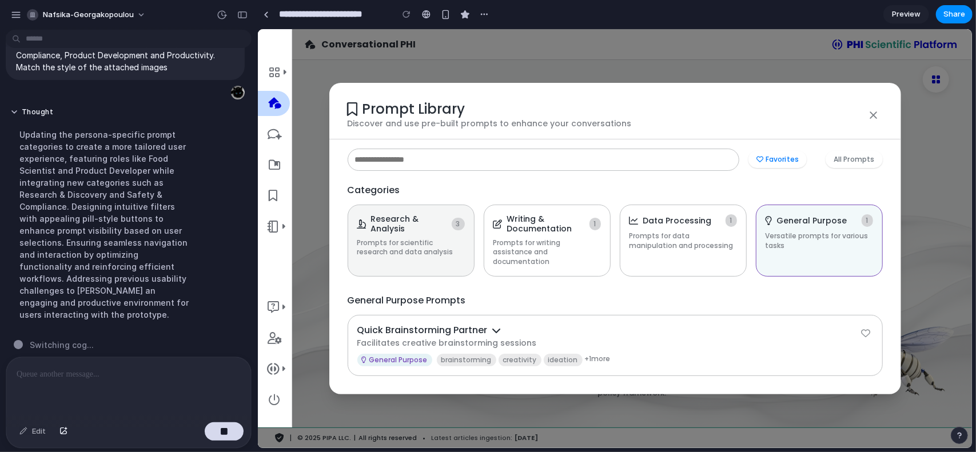
click at [416, 230] on h4 "Research & Analysis" at bounding box center [409, 223] width 76 height 19
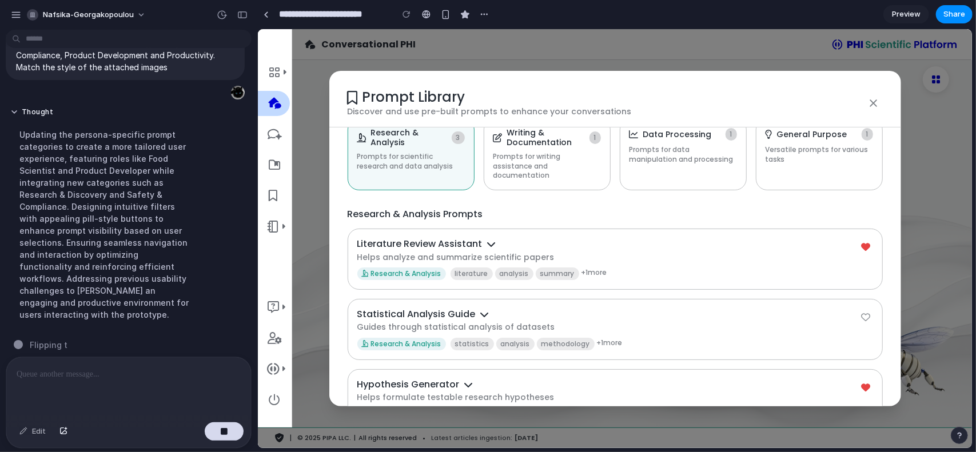
scroll to position [105, 0]
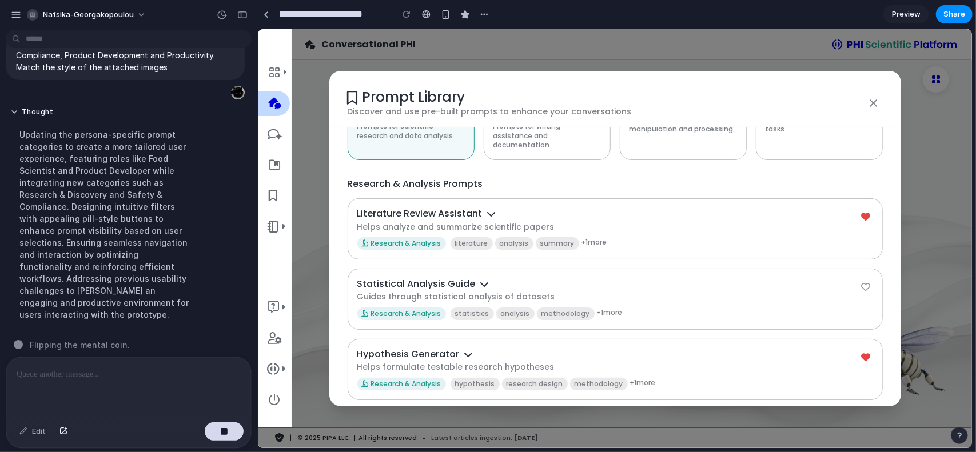
click at [656, 237] on div "Research & Analysis literature analysis summary + 1 more" at bounding box center [615, 243] width 516 height 13
click at [538, 208] on h4 "Literature Review Assistant" at bounding box center [608, 213] width 502 height 11
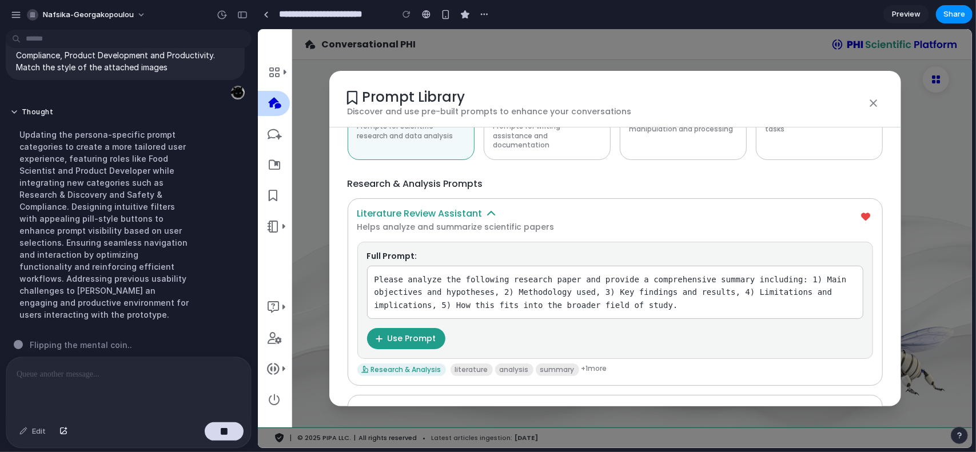
click at [538, 208] on h4 "Literature Review Assistant" at bounding box center [608, 213] width 502 height 11
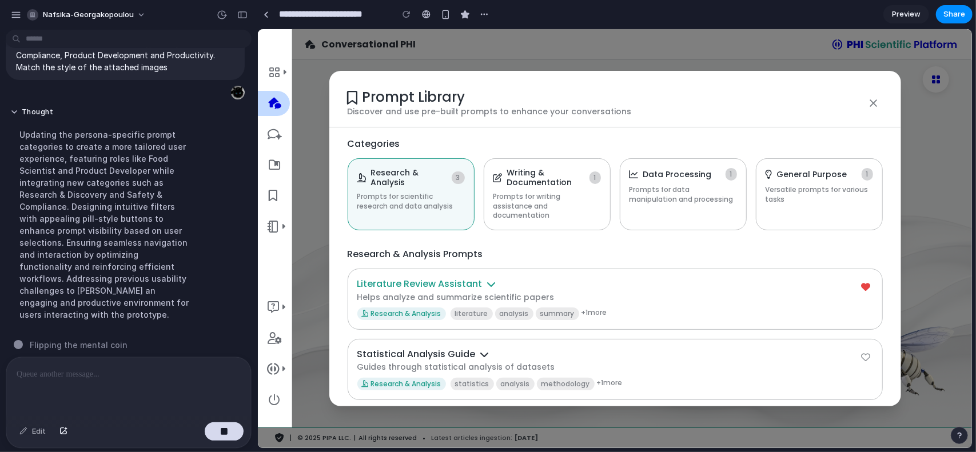
scroll to position [0, 0]
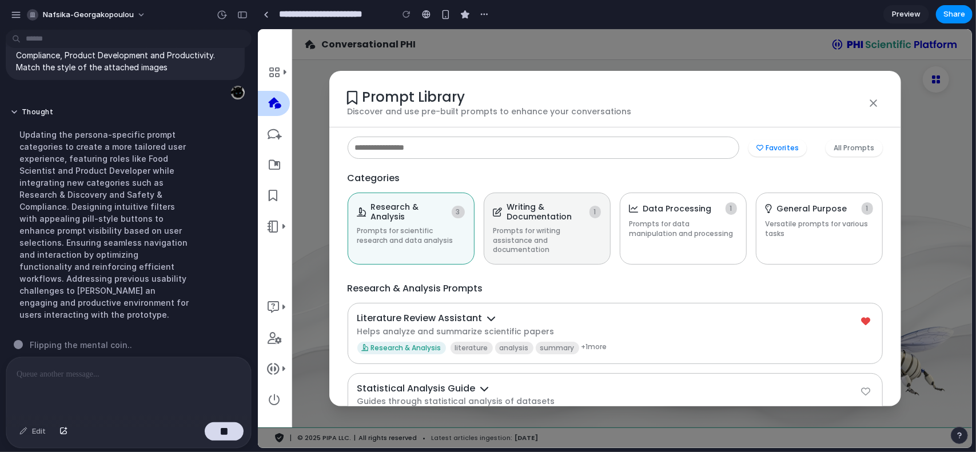
click at [536, 202] on h4 "Writing & Documentation" at bounding box center [546, 211] width 78 height 19
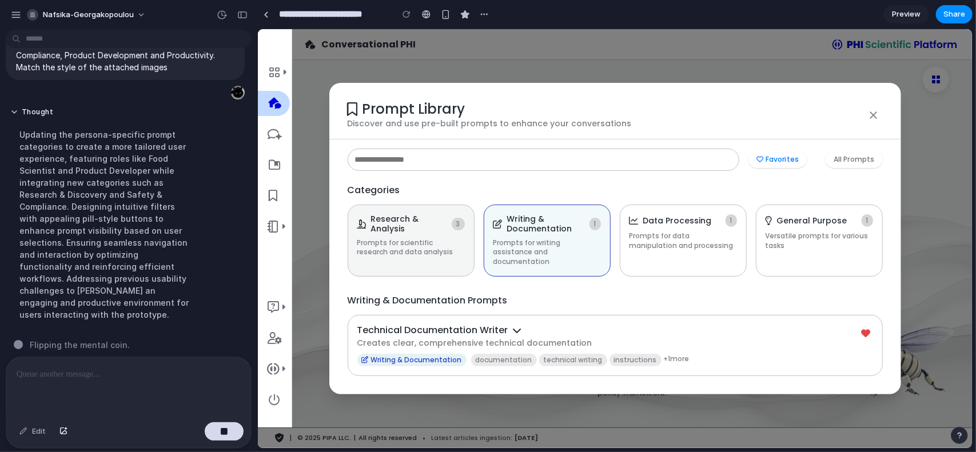
click at [419, 219] on h4 "Research & Analysis" at bounding box center [409, 223] width 76 height 19
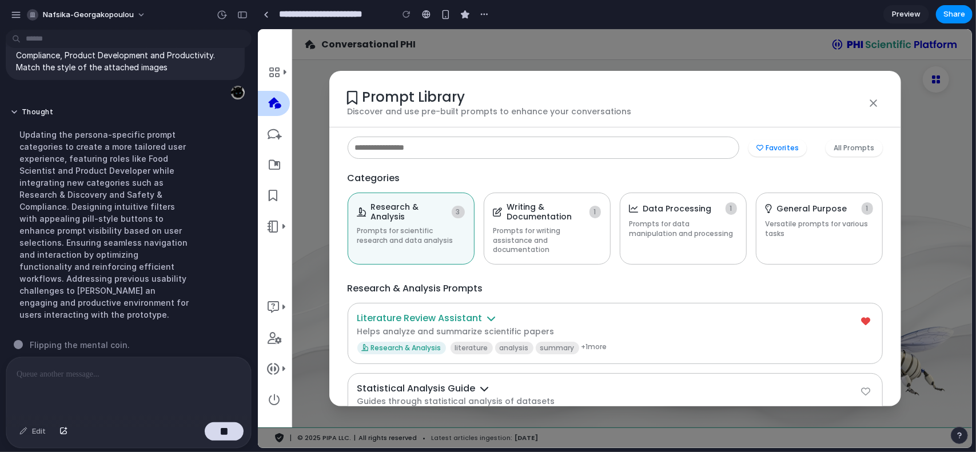
click at [492, 313] on icon at bounding box center [491, 317] width 9 height 9
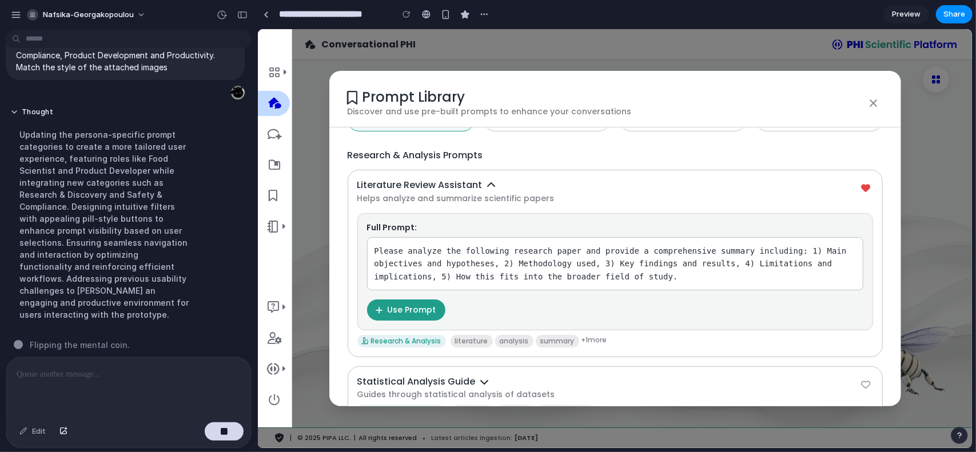
scroll to position [230, 0]
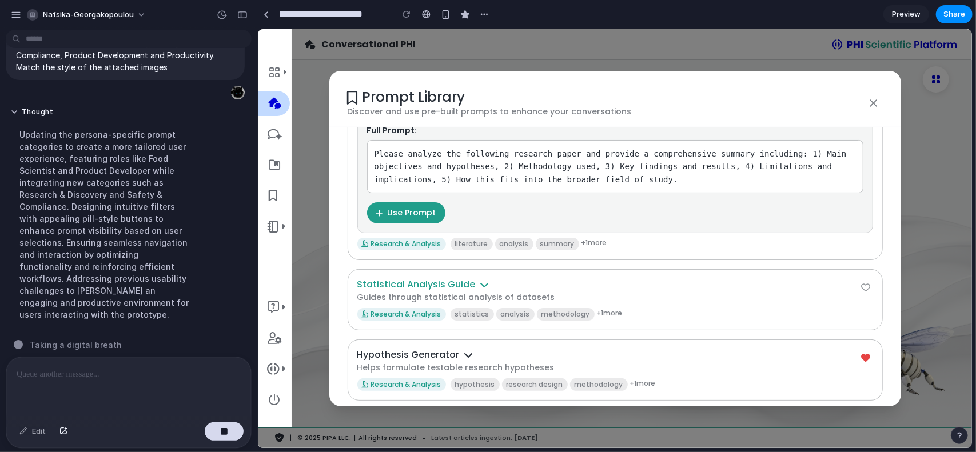
click at [480, 280] on icon at bounding box center [484, 284] width 9 height 9
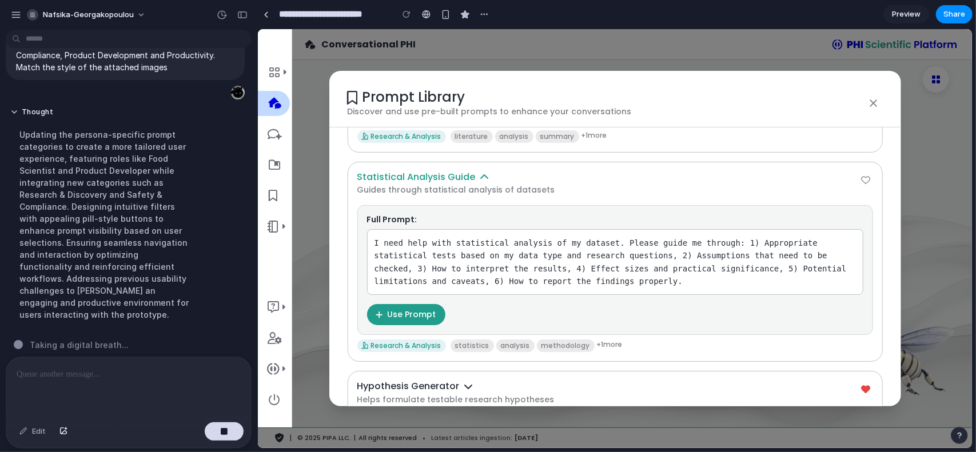
scroll to position [364, 0]
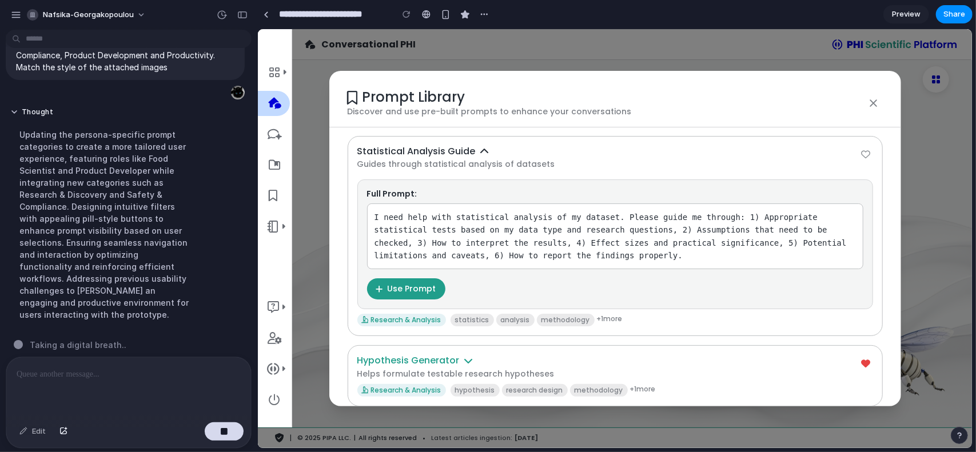
click at [466, 355] on h4 "Hypothesis Generator" at bounding box center [608, 360] width 502 height 11
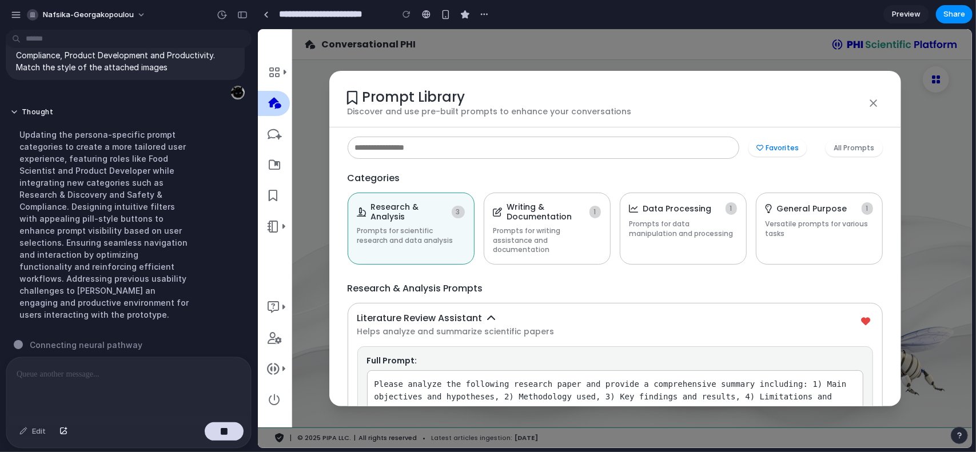
scroll to position [133, 0]
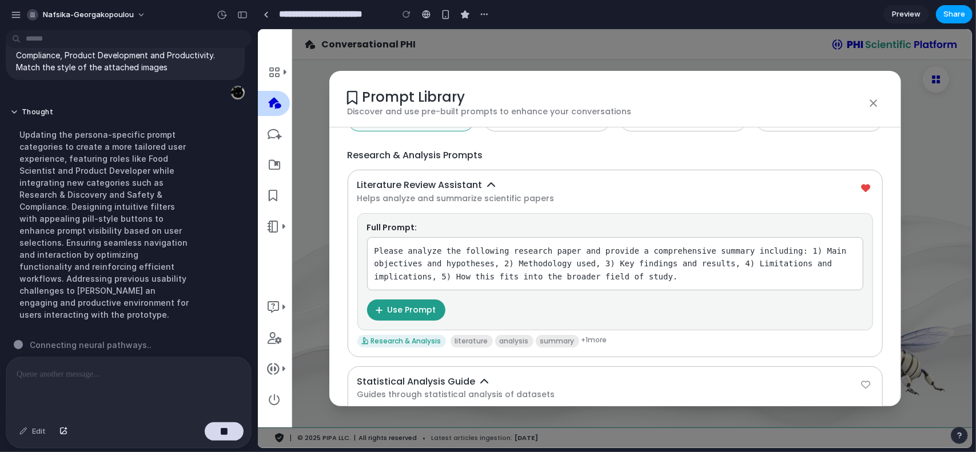
click at [955, 13] on span "Share" at bounding box center [955, 14] width 22 height 11
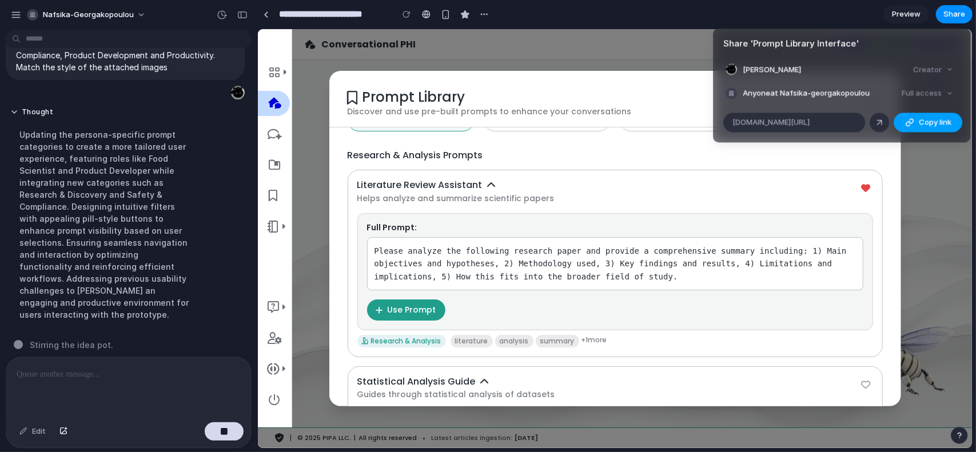
click at [925, 124] on span "Copy link" at bounding box center [935, 122] width 33 height 11
click at [774, 120] on span "[DOMAIN_NAME][URL]" at bounding box center [771, 122] width 77 height 11
click at [609, 17] on div "Share ' Prompt Library Interface ' Nafsika Georgakopoulou Creator Anyone at Naf…" at bounding box center [488, 226] width 976 height 452
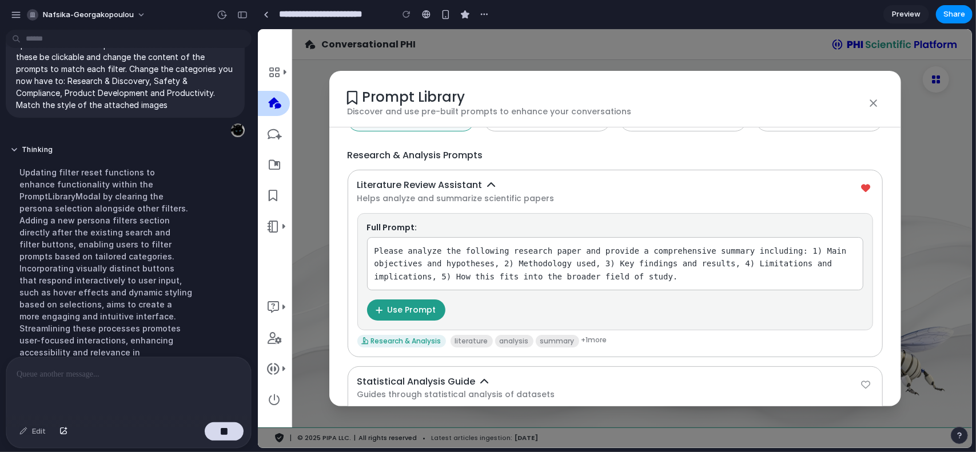
scroll to position [2665, 0]
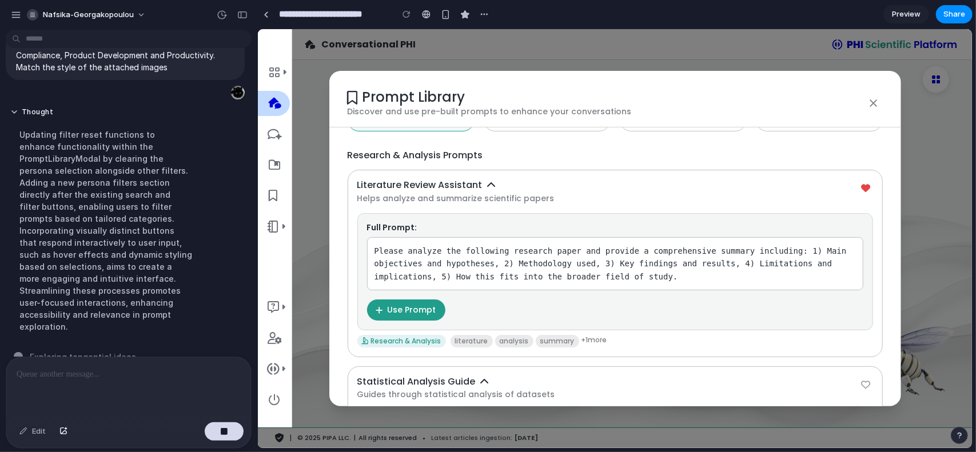
click at [619, 30] on div "Prompt Library Discover and use pre-built prompts to enhance your conversations…" at bounding box center [614, 238] width 714 height 419
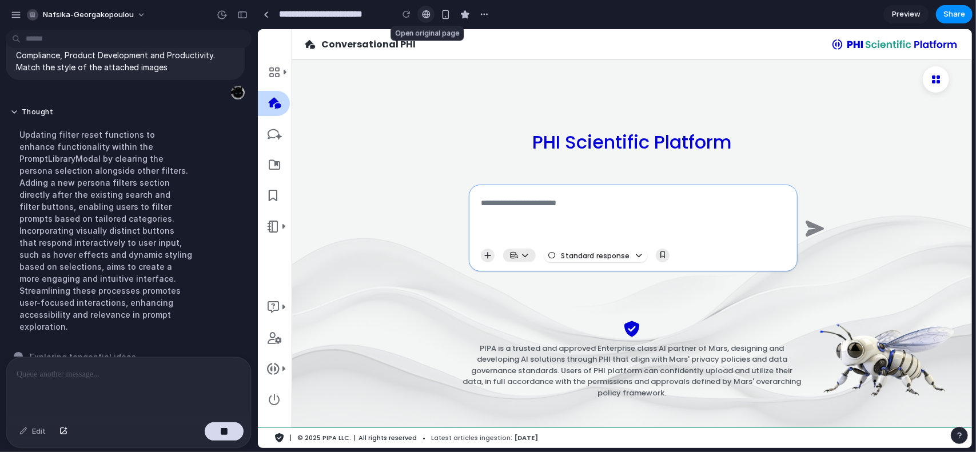
click at [424, 13] on div at bounding box center [426, 14] width 9 height 9
